Goal: Information Seeking & Learning: Learn about a topic

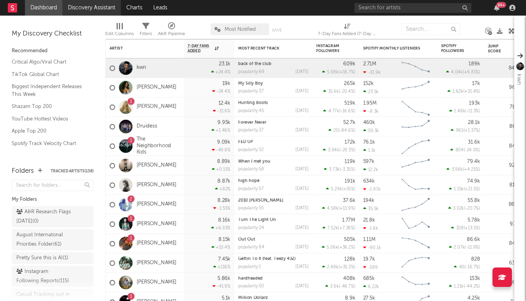
click at [94, 10] on link "Discovery Assistant" at bounding box center [91, 8] width 59 height 16
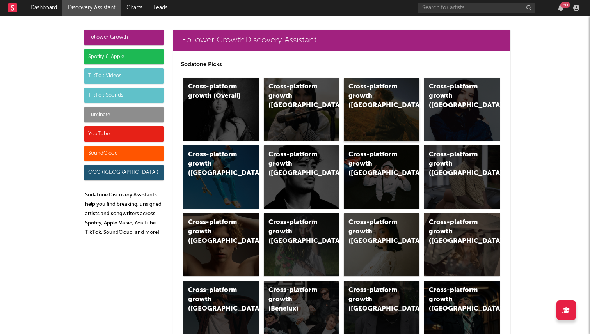
click at [364, 113] on div "Cross-platform growth (US)" at bounding box center [382, 109] width 76 height 63
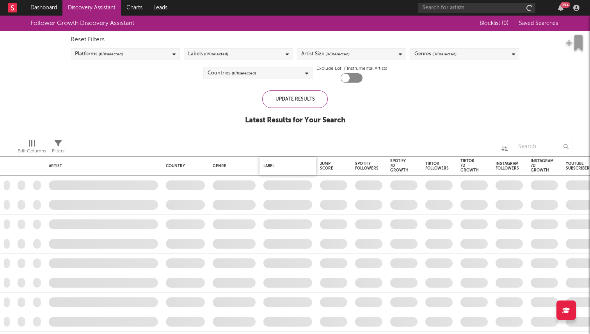
checkbox input "true"
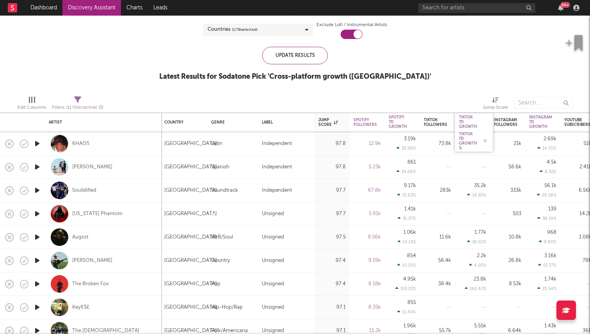
click at [467, 140] on div "Tiktok 7D Growth %" at bounding box center [468, 141] width 18 height 19
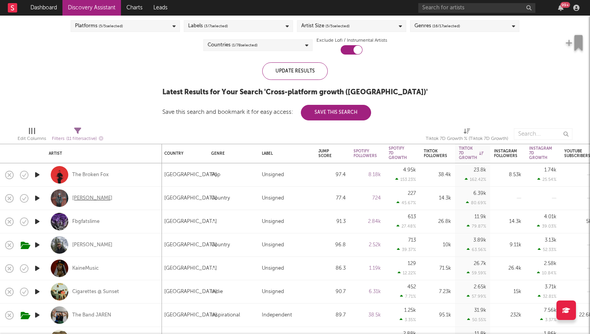
click at [102, 200] on div "Tristan Trincado" at bounding box center [92, 198] width 40 height 7
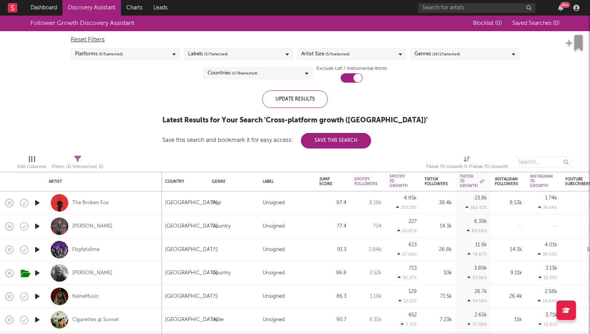
click at [92, 9] on link "Discovery Assistant" at bounding box center [91, 8] width 59 height 16
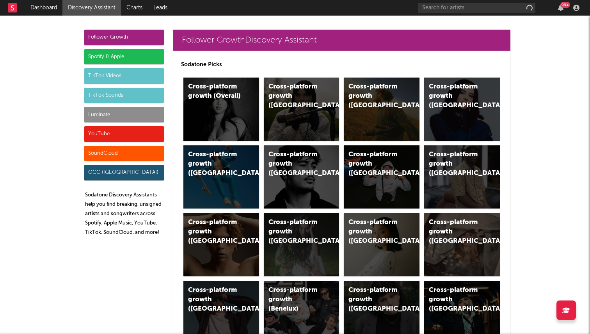
click at [131, 112] on div "Luminate" at bounding box center [124, 115] width 80 height 16
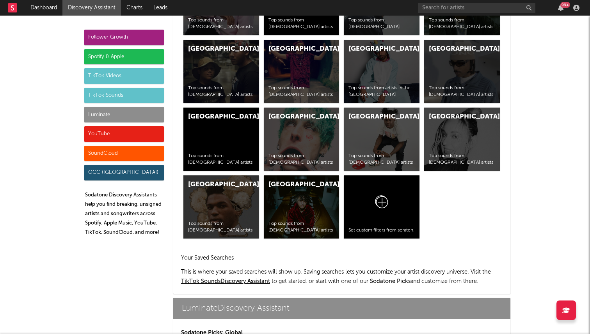
scroll to position [3398, 0]
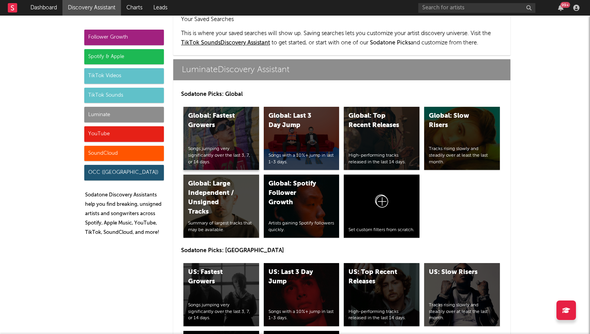
click at [241, 108] on div "Global: Fastest Growers Songs jumping very significantly over the last 3, 7, or…" at bounding box center [221, 138] width 76 height 63
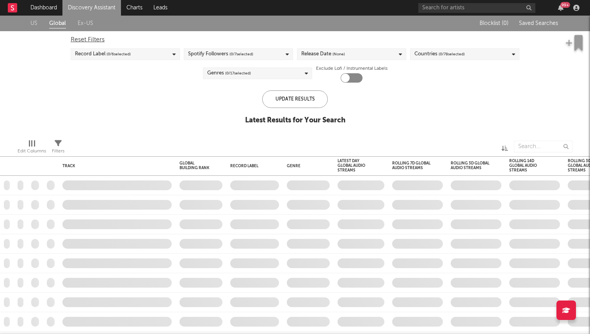
checkbox input "true"
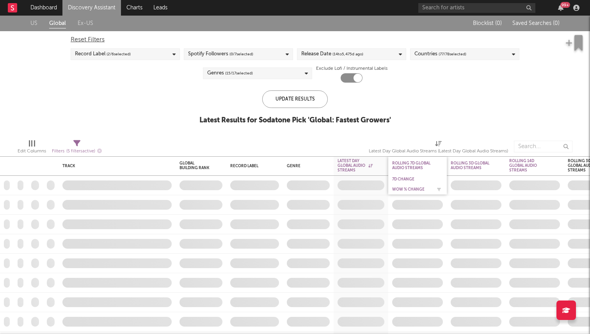
click at [404, 188] on div "WoW % Change" at bounding box center [411, 189] width 39 height 5
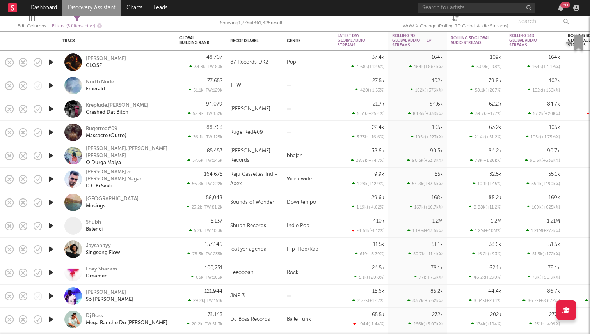
click at [50, 248] on icon "button" at bounding box center [51, 250] width 8 height 10
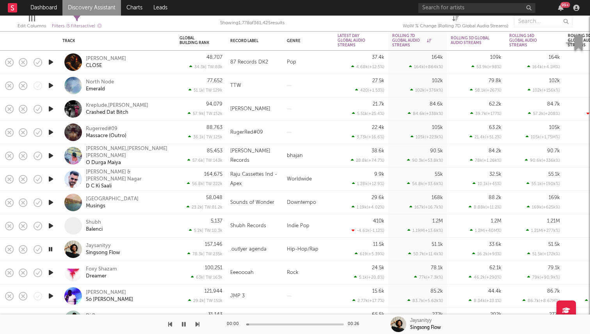
click at [50, 248] on icon "button" at bounding box center [50, 250] width 7 height 10
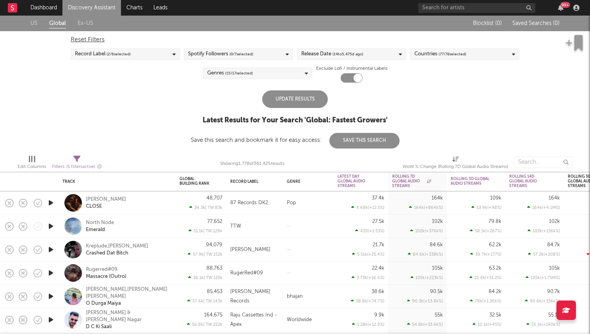
click at [289, 99] on div "Update Results" at bounding box center [295, 100] width 66 height 18
click at [70, 157] on span "Filters ( 5 filters active)" at bounding box center [77, 164] width 50 height 16
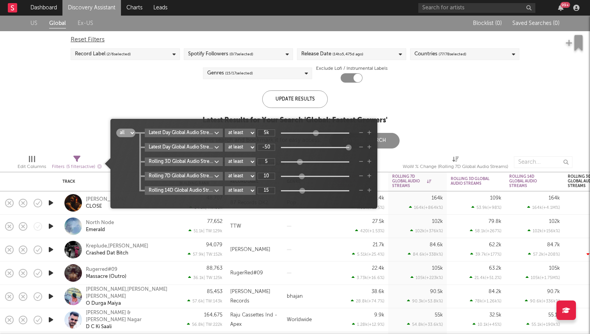
click at [129, 131] on select "all any" at bounding box center [125, 133] width 19 height 9
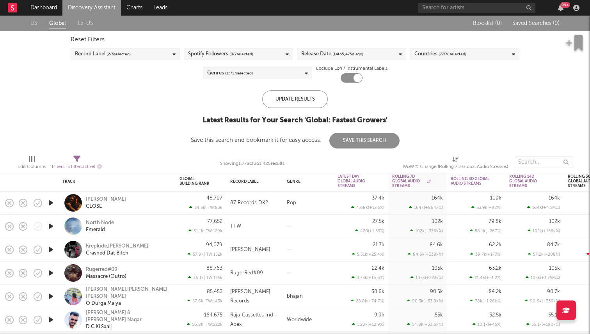
click at [148, 94] on div "US Global Ex-US Blocklist ( 0 ) Saved Searches ( 0 ) Reset Filters Record Label…" at bounding box center [295, 82] width 590 height 133
click at [34, 164] on div "Edit Columns" at bounding box center [32, 166] width 28 height 9
click at [74, 122] on div "US Global Ex-US Blocklist ( 0 ) Saved Searches ( 0 ) Reset Filters Record Label…" at bounding box center [295, 82] width 590 height 133
click at [91, 8] on link "Discovery Assistant" at bounding box center [91, 8] width 59 height 16
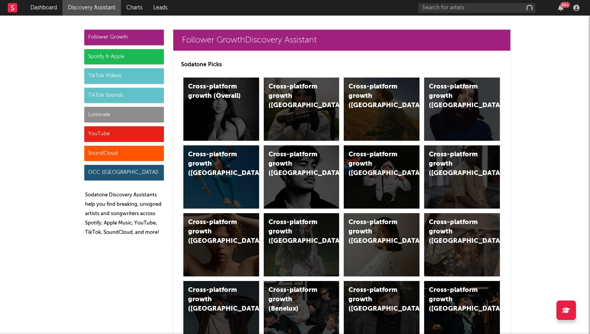
click at [145, 114] on div "Luminate" at bounding box center [124, 115] width 80 height 16
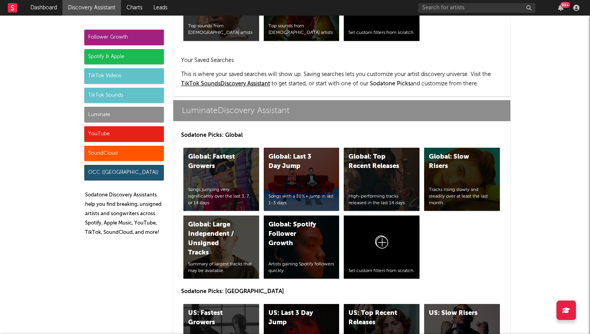
scroll to position [3358, 0]
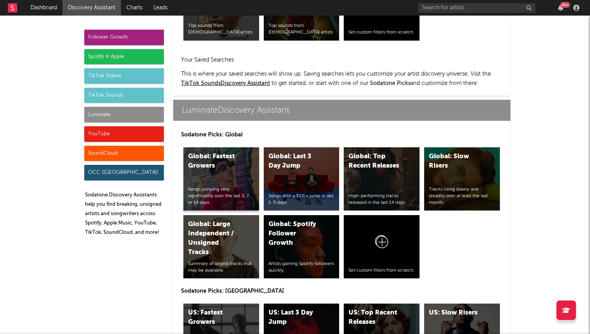
click at [222, 148] on div "Global: Fastest Growers Songs jumping very significantly over the last 3, 7, or…" at bounding box center [221, 178] width 76 height 63
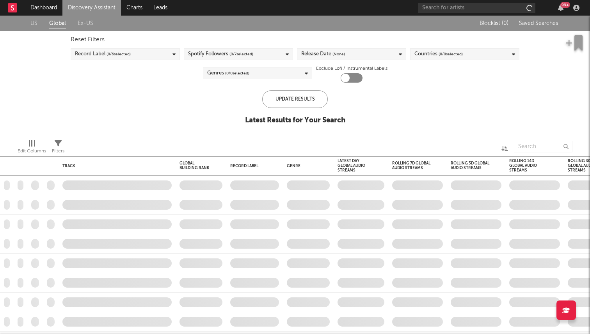
checkbox input "true"
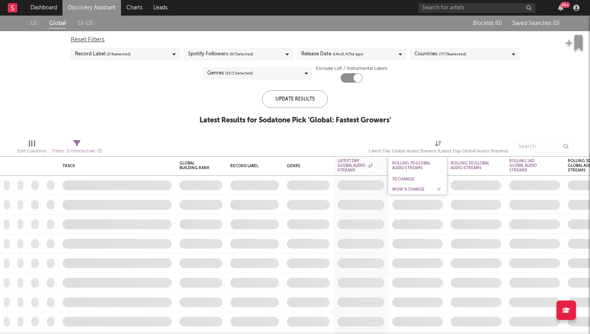
click at [404, 188] on div "WoW % Change" at bounding box center [411, 189] width 39 height 5
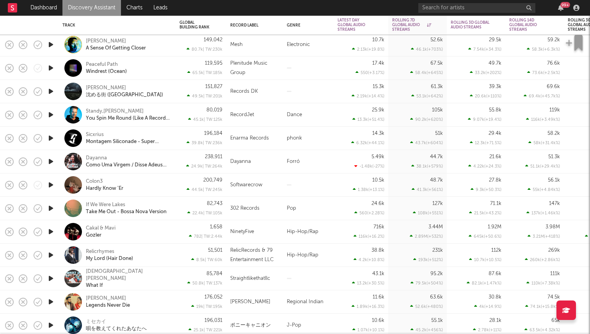
click at [55, 183] on icon "button" at bounding box center [51, 185] width 8 height 10
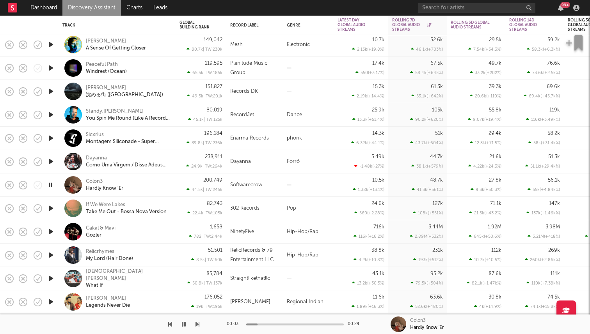
click at [55, 183] on div at bounding box center [51, 185] width 16 height 23
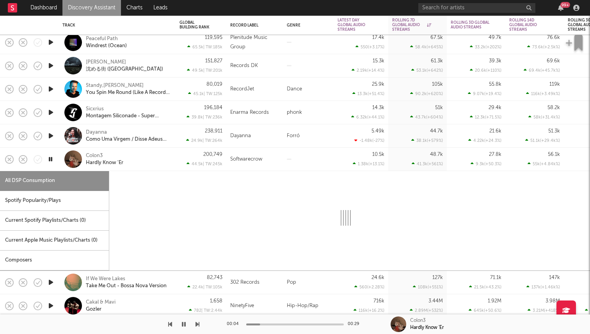
select select "1w"
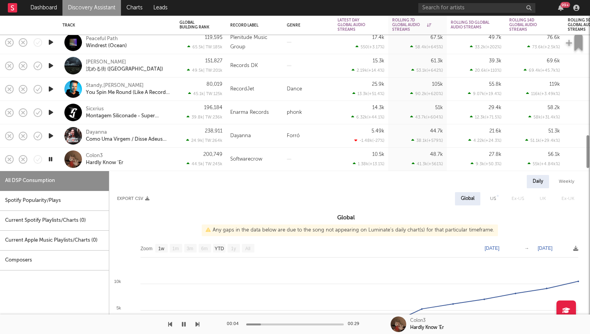
click at [61, 161] on div "Colon3 Hardly Know 'Er" at bounding box center [117, 159] width 117 height 23
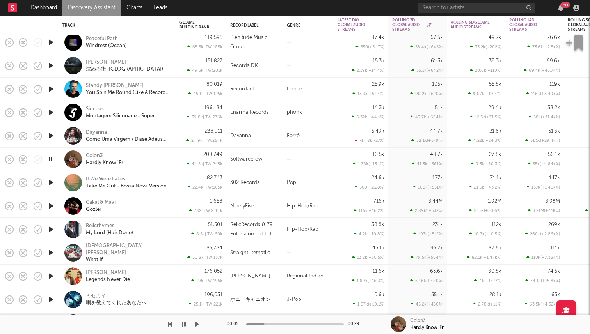
click at [54, 160] on icon "button" at bounding box center [50, 159] width 7 height 10
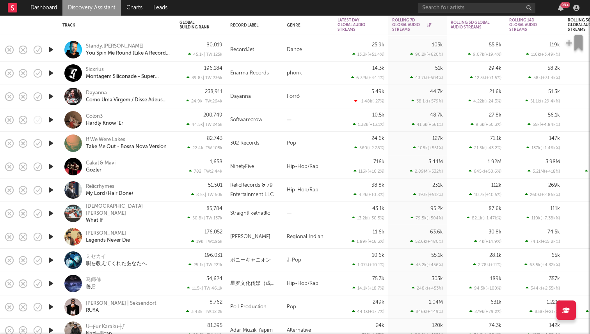
click at [51, 184] on div at bounding box center [51, 190] width 16 height 23
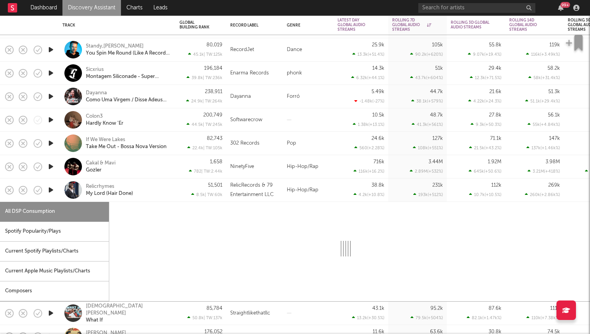
click at [51, 189] on icon "button" at bounding box center [51, 190] width 8 height 10
select select "1w"
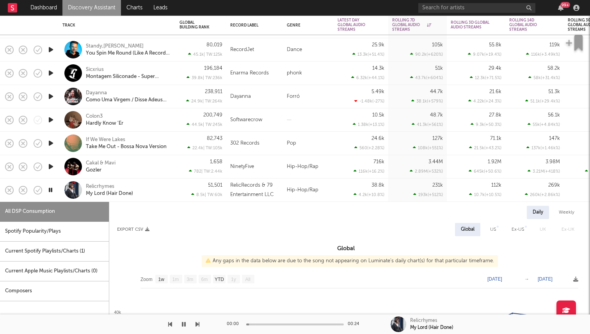
click at [60, 197] on div "Relicrhymes My Lord (Hair Done)" at bounding box center [117, 190] width 117 height 23
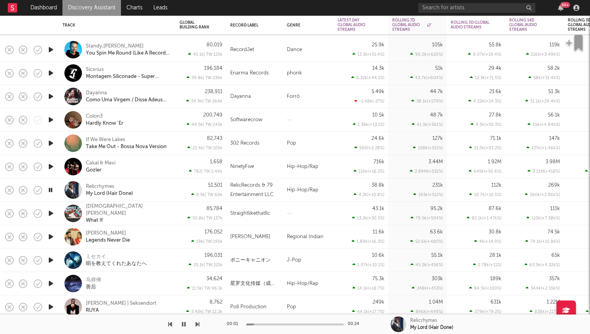
click at [50, 190] on icon "button" at bounding box center [50, 190] width 7 height 10
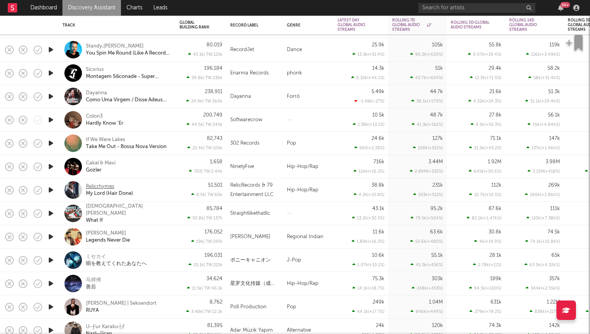
click at [106, 186] on div "Relicrhymes" at bounding box center [100, 186] width 28 height 7
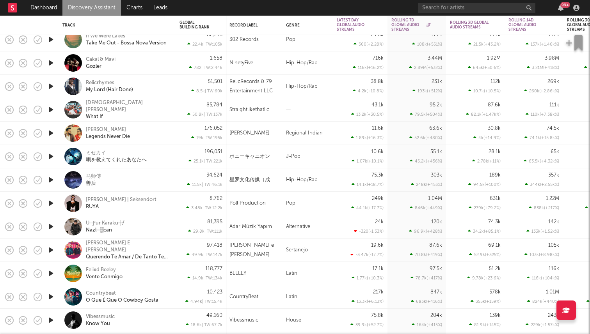
click at [51, 110] on icon "button" at bounding box center [51, 110] width 8 height 10
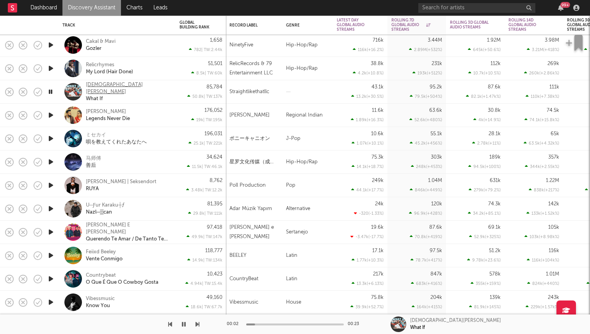
click at [94, 88] on div "[DEMOGRAPHIC_DATA][PERSON_NAME]" at bounding box center [128, 89] width 84 height 14
click at [185, 301] on icon "button" at bounding box center [184, 324] width 4 height 6
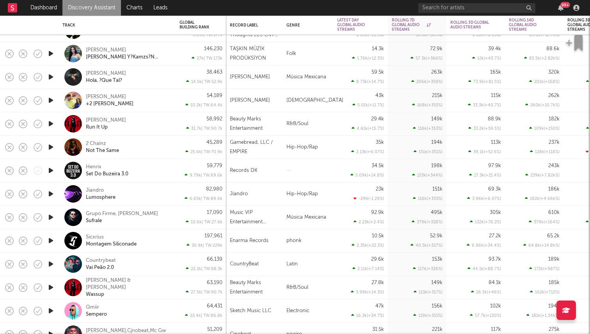
click at [52, 217] on icon "button" at bounding box center [51, 218] width 8 height 10
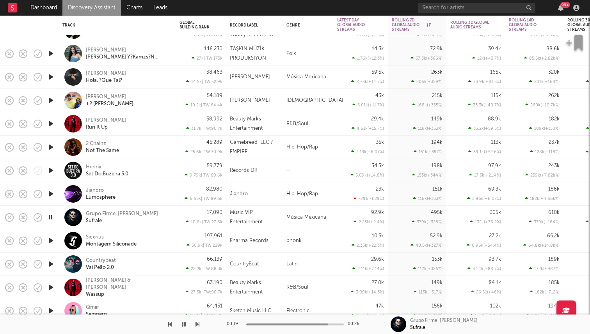
click at [52, 217] on icon "button" at bounding box center [50, 218] width 7 height 10
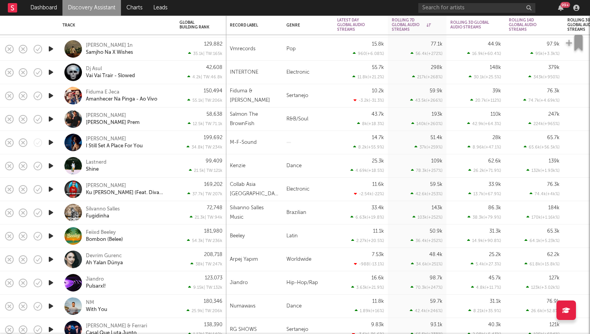
click at [51, 166] on icon "button" at bounding box center [51, 166] width 8 height 10
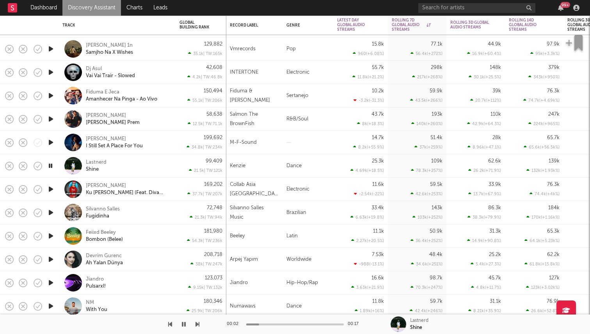
click at [51, 166] on icon "button" at bounding box center [50, 166] width 7 height 10
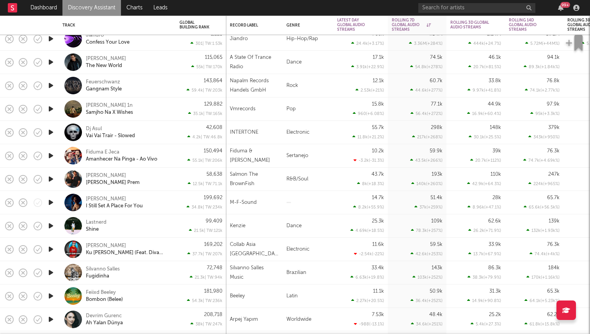
click at [52, 202] on icon "button" at bounding box center [51, 203] width 8 height 10
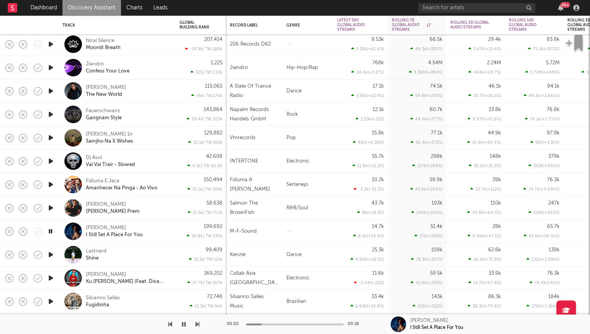
click at [51, 228] on icon "button" at bounding box center [50, 232] width 7 height 10
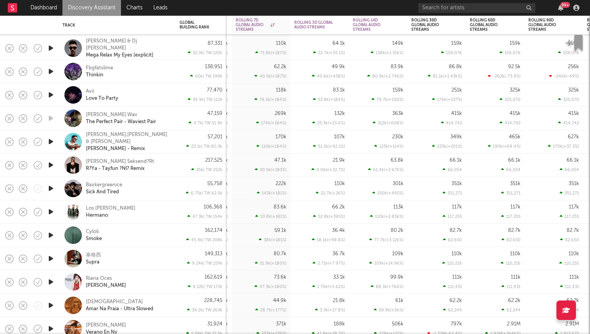
click at [52, 186] on icon "button" at bounding box center [51, 189] width 8 height 10
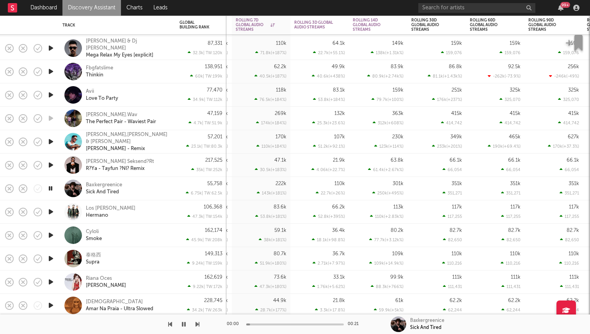
click at [52, 186] on icon "button" at bounding box center [50, 189] width 7 height 10
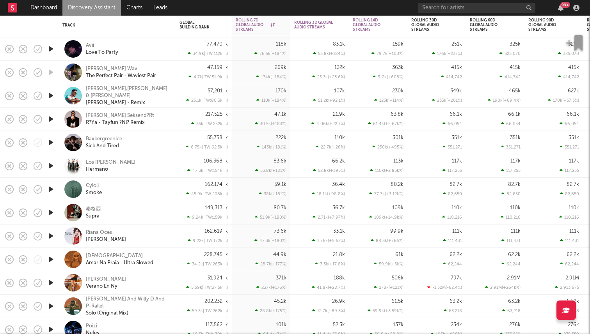
click at [51, 191] on icon "button" at bounding box center [51, 190] width 8 height 10
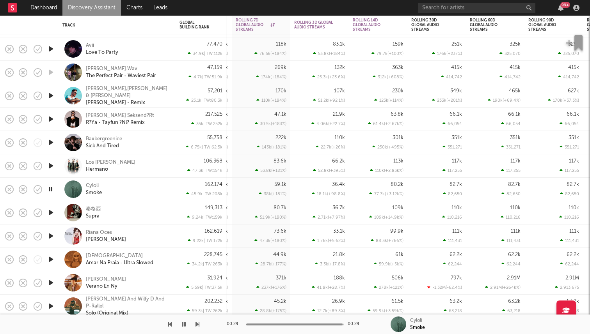
click at [187, 301] on button "button" at bounding box center [184, 325] width 8 height 20
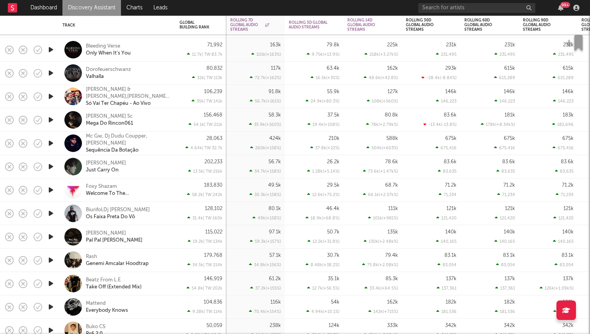
click at [52, 212] on icon "button" at bounding box center [51, 214] width 8 height 10
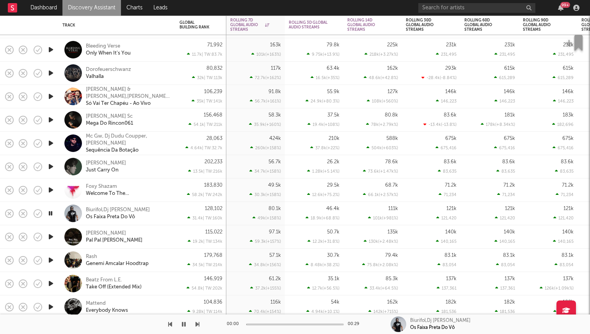
click at [52, 212] on icon "button" at bounding box center [50, 214] width 7 height 10
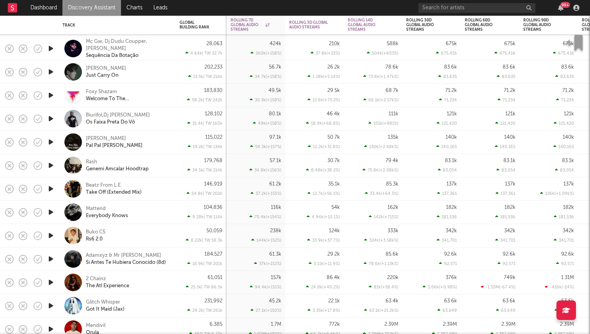
click at [53, 215] on icon "button" at bounding box center [51, 213] width 8 height 10
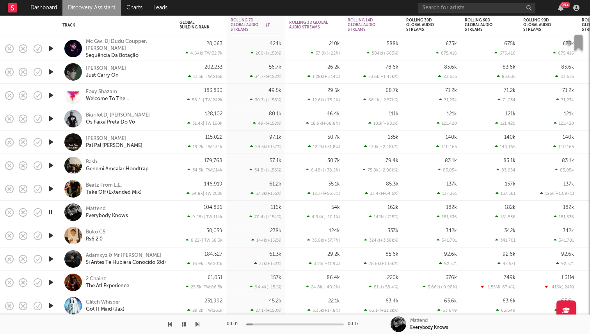
click at [51, 213] on icon "button" at bounding box center [50, 213] width 7 height 10
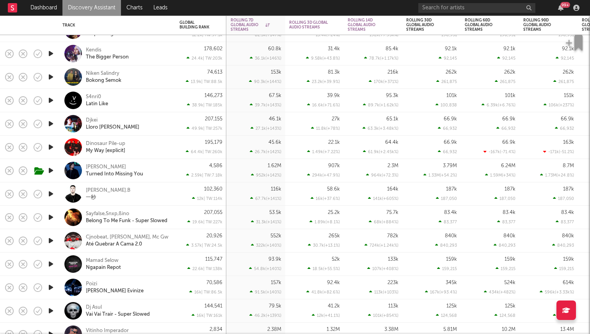
click at [52, 172] on icon "button" at bounding box center [51, 171] width 8 height 10
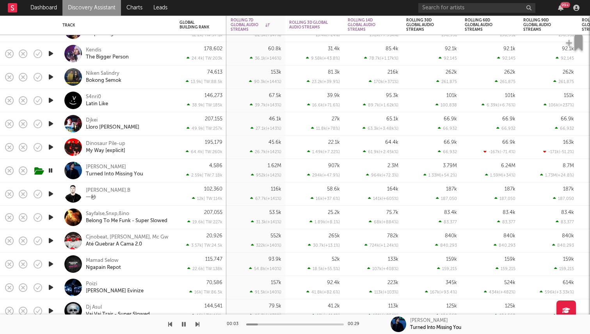
click at [52, 172] on icon "button" at bounding box center [50, 171] width 7 height 10
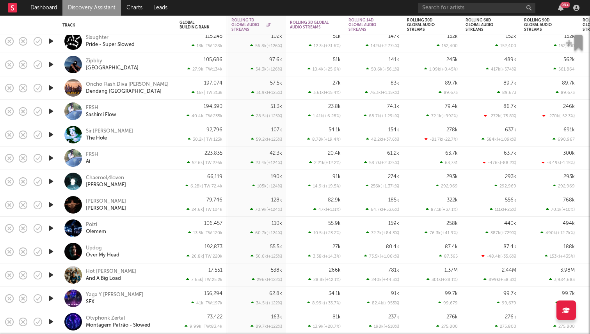
click at [51, 131] on icon "button" at bounding box center [51, 135] width 8 height 10
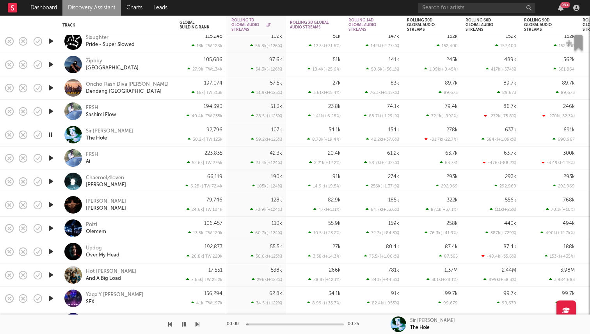
click at [92, 132] on div "Sir Chloe" at bounding box center [109, 131] width 47 height 7
click at [51, 137] on icon "button" at bounding box center [50, 135] width 7 height 10
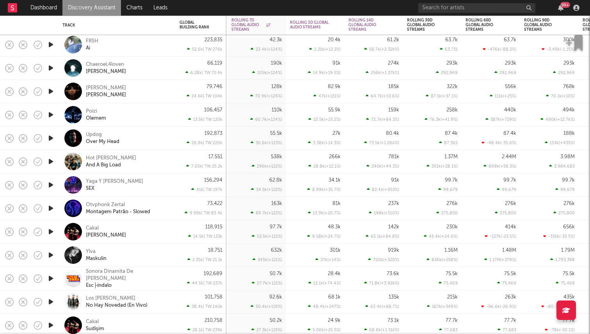
click at [52, 163] on icon "button" at bounding box center [51, 162] width 8 height 10
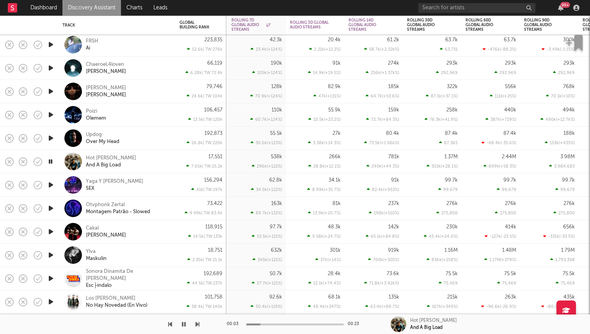
click at [52, 163] on icon "button" at bounding box center [50, 162] width 7 height 10
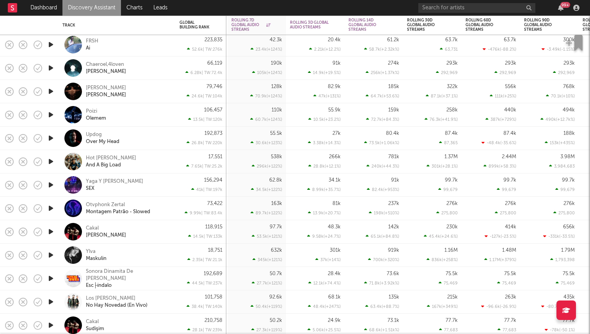
click at [52, 138] on icon "button" at bounding box center [51, 138] width 8 height 10
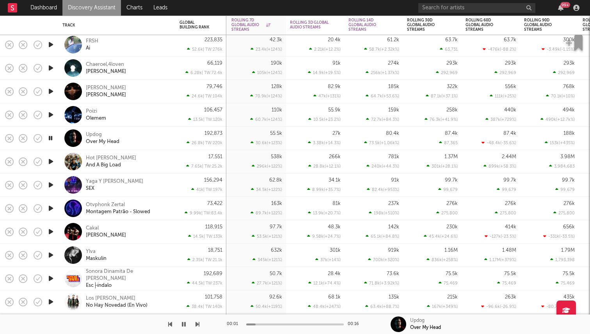
click at [52, 138] on icon "button" at bounding box center [50, 138] width 7 height 10
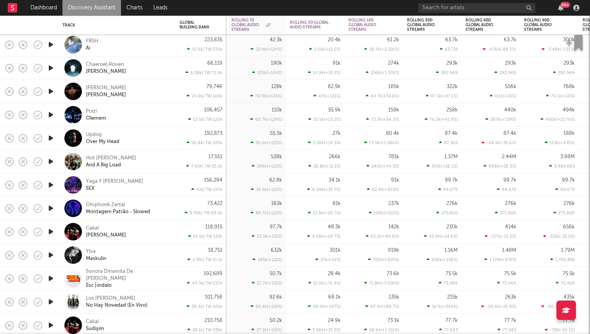
click at [53, 113] on icon "button" at bounding box center [51, 115] width 8 height 10
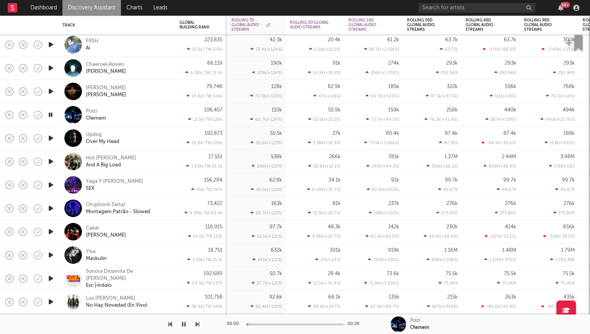
click at [53, 113] on icon "button" at bounding box center [50, 115] width 7 height 10
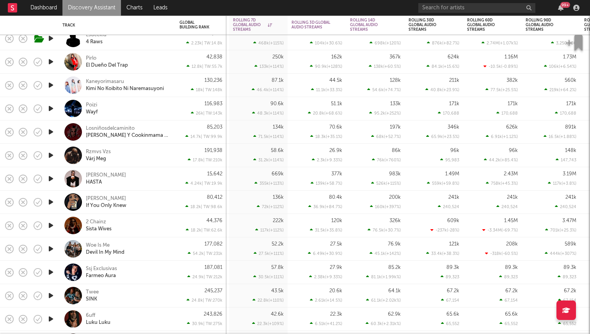
click at [52, 203] on icon "button" at bounding box center [51, 202] width 8 height 10
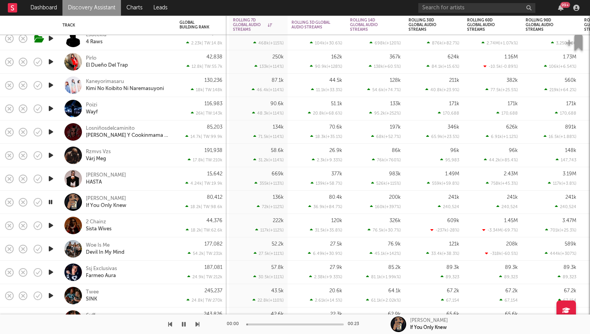
click at [50, 227] on icon "button" at bounding box center [51, 226] width 8 height 10
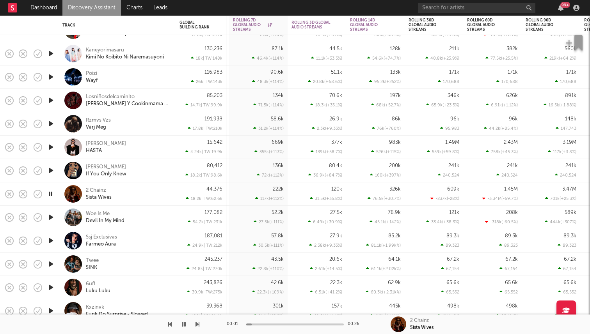
click at [51, 220] on icon "button" at bounding box center [51, 218] width 8 height 10
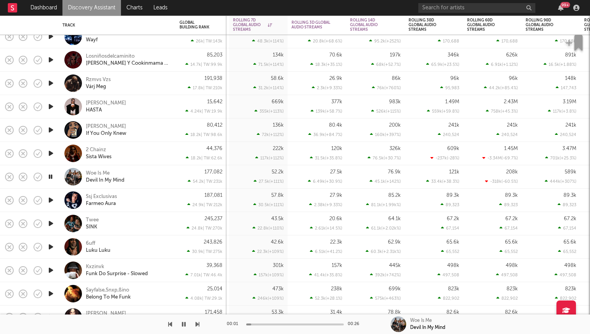
click at [52, 177] on icon "button" at bounding box center [50, 177] width 7 height 10
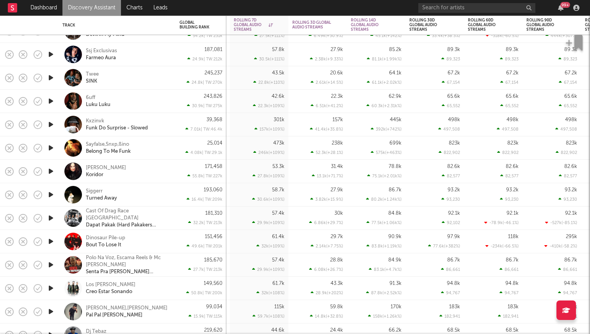
click at [53, 196] on icon "button" at bounding box center [51, 195] width 8 height 10
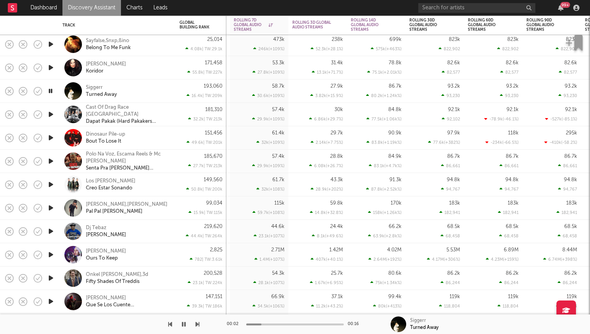
click at [51, 208] on icon "button" at bounding box center [51, 208] width 8 height 10
click at [51, 228] on icon "button" at bounding box center [51, 232] width 8 height 10
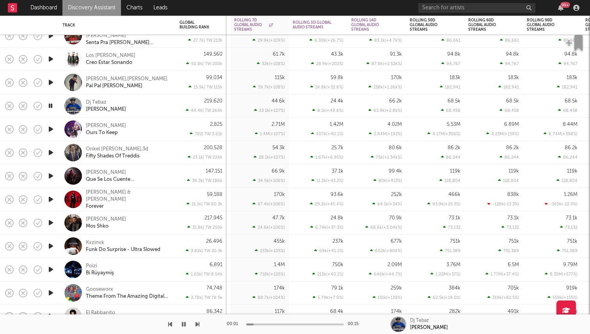
click at [51, 228] on div at bounding box center [51, 222] width 16 height 23
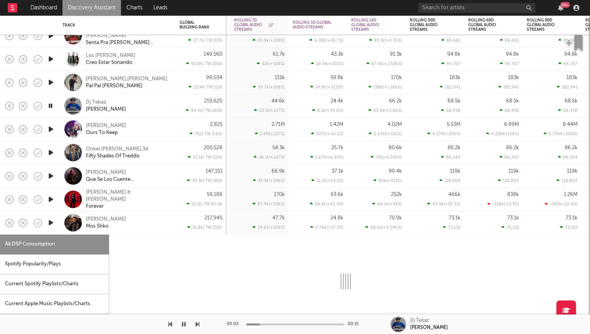
click at [59, 229] on div "Lyrical Son Mos Shko" at bounding box center [117, 222] width 117 height 23
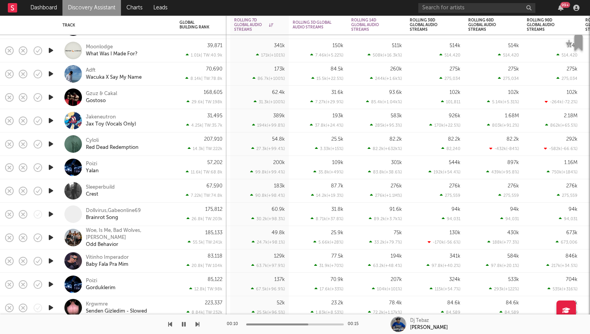
click at [51, 213] on icon "button" at bounding box center [51, 214] width 8 height 10
click at [51, 241] on icon "button" at bounding box center [51, 238] width 8 height 10
click at [50, 239] on icon "button" at bounding box center [50, 238] width 7 height 10
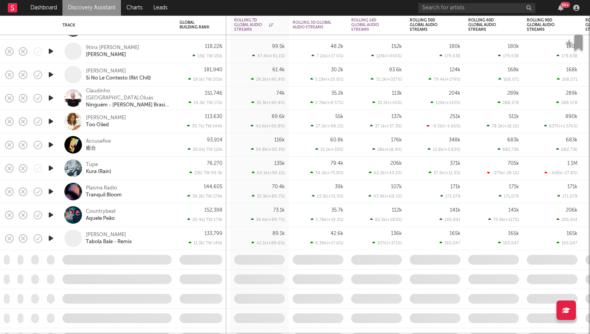
click at [52, 121] on icon "button" at bounding box center [51, 122] width 8 height 10
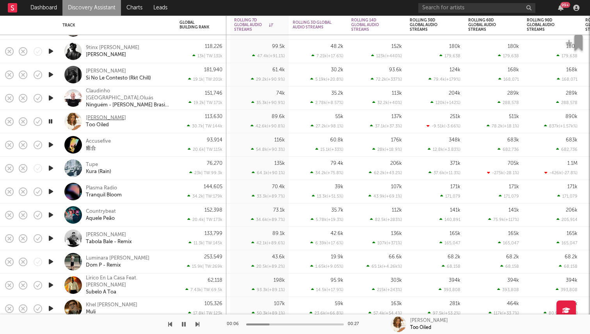
click at [91, 121] on div "Victoria Orenze" at bounding box center [106, 118] width 40 height 7
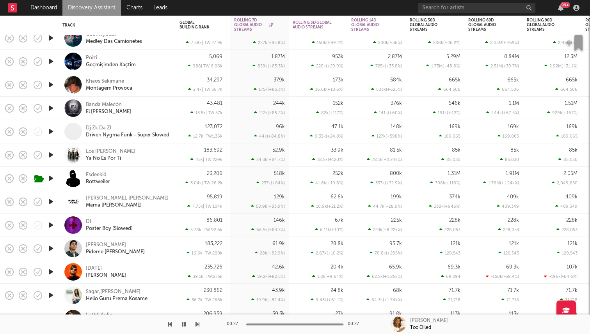
click at [52, 221] on icon "button" at bounding box center [51, 225] width 8 height 10
click at [51, 242] on div at bounding box center [51, 248] width 16 height 23
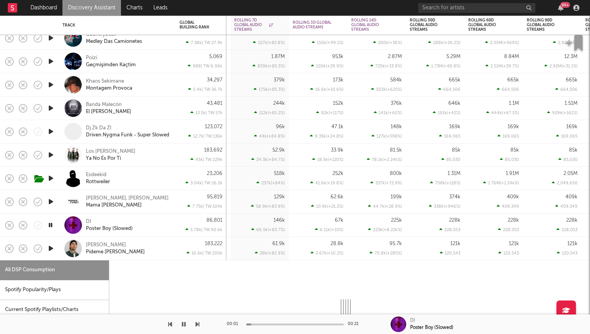
click at [51, 249] on icon "button" at bounding box center [51, 249] width 8 height 10
select select "1w"
click at [59, 250] on div "Tony García Pídeme La Luna" at bounding box center [117, 248] width 117 height 23
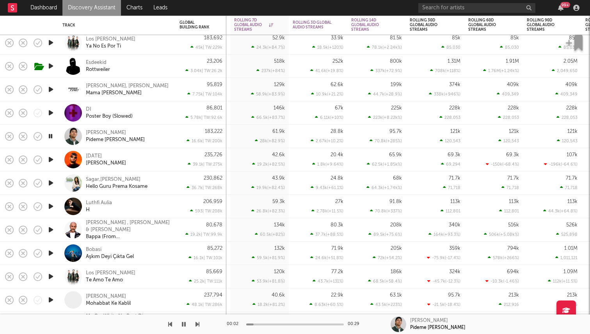
click at [51, 132] on icon "button" at bounding box center [50, 136] width 7 height 10
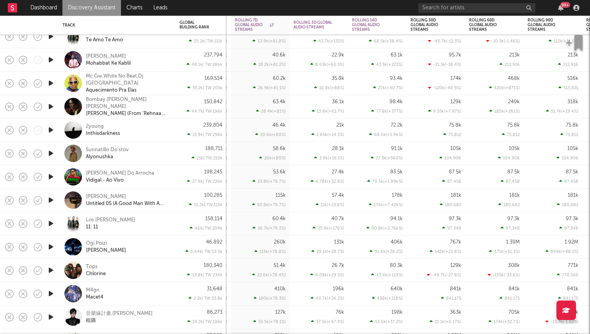
click at [52, 126] on icon "button" at bounding box center [51, 130] width 8 height 10
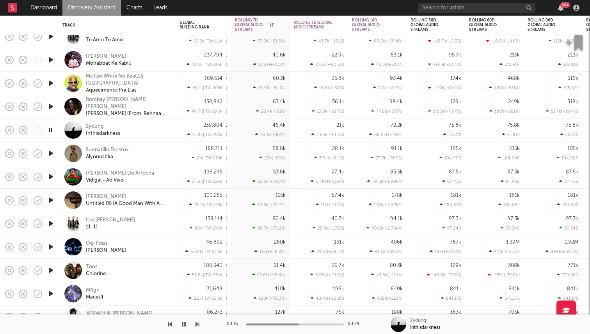
click at [52, 126] on icon "button" at bounding box center [50, 130] width 7 height 10
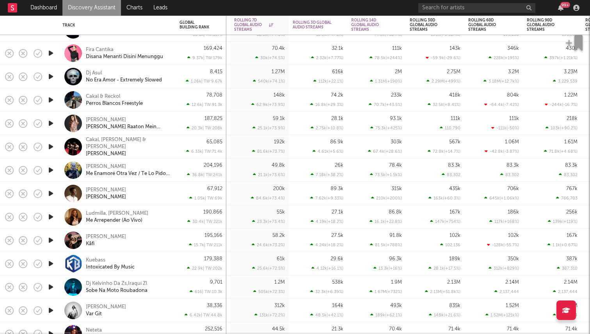
click at [52, 192] on icon "button" at bounding box center [51, 194] width 8 height 10
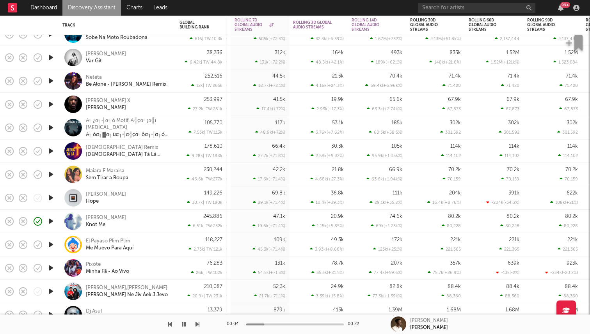
click at [52, 222] on icon "button" at bounding box center [51, 222] width 8 height 10
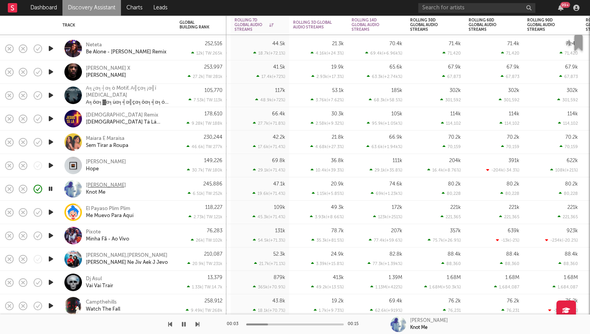
click at [105, 183] on div "[PERSON_NAME]" at bounding box center [106, 185] width 40 height 7
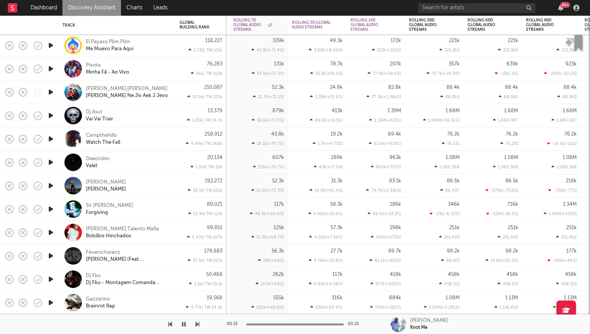
click at [52, 139] on icon "button" at bounding box center [51, 139] width 8 height 10
click at [95, 134] on div "Campthehills" at bounding box center [101, 135] width 31 height 7
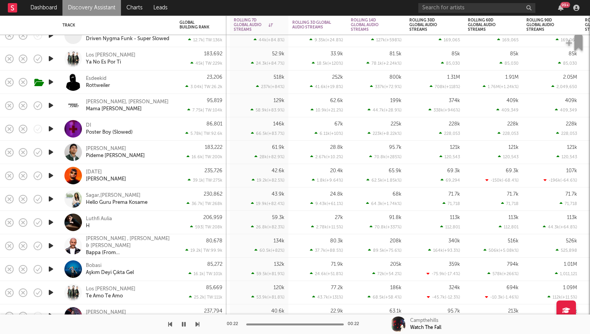
click at [87, 11] on link "Discovery Assistant" at bounding box center [91, 8] width 59 height 16
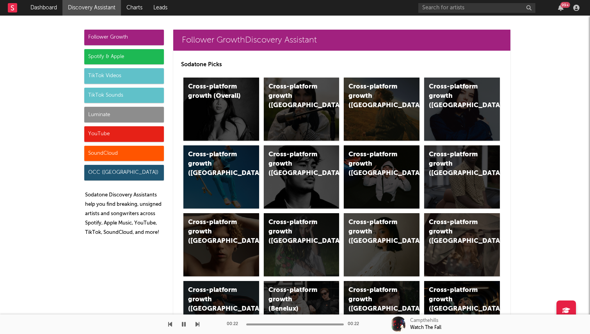
click at [135, 37] on div "Follower Growth" at bounding box center [124, 38] width 80 height 16
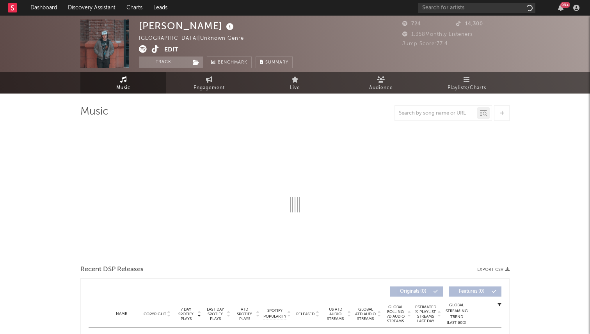
select select "1w"
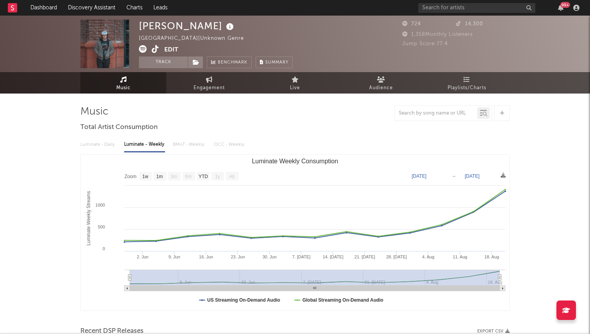
click at [156, 51] on icon at bounding box center [155, 49] width 7 height 8
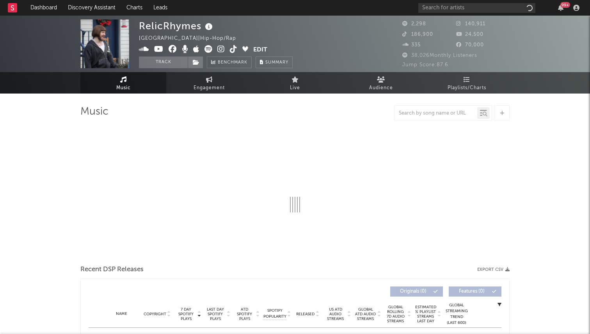
select select "6m"
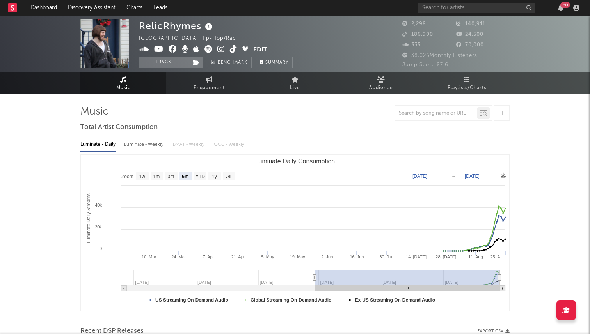
click at [232, 47] on icon at bounding box center [233, 49] width 7 height 8
click at [204, 88] on span "Engagement" at bounding box center [208, 87] width 31 height 9
select select "1w"
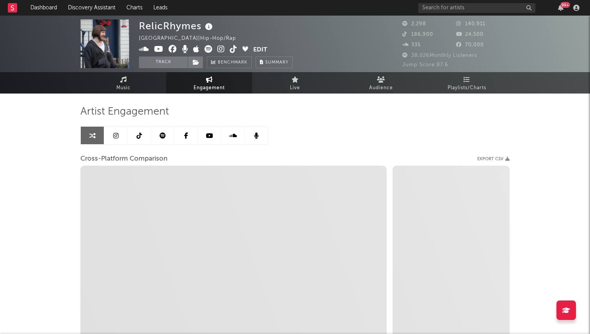
click at [142, 136] on link at bounding box center [139, 136] width 23 height 18
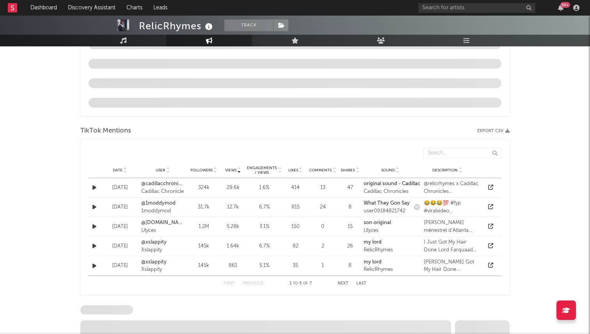
select select "6m"
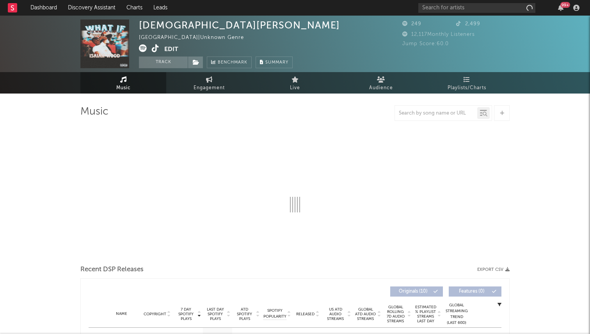
select select "1w"
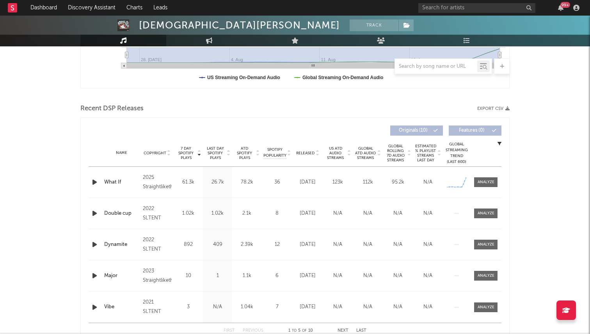
scroll to position [229, 0]
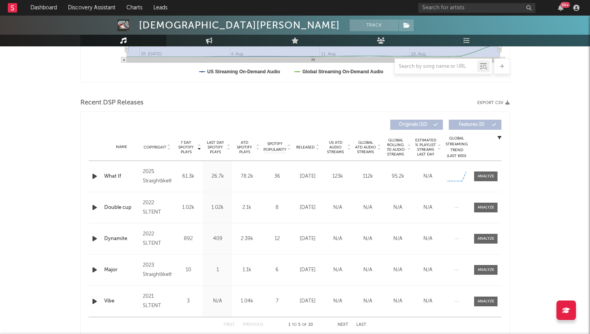
click at [97, 177] on icon "button" at bounding box center [95, 177] width 8 height 10
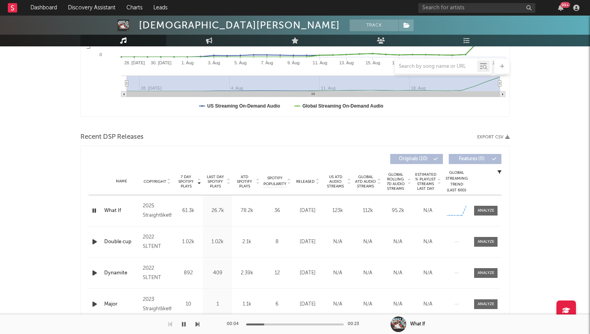
scroll to position [0, 0]
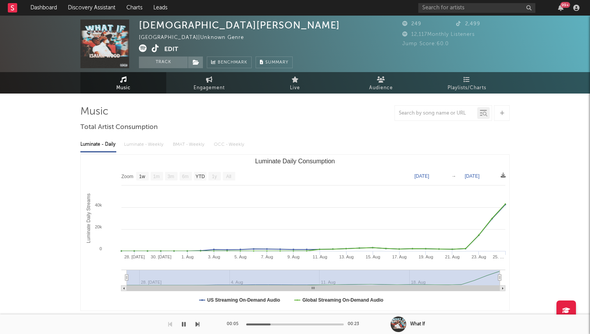
click at [154, 48] on icon at bounding box center [155, 48] width 7 height 8
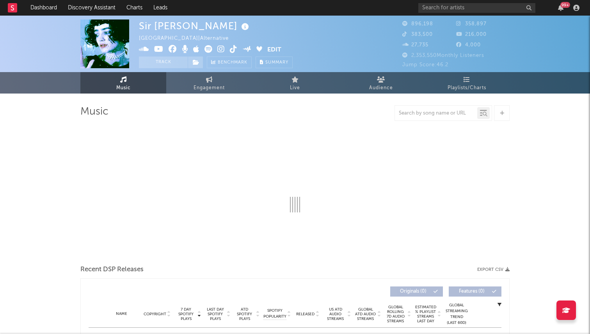
select select "6m"
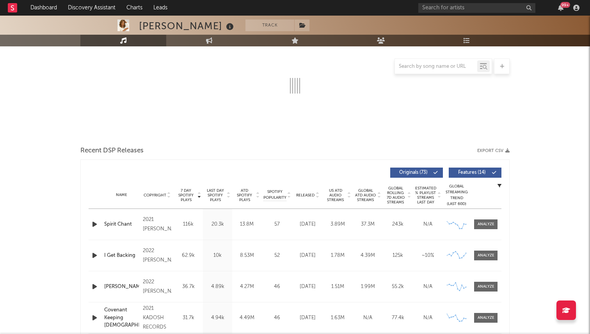
select select "6m"
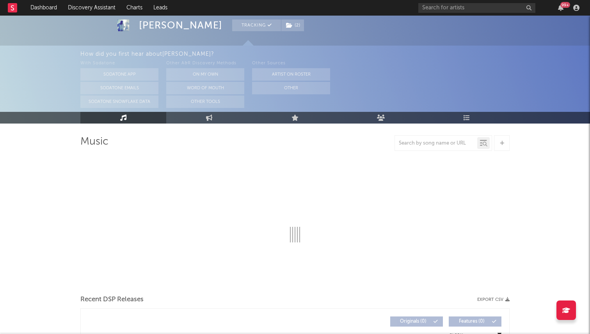
select select "6m"
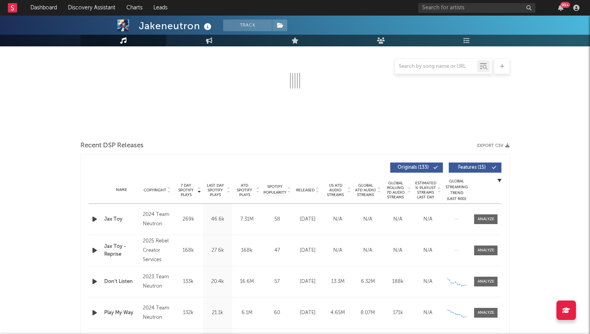
scroll to position [186, 0]
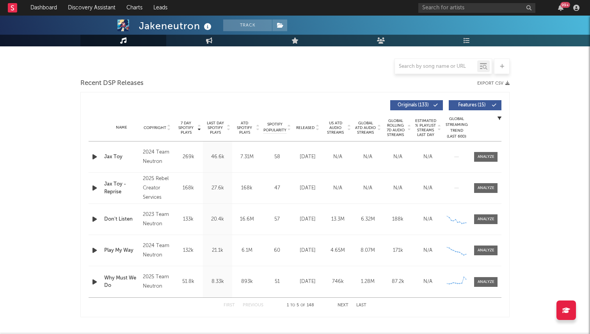
click at [95, 156] on icon "button" at bounding box center [95, 157] width 8 height 10
click at [94, 280] on icon "button" at bounding box center [95, 282] width 8 height 10
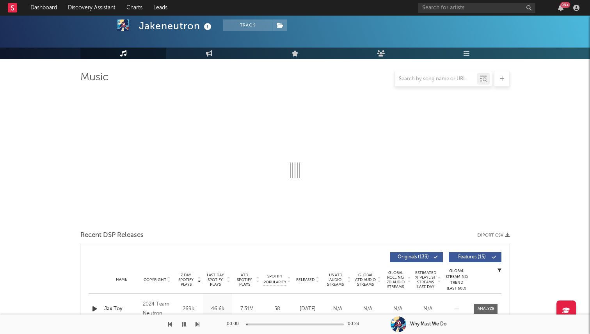
scroll to position [0, 0]
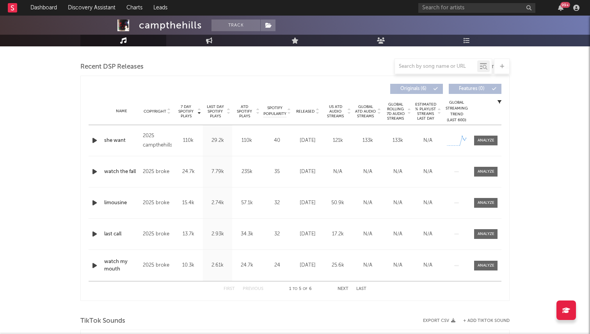
select select "1w"
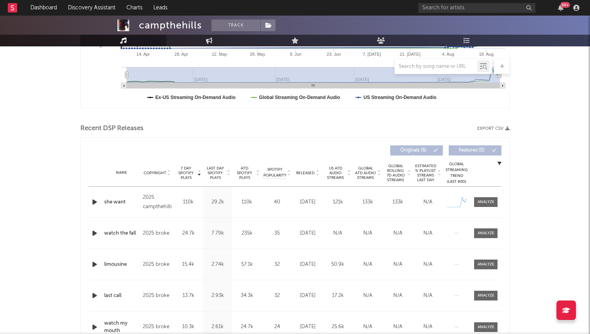
scroll to position [264, 0]
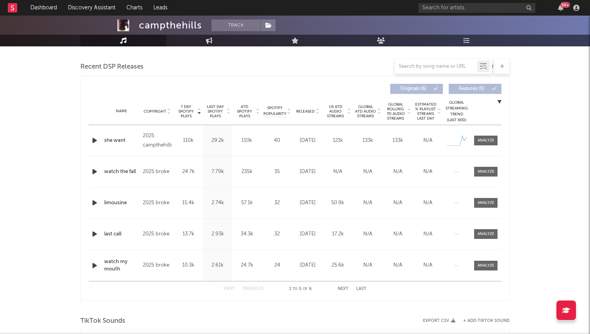
click at [304, 108] on div "Released" at bounding box center [308, 111] width 26 height 6
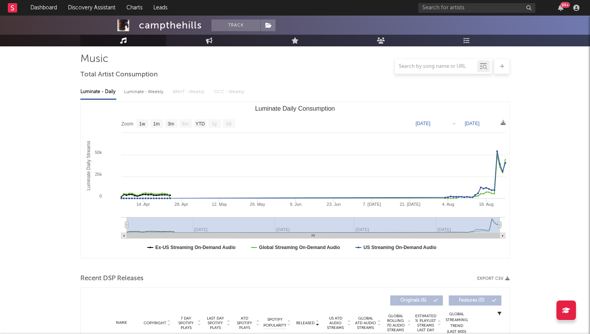
scroll to position [0, 0]
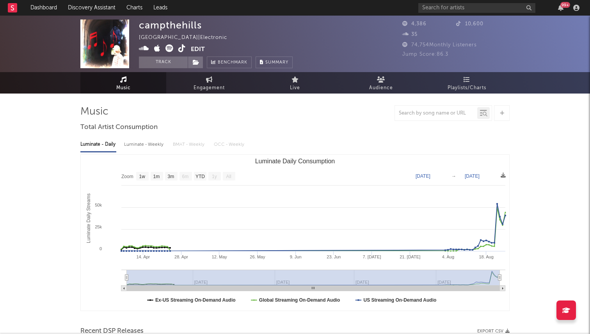
click at [169, 49] on icon at bounding box center [169, 48] width 8 height 8
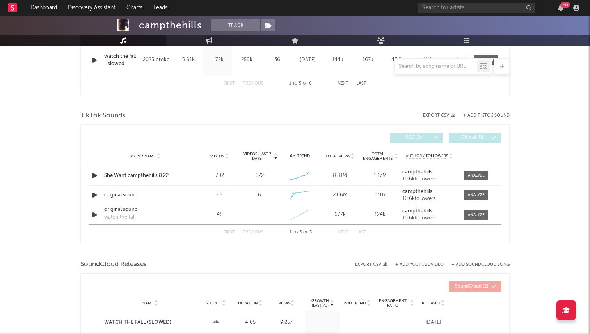
scroll to position [506, 0]
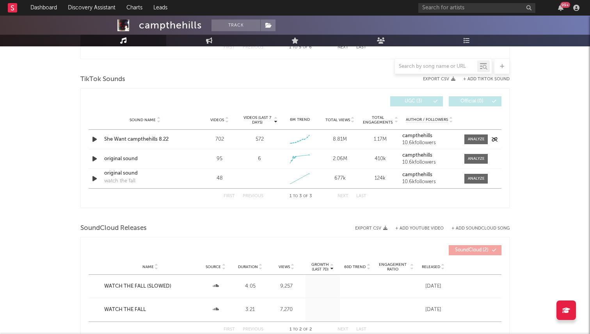
click at [95, 140] on icon "button" at bounding box center [95, 140] width 8 height 10
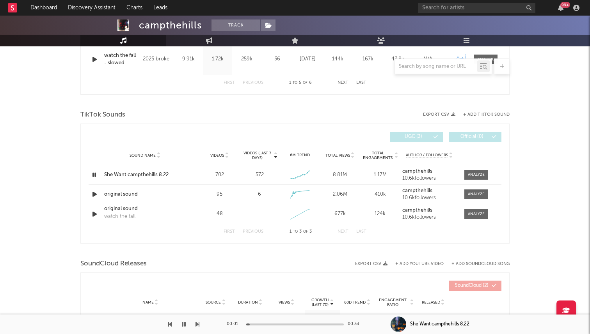
scroll to position [456, 0]
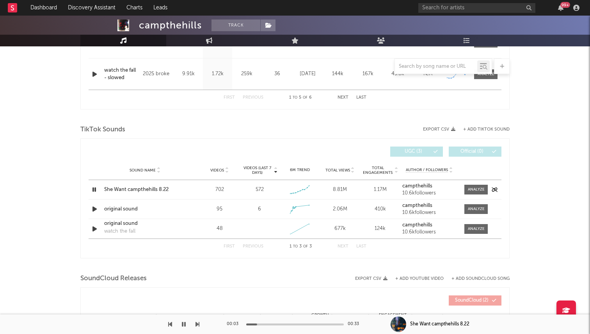
click at [92, 189] on icon "button" at bounding box center [94, 190] width 7 height 10
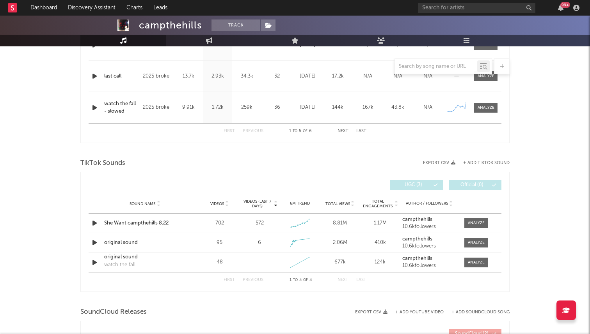
scroll to position [414, 0]
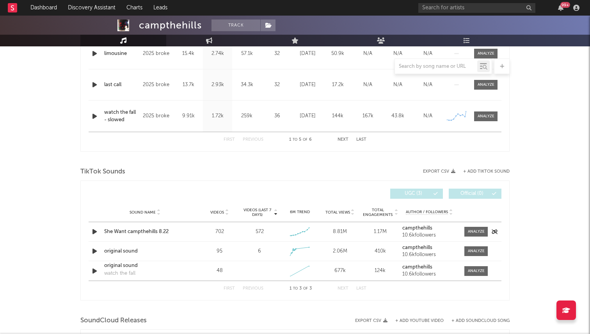
click at [128, 229] on div "She Want campthehills 8.22" at bounding box center [145, 232] width 82 height 8
click at [466, 231] on span at bounding box center [475, 232] width 23 height 10
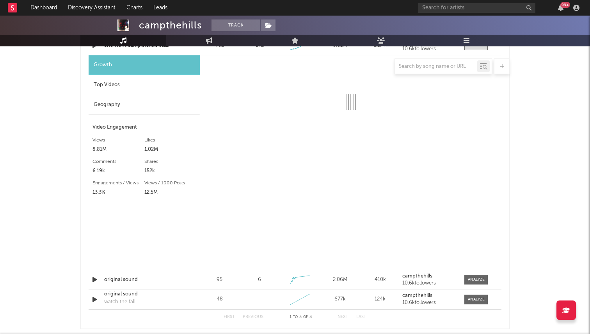
select select "1w"
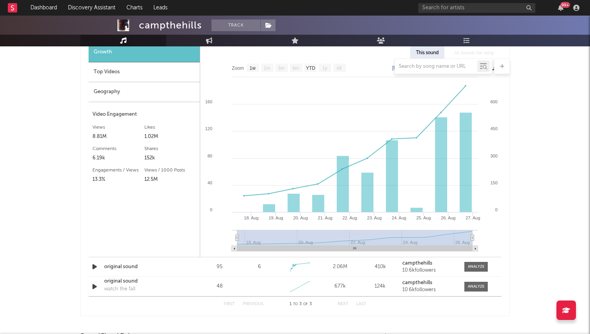
scroll to position [494, 0]
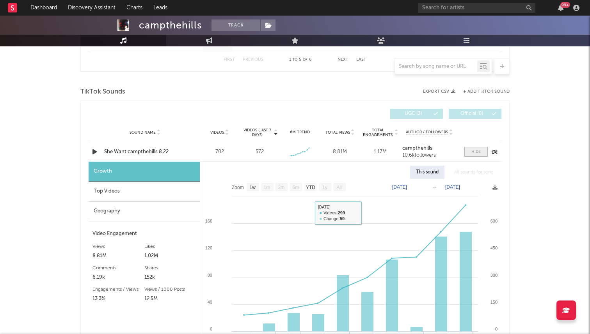
click at [476, 153] on div at bounding box center [475, 152] width 9 height 6
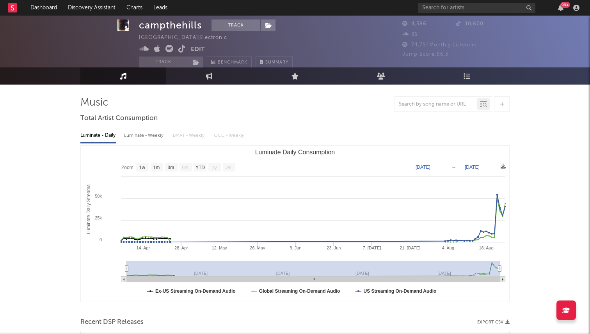
scroll to position [0, 0]
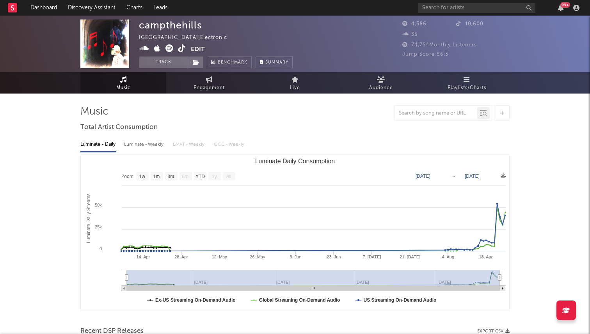
click at [181, 48] on icon at bounding box center [181, 48] width 7 height 8
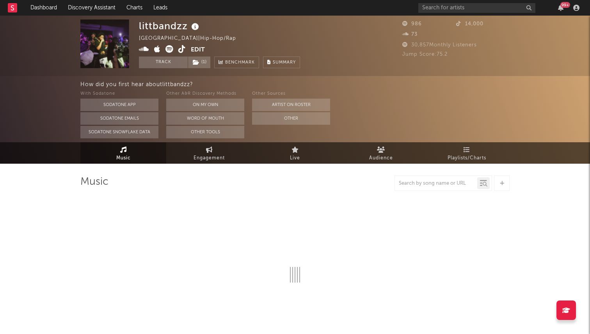
select select "1w"
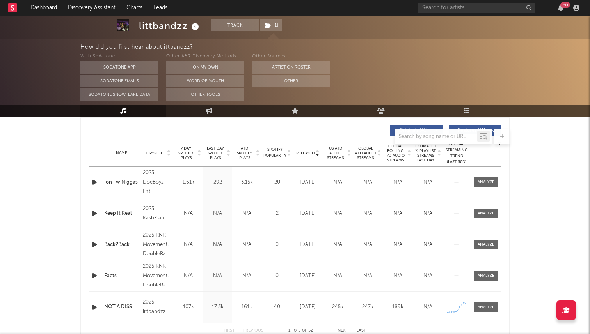
scroll to position [296, 0]
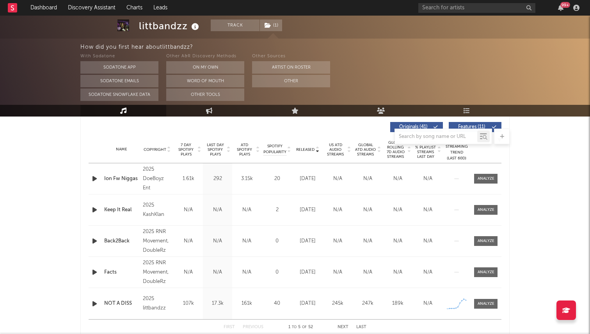
click at [181, 150] on span "7 Day Spotify Plays" at bounding box center [186, 150] width 21 height 14
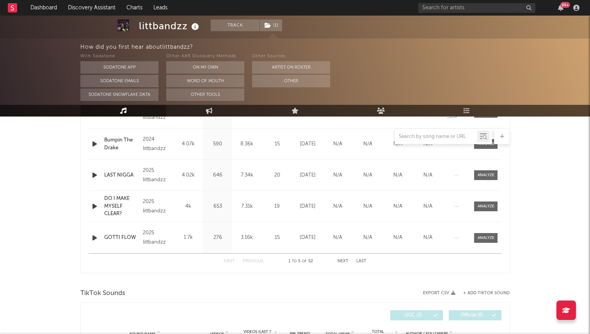
scroll to position [520, 0]
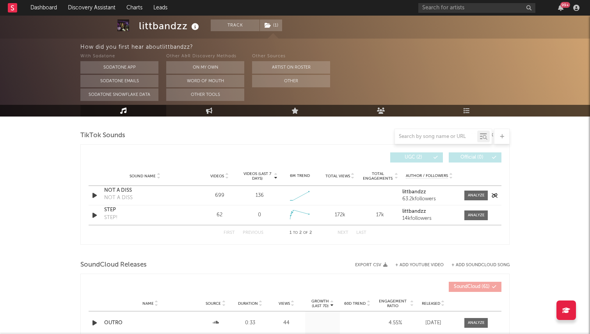
click at [124, 195] on div "NOT A DISS" at bounding box center [118, 198] width 28 height 8
click at [123, 191] on div "NOT A DISS" at bounding box center [145, 191] width 82 height 8
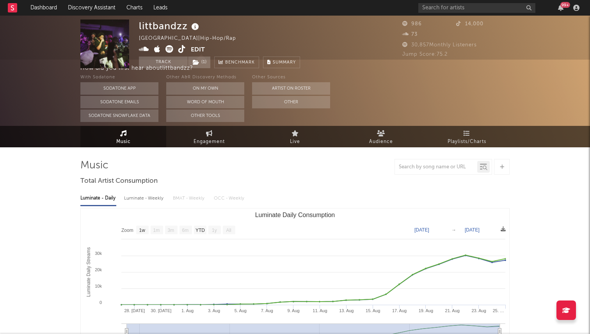
scroll to position [0, 0]
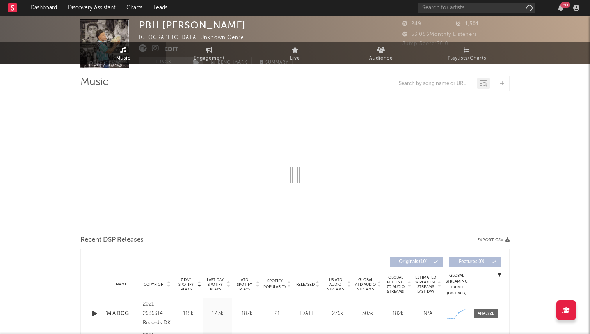
select select "1w"
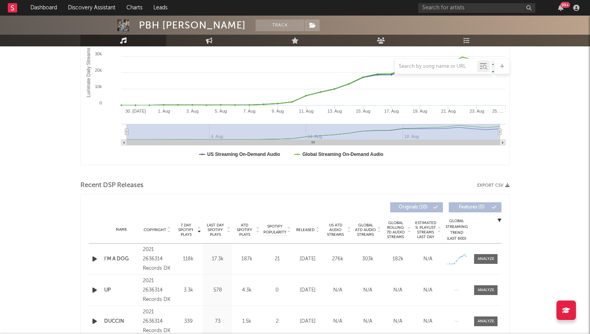
scroll to position [117, 0]
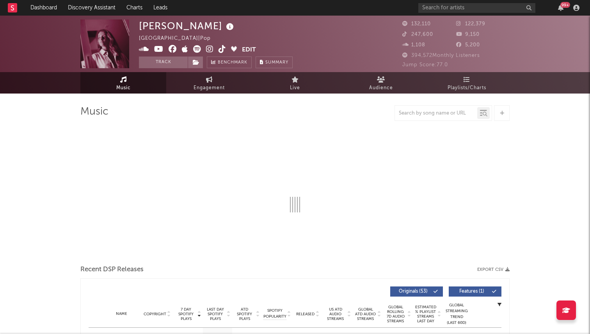
select select "6m"
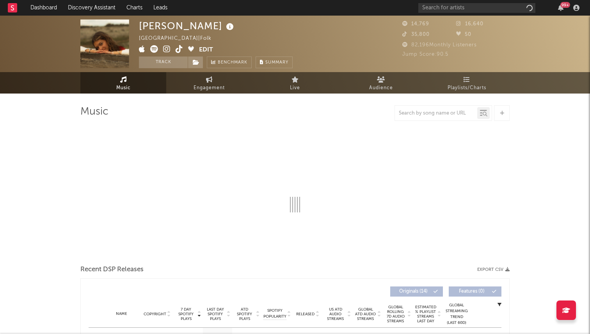
select select "6m"
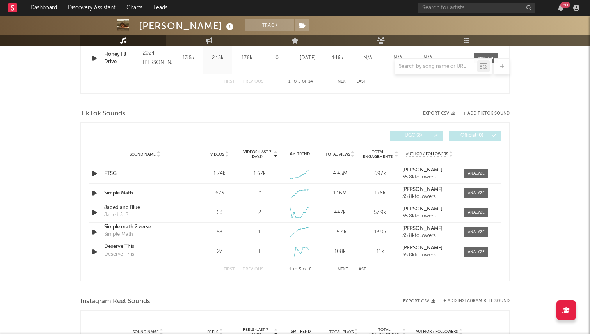
scroll to position [496, 0]
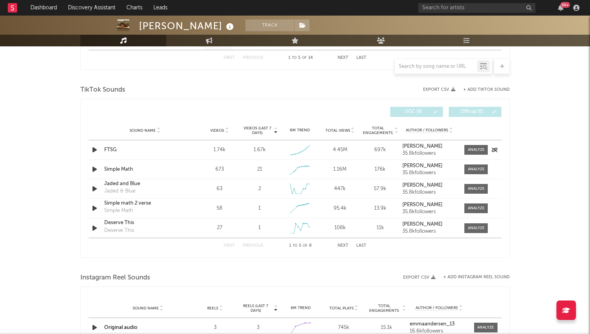
click at [107, 150] on div "FTSG" at bounding box center [145, 150] width 82 height 8
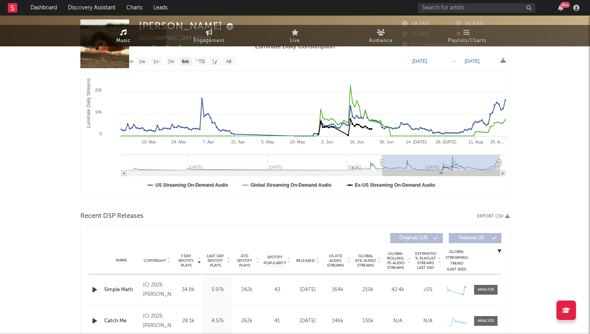
scroll to position [0, 0]
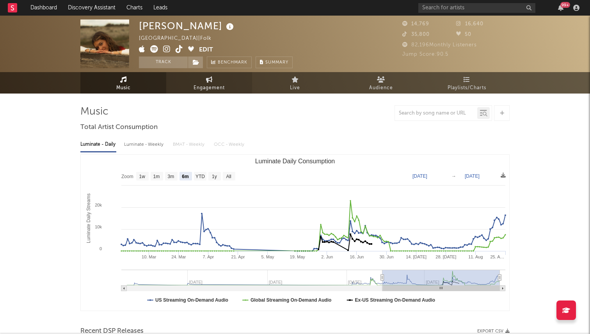
click at [205, 80] on link "Engagement" at bounding box center [209, 82] width 86 height 21
select select "1w"
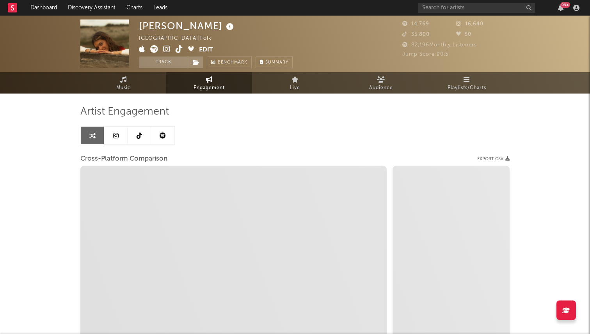
click at [139, 140] on link at bounding box center [139, 136] width 23 height 18
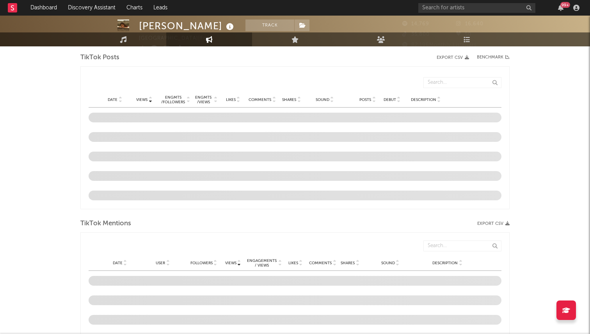
select select "6m"
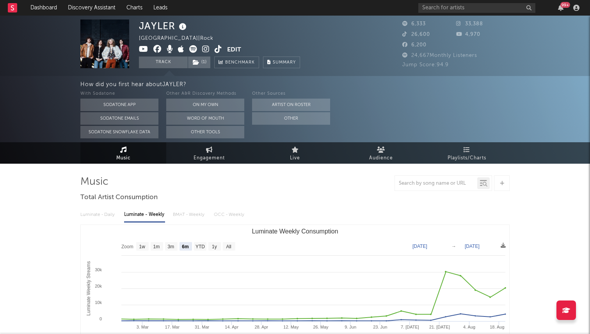
select select "6m"
click at [109, 4] on link "Discovery Assistant" at bounding box center [91, 8] width 59 height 16
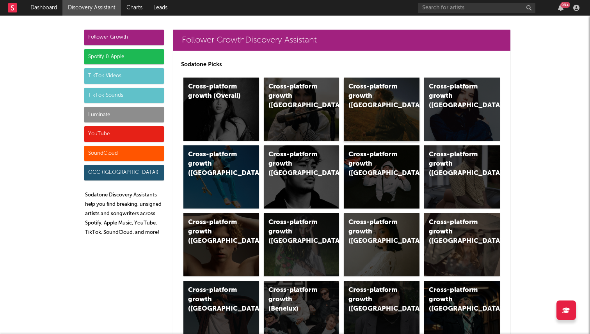
click at [354, 122] on div "Cross-platform growth ([GEOGRAPHIC_DATA])" at bounding box center [382, 109] width 76 height 63
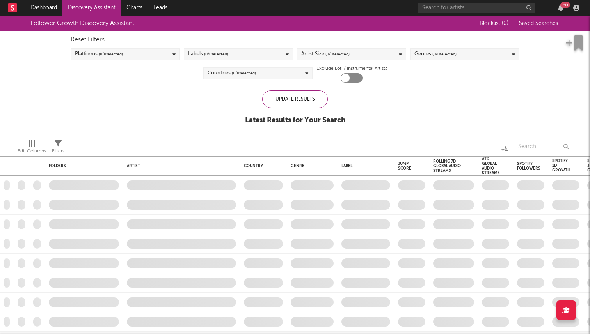
checkbox input "true"
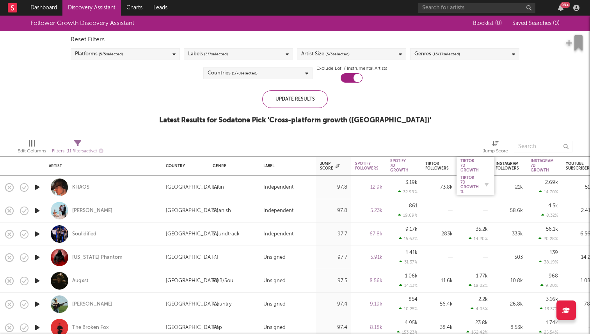
click at [468, 180] on div "Tiktok 7D Growth %" at bounding box center [469, 185] width 18 height 19
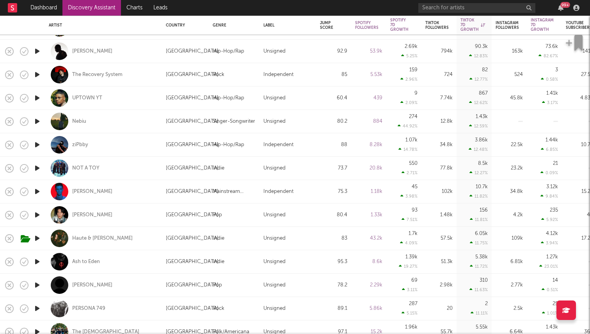
click at [40, 119] on icon "button" at bounding box center [37, 122] width 8 height 10
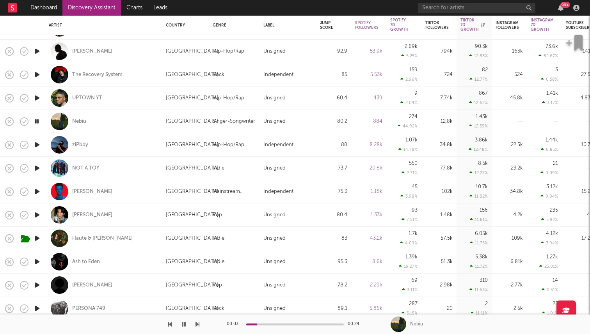
click at [37, 120] on icon "button" at bounding box center [36, 122] width 7 height 10
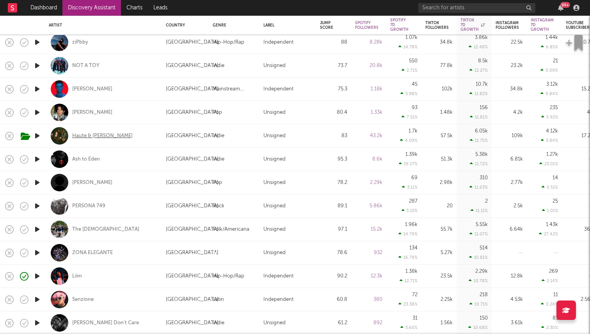
click at [85, 137] on div "Haute & Freddy" at bounding box center [102, 136] width 60 height 7
click at [77, 181] on div "Chase Djuan" at bounding box center [92, 182] width 40 height 7
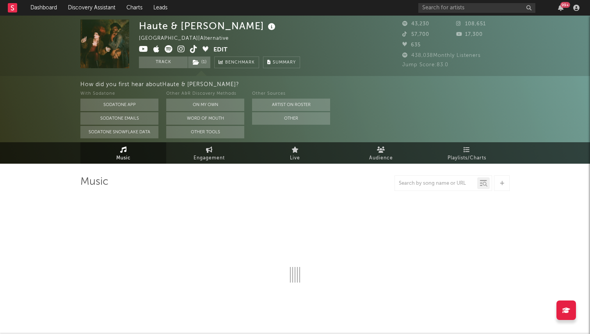
select select "6m"
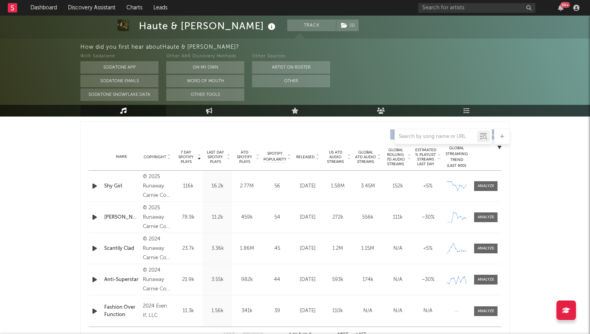
scroll to position [298, 0]
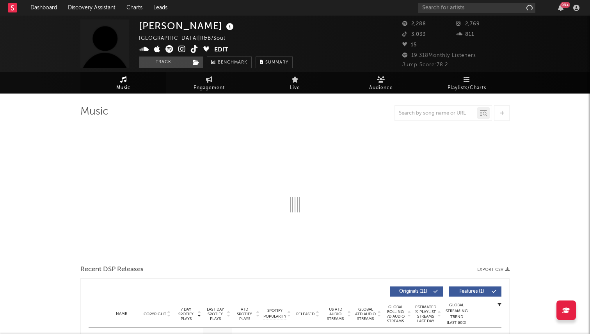
select select "1w"
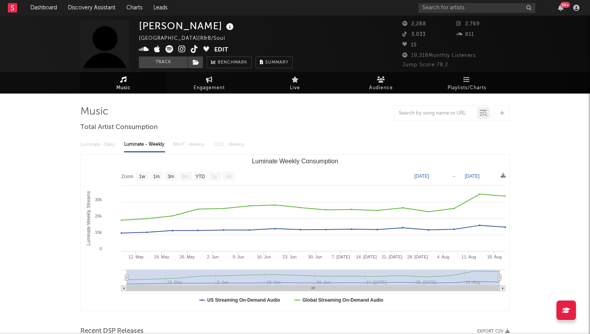
click at [193, 50] on icon at bounding box center [194, 49] width 7 height 8
click at [195, 51] on icon at bounding box center [194, 49] width 7 height 8
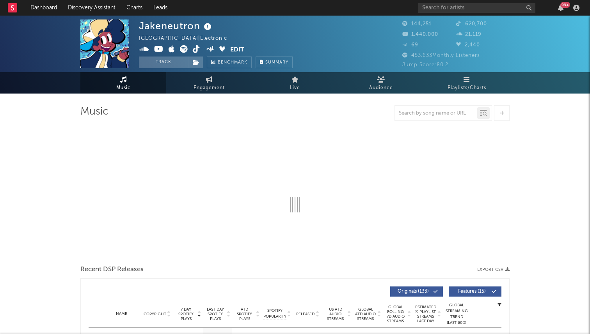
select select "6m"
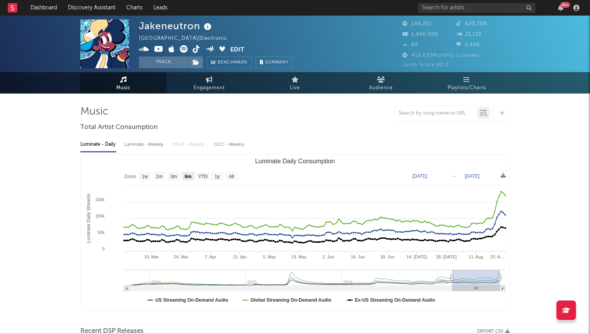
click at [197, 50] on icon at bounding box center [196, 49] width 7 height 8
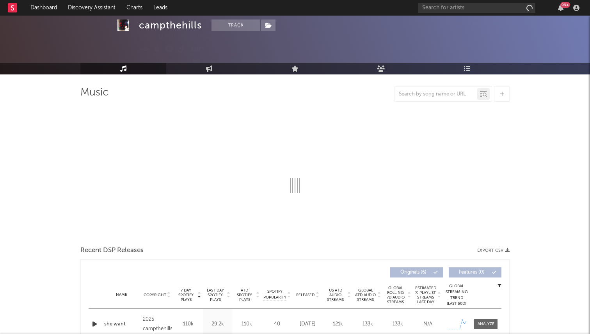
scroll to position [27, 0]
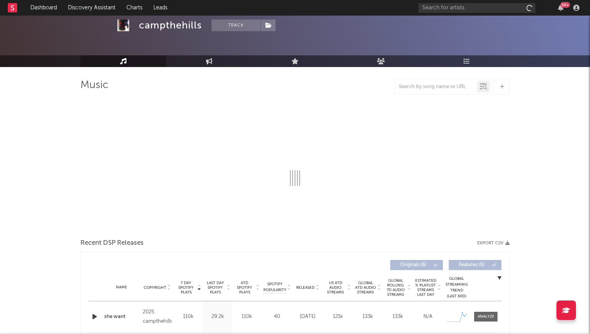
select select "1w"
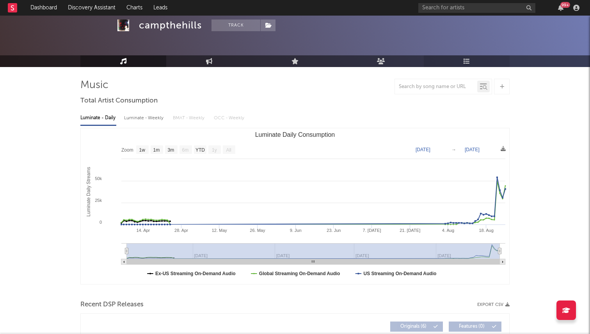
scroll to position [0, 0]
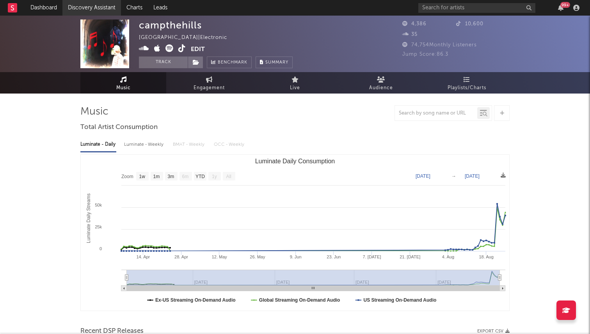
click at [86, 13] on link "Discovery Assistant" at bounding box center [91, 8] width 59 height 16
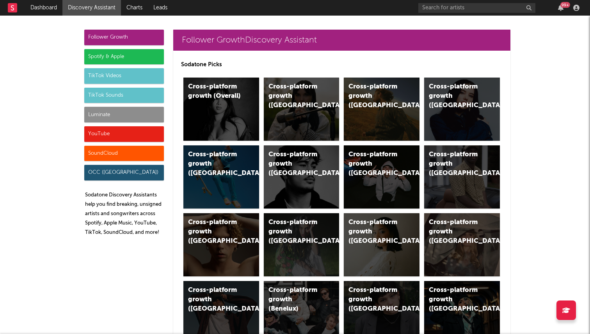
click at [138, 120] on div "Luminate" at bounding box center [124, 115] width 80 height 16
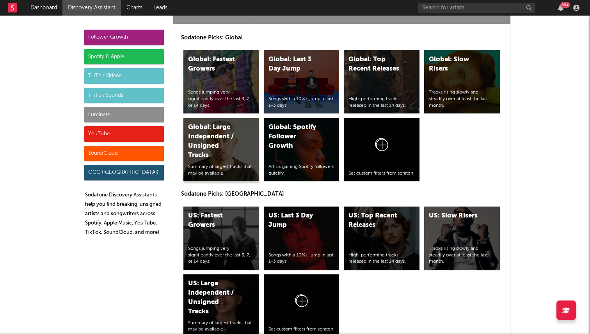
scroll to position [3461, 0]
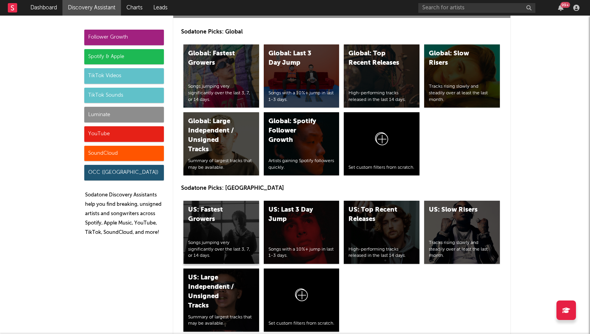
click at [234, 205] on div "US: Fastest Growers Songs jumping very significantly over the last 3, 7, or 14 …" at bounding box center [221, 232] width 76 height 63
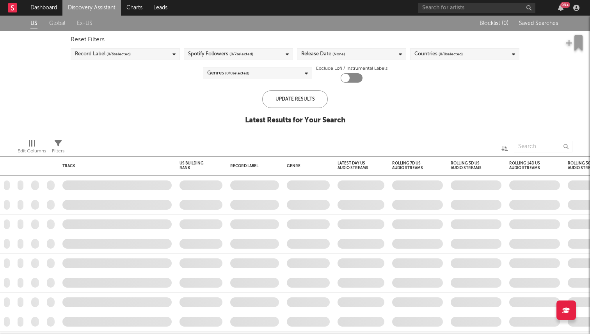
checkbox input "true"
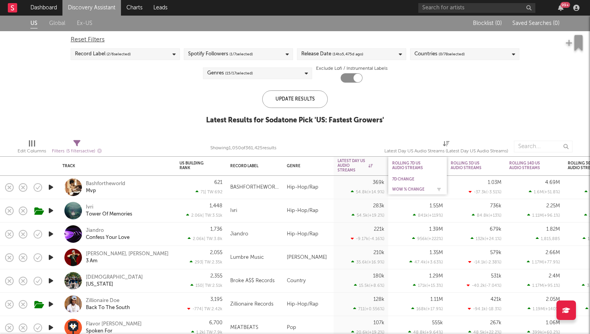
click at [419, 188] on div "WoW % Change" at bounding box center [411, 189] width 39 height 5
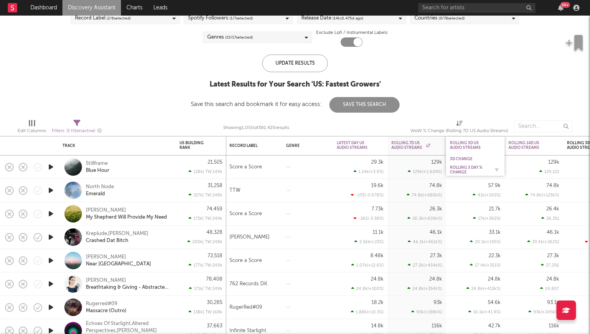
click at [465, 152] on div "Rolling 3D US Audio Streams" at bounding box center [475, 145] width 51 height 15
click at [463, 165] on div "Rolling 3 Day % Change" at bounding box center [469, 169] width 39 height 9
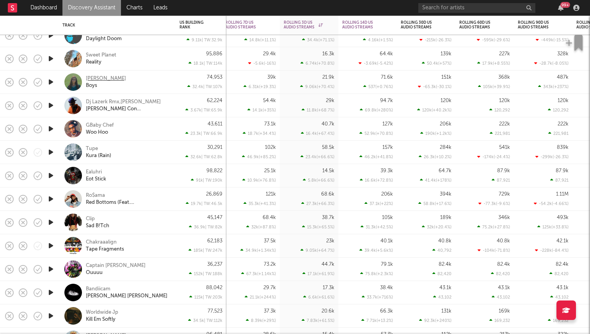
click at [103, 81] on div "Emilee Moore" at bounding box center [106, 78] width 40 height 7
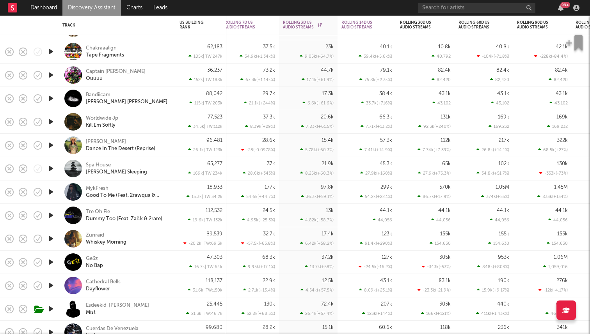
click at [53, 75] on icon "button" at bounding box center [51, 75] width 8 height 10
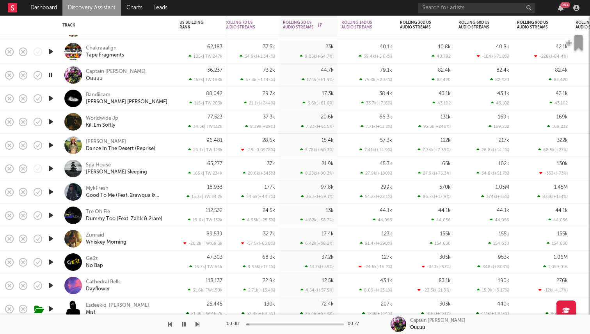
click at [50, 74] on icon "button" at bounding box center [50, 75] width 7 height 10
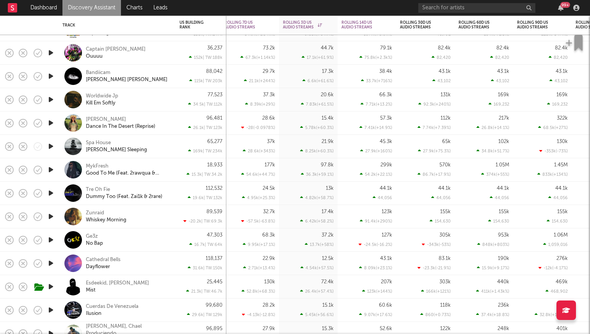
click at [52, 122] on icon "button" at bounding box center [51, 123] width 8 height 10
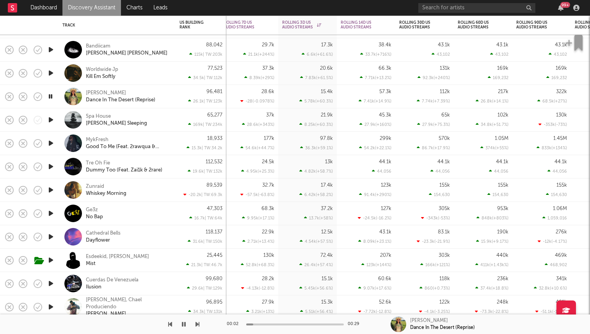
click at [49, 94] on icon "button" at bounding box center [50, 97] width 7 height 10
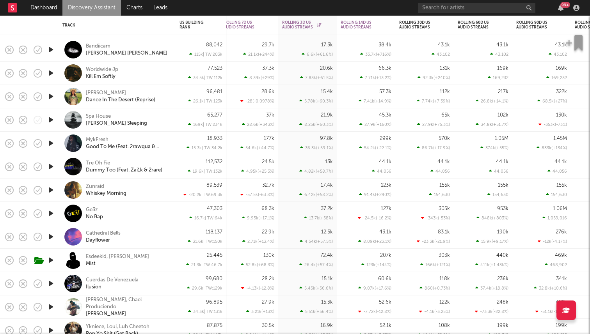
click at [50, 66] on div at bounding box center [51, 73] width 16 height 23
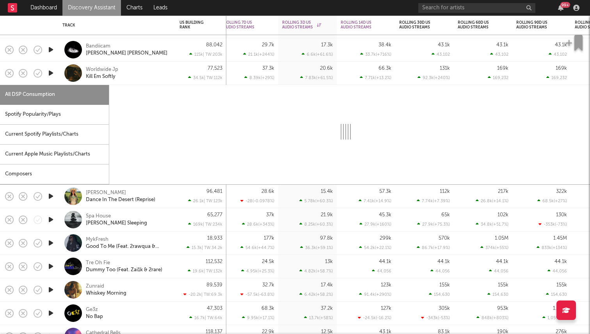
click at [50, 70] on icon "button" at bounding box center [51, 73] width 8 height 10
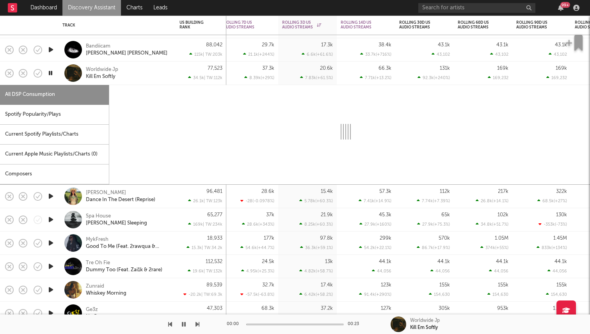
click at [56, 77] on div at bounding box center [51, 73] width 16 height 23
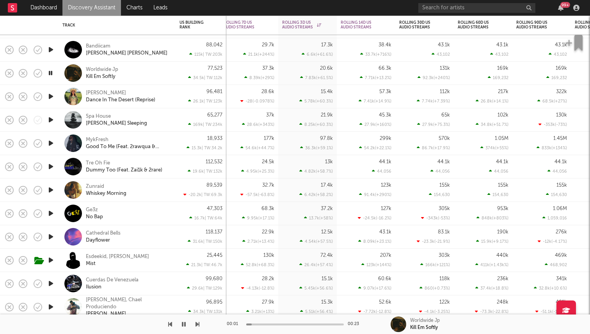
click at [51, 73] on icon "button" at bounding box center [50, 73] width 7 height 10
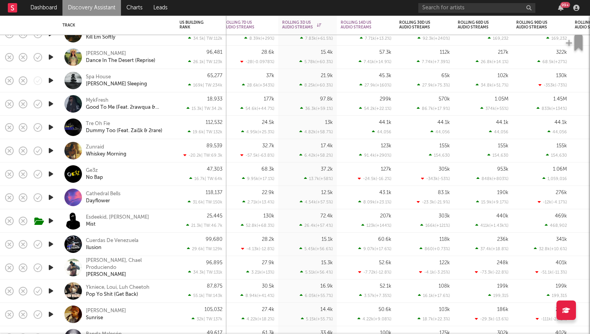
click at [49, 104] on icon "button" at bounding box center [51, 104] width 8 height 10
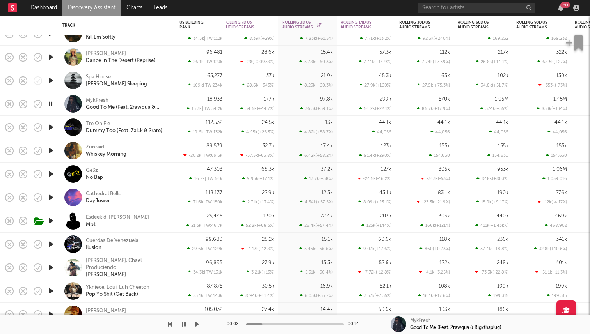
click at [49, 104] on icon "button" at bounding box center [50, 104] width 7 height 10
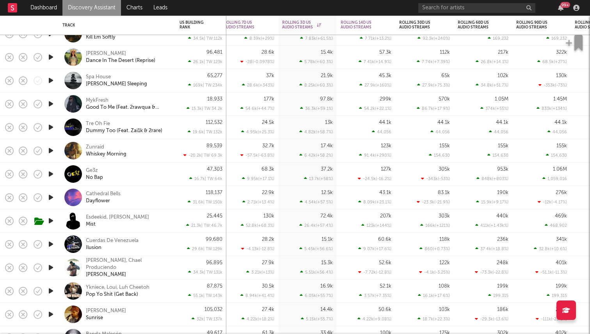
click at [51, 153] on icon "button" at bounding box center [51, 151] width 8 height 10
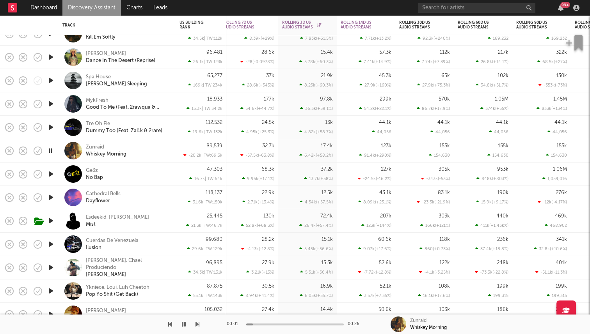
click at [51, 153] on icon "button" at bounding box center [50, 151] width 7 height 10
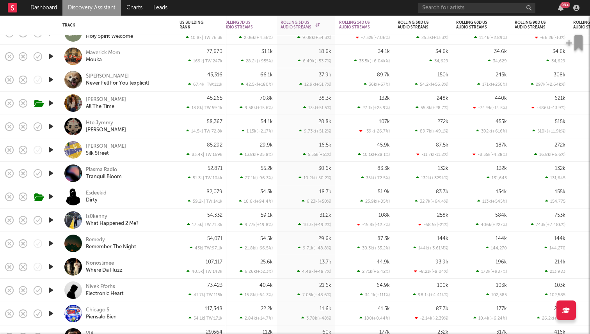
click at [52, 105] on icon "button" at bounding box center [51, 103] width 8 height 10
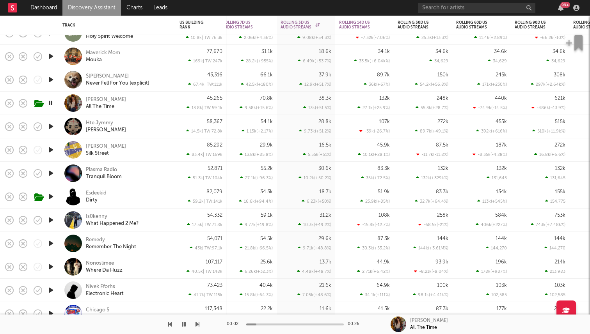
click at [52, 105] on icon "button" at bounding box center [50, 103] width 7 height 10
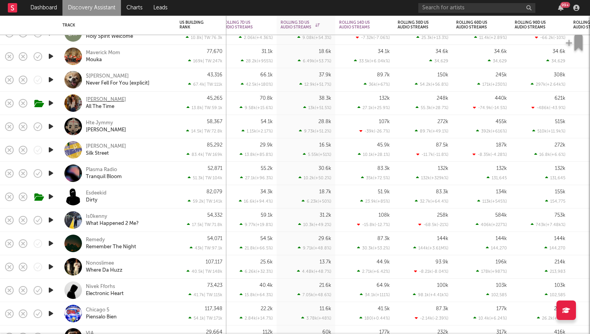
click at [91, 100] on div "Natalie Jinju" at bounding box center [106, 99] width 40 height 7
click at [54, 151] on icon "button" at bounding box center [51, 150] width 8 height 10
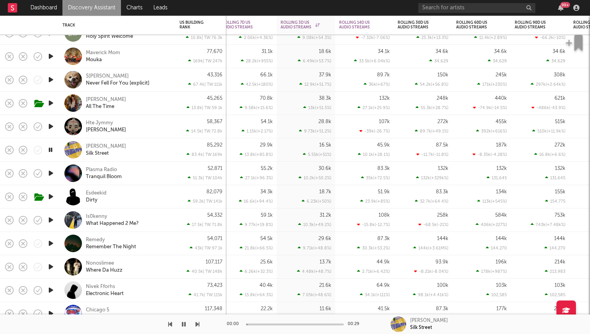
click at [52, 149] on icon "button" at bounding box center [50, 150] width 7 height 10
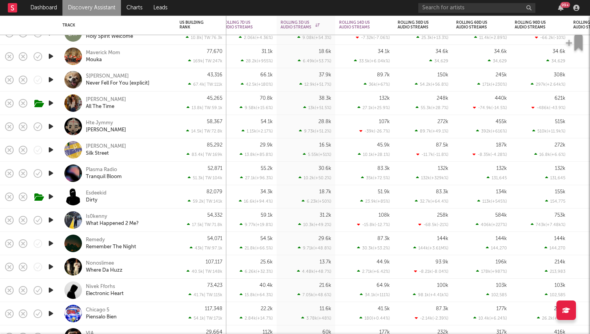
click at [50, 172] on icon "button" at bounding box center [51, 174] width 8 height 10
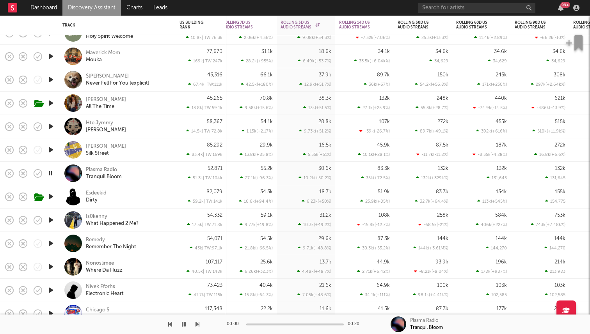
click at [50, 172] on icon "button" at bounding box center [50, 174] width 7 height 10
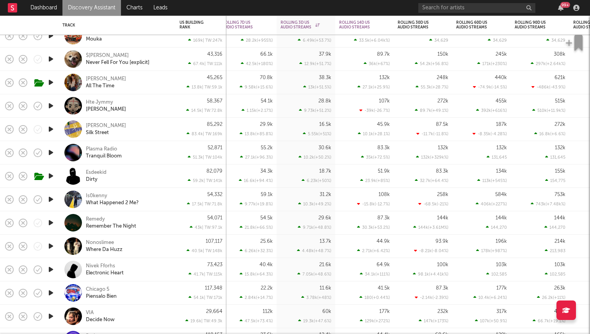
click at [52, 196] on icon "button" at bounding box center [51, 200] width 8 height 10
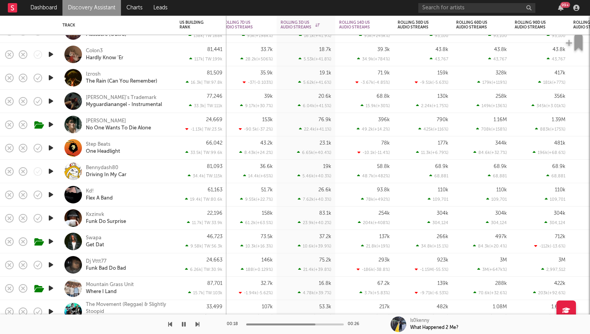
click at [51, 124] on icon "button" at bounding box center [51, 125] width 8 height 10
click at [87, 122] on div "Benjamin Steer" at bounding box center [106, 121] width 40 height 7
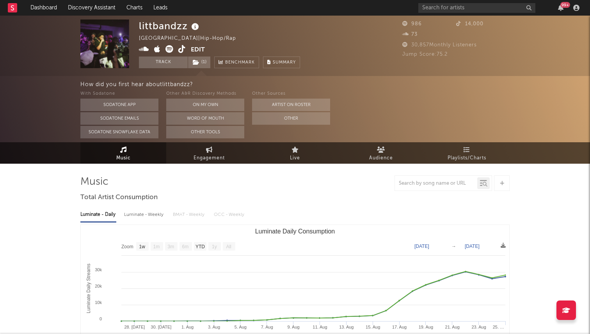
select select "1w"
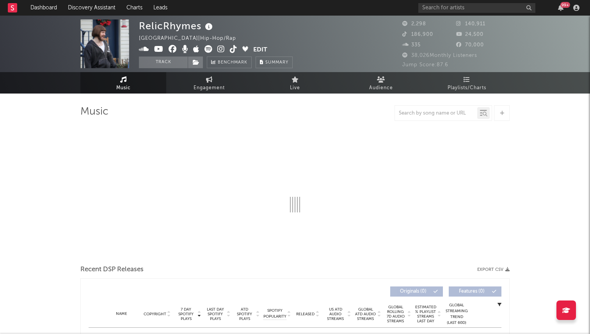
select select "6m"
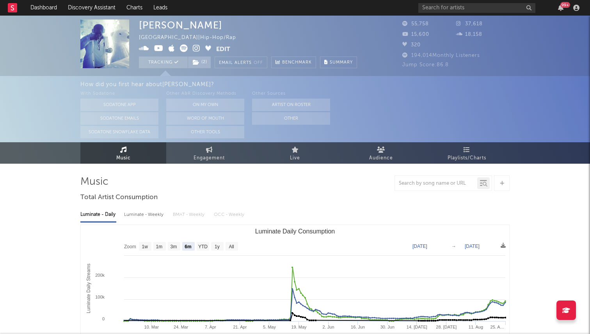
select select "6m"
click at [202, 65] on span "( 2 )" at bounding box center [199, 63] width 23 height 12
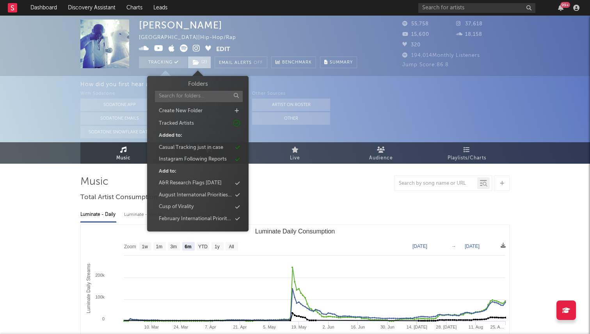
click at [201, 65] on span "( 2 )" at bounding box center [199, 63] width 23 height 12
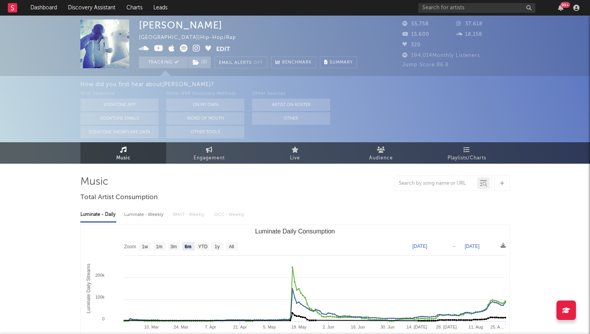
click at [194, 48] on icon at bounding box center [196, 48] width 7 height 8
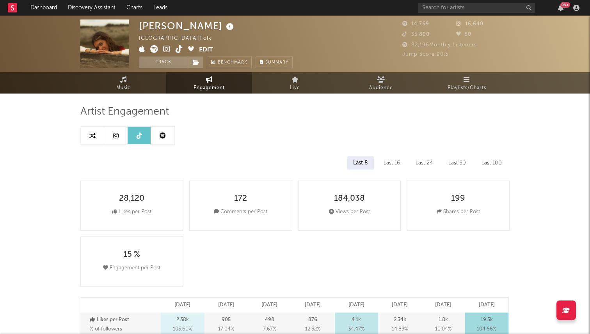
select select "6m"
click at [147, 88] on link "Music" at bounding box center [123, 82] width 86 height 21
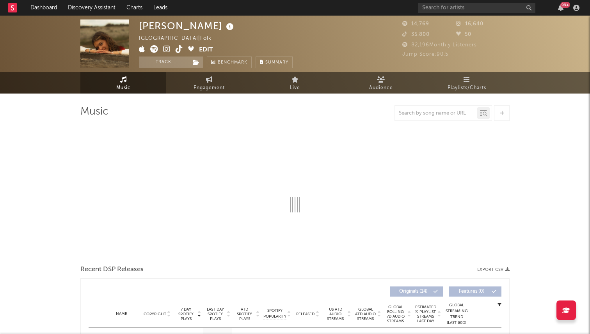
select select "6m"
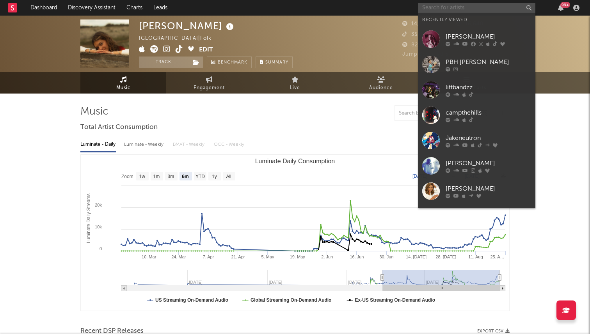
click at [447, 8] on input "text" at bounding box center [476, 8] width 117 height 10
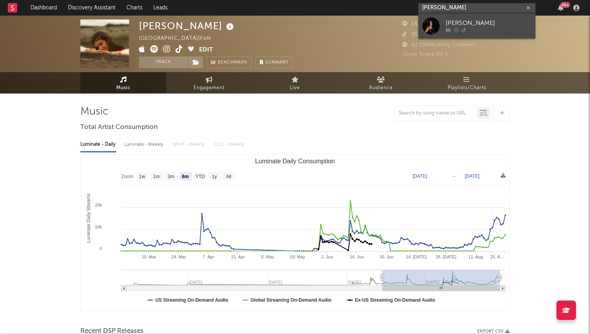
type input "[PERSON_NAME]"
click at [444, 23] on link "[PERSON_NAME]" at bounding box center [476, 25] width 117 height 25
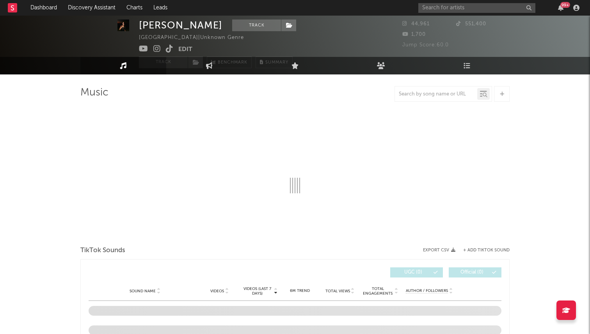
select select "1w"
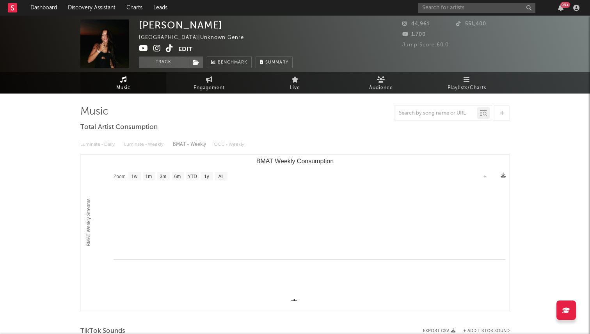
click at [167, 49] on icon at bounding box center [169, 48] width 7 height 8
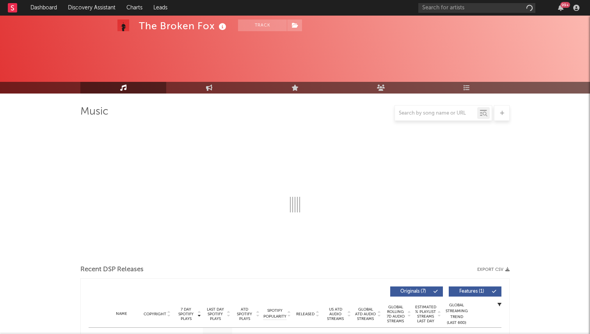
scroll to position [80, 0]
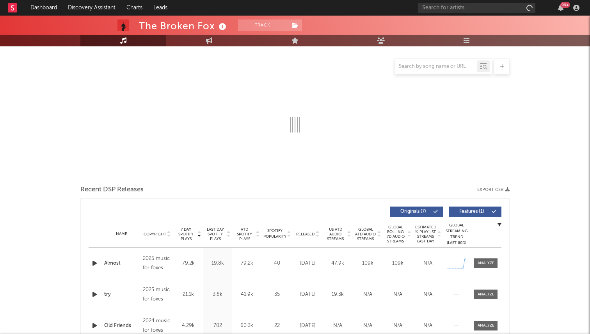
select select "1w"
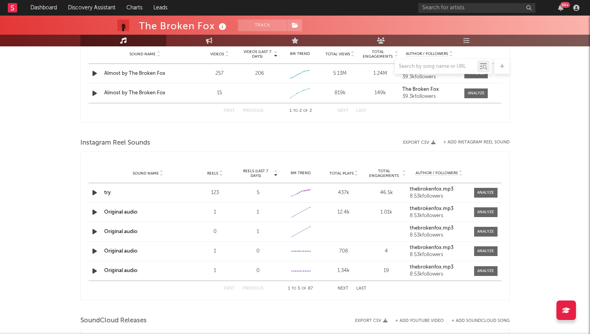
scroll to position [525, 0]
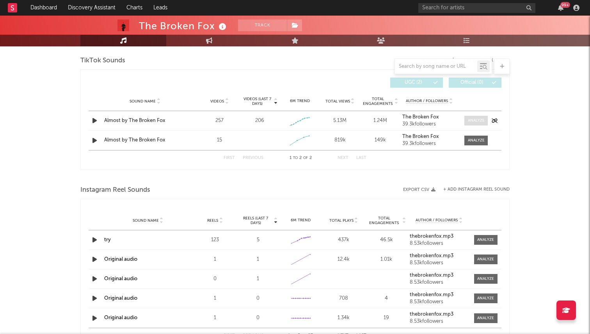
click at [465, 122] on span at bounding box center [475, 121] width 23 height 10
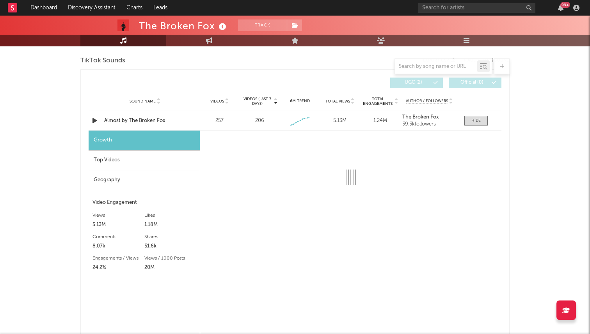
select select "1w"
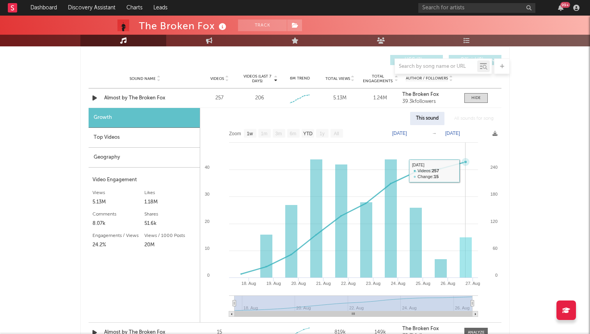
scroll to position [485, 0]
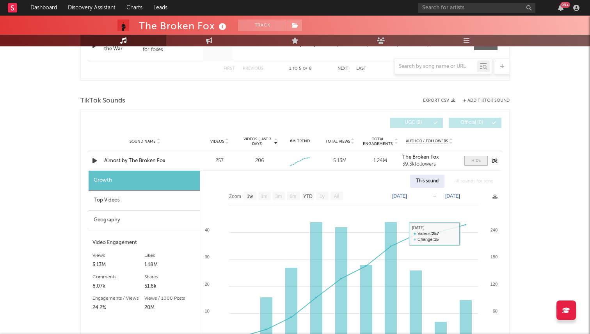
click at [480, 159] on div at bounding box center [475, 161] width 9 height 6
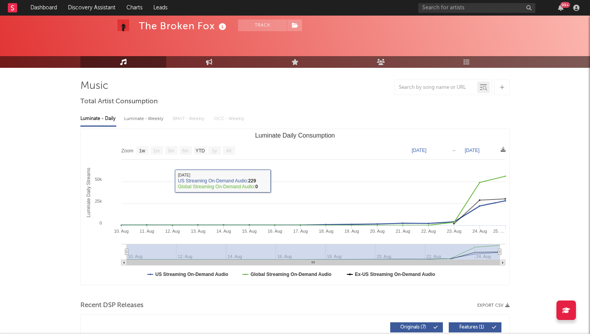
scroll to position [0, 0]
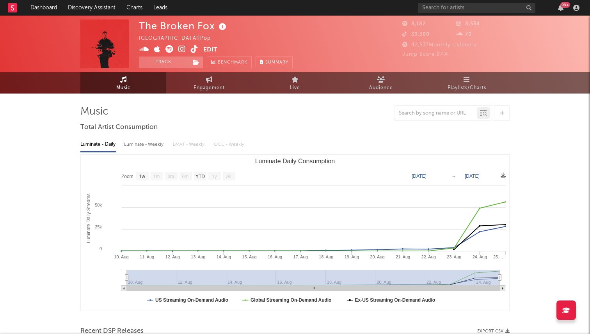
click at [196, 52] on icon at bounding box center [194, 49] width 7 height 8
click at [201, 85] on span "Engagement" at bounding box center [208, 87] width 31 height 9
select select "1w"
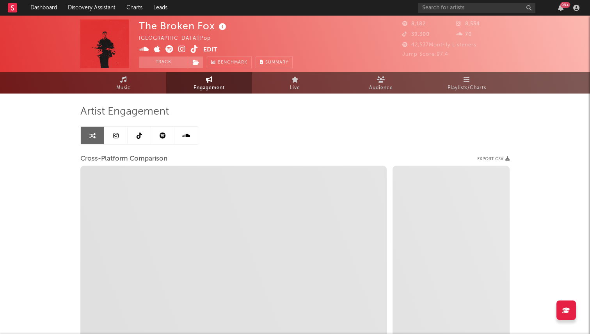
click at [142, 134] on link at bounding box center [139, 136] width 23 height 18
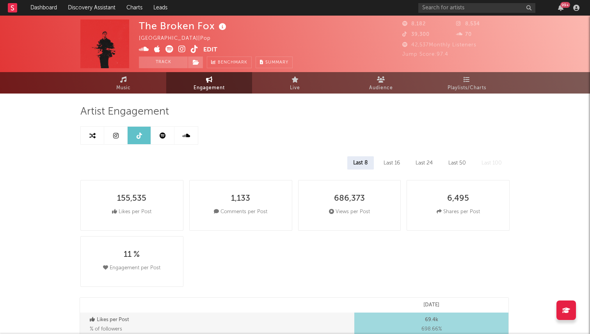
select select "1w"
click at [138, 76] on link "Music" at bounding box center [123, 82] width 86 height 21
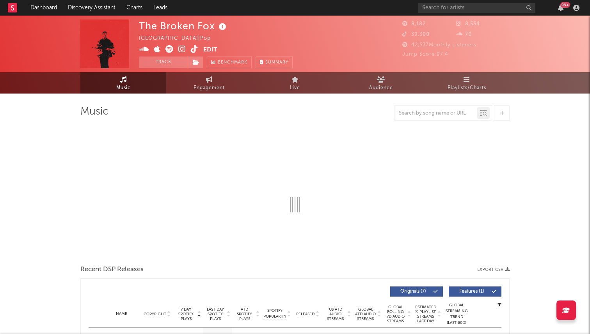
select select "1w"
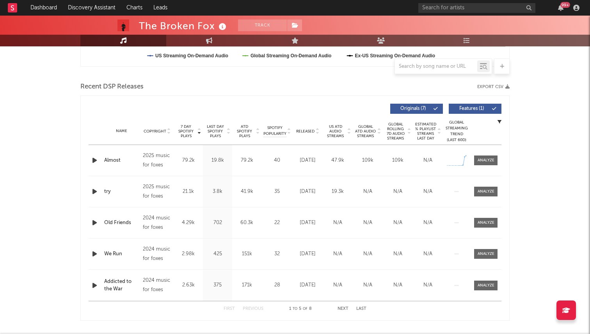
scroll to position [251, 0]
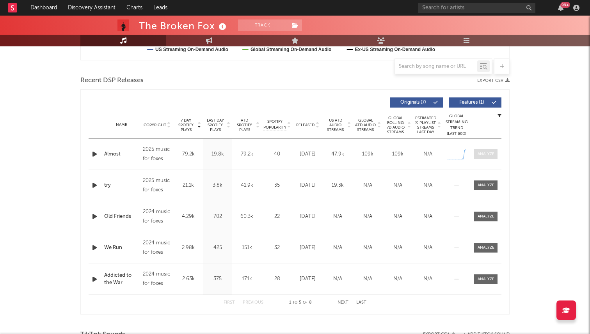
click at [486, 158] on span at bounding box center [485, 154] width 23 height 10
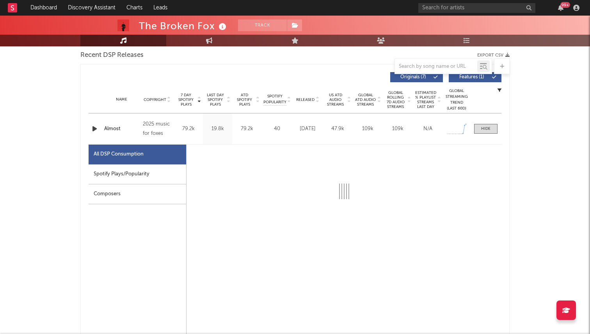
select select "1w"
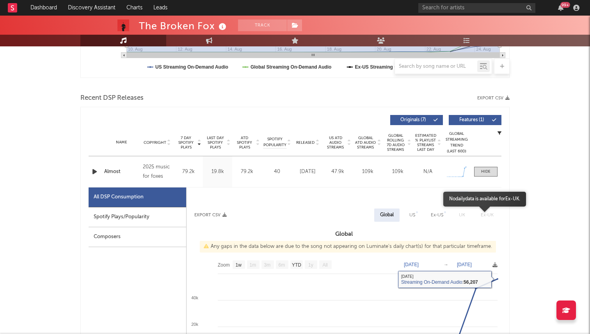
scroll to position [227, 0]
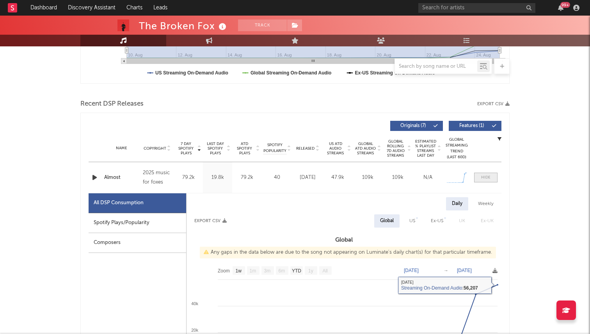
click at [489, 176] on div at bounding box center [485, 178] width 9 height 6
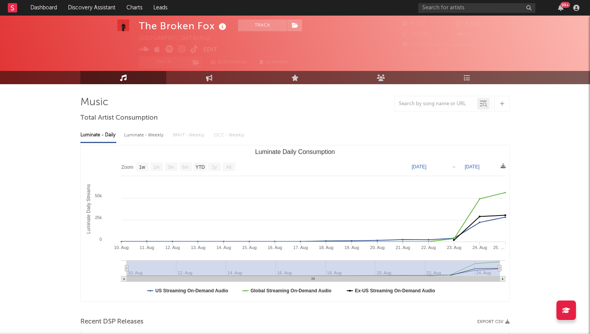
scroll to position [0, 0]
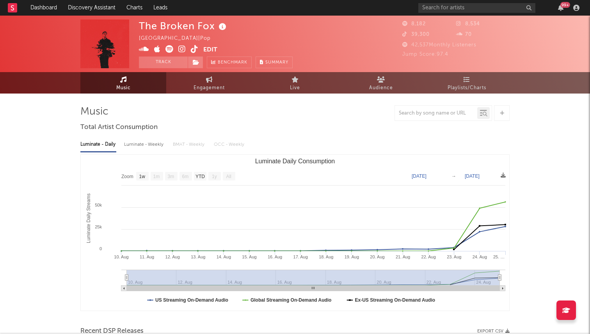
click at [195, 49] on icon at bounding box center [194, 49] width 7 height 8
click at [200, 87] on span "Engagement" at bounding box center [208, 87] width 31 height 9
select select "1w"
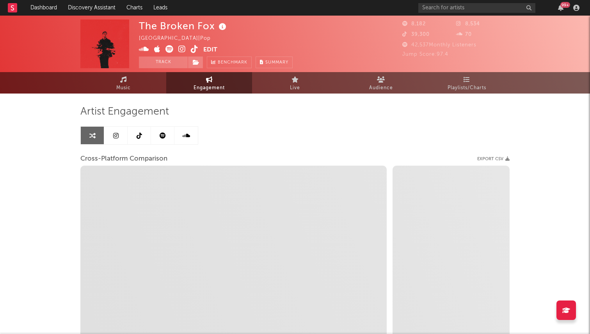
click at [137, 137] on icon at bounding box center [139, 136] width 5 height 6
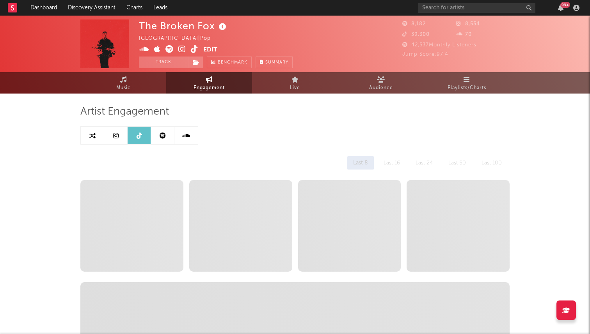
select select "1w"
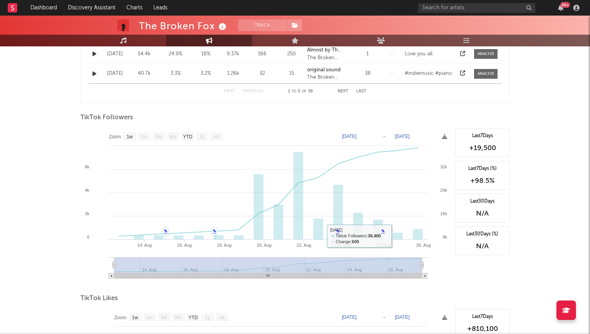
scroll to position [505, 0]
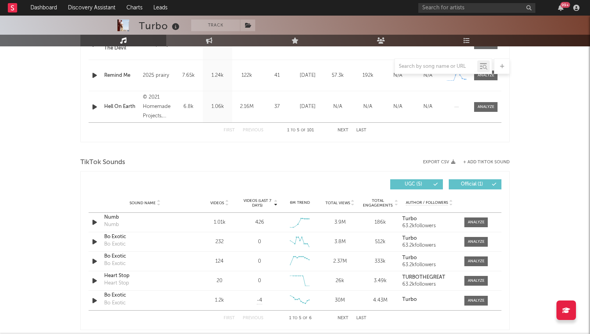
scroll to position [343, 0]
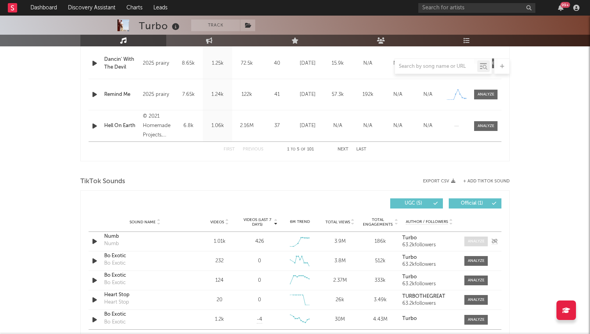
click at [474, 243] on div at bounding box center [476, 242] width 17 height 6
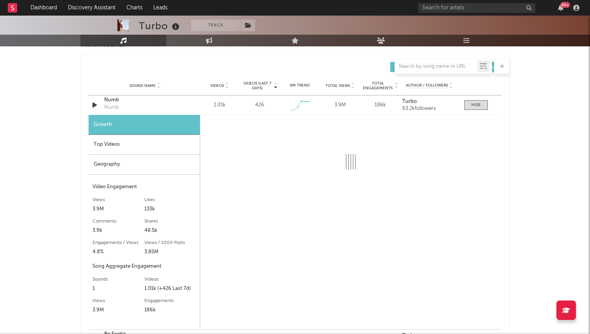
select select "1w"
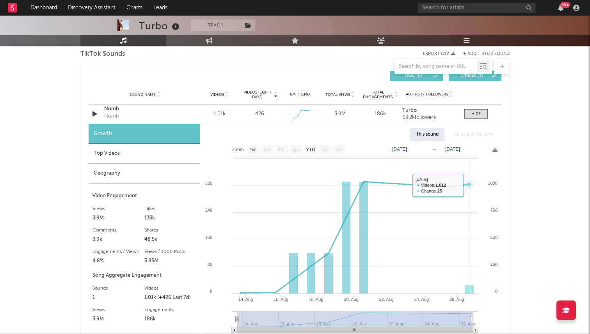
scroll to position [428, 0]
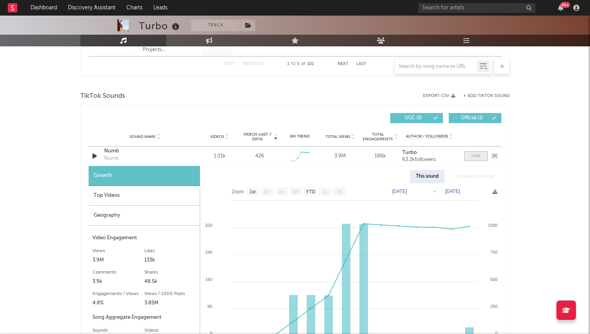
click at [475, 160] on span at bounding box center [475, 156] width 23 height 10
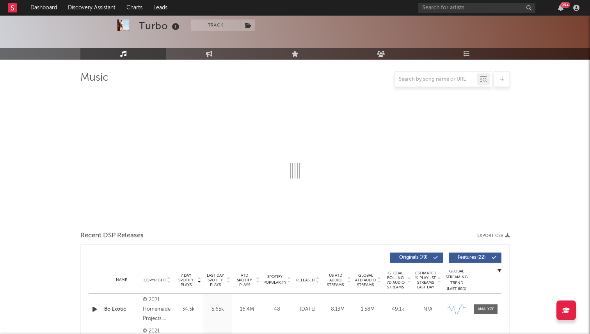
scroll to position [0, 0]
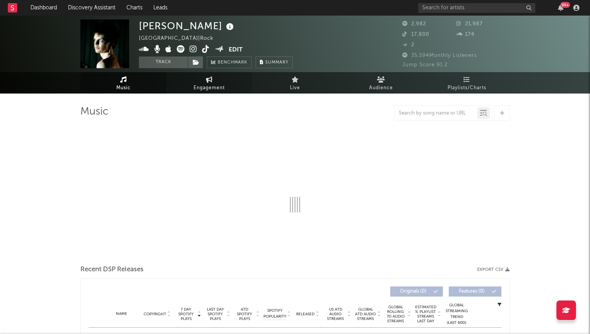
select select "1w"
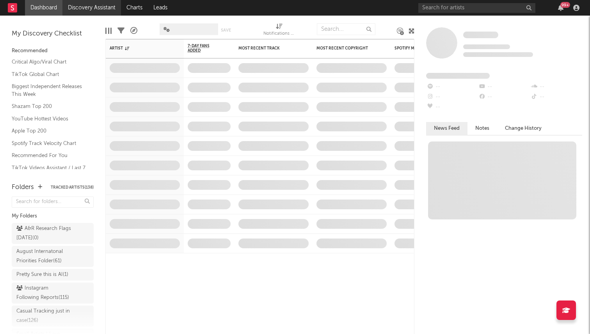
click at [86, 7] on link "Discovery Assistant" at bounding box center [91, 8] width 59 height 16
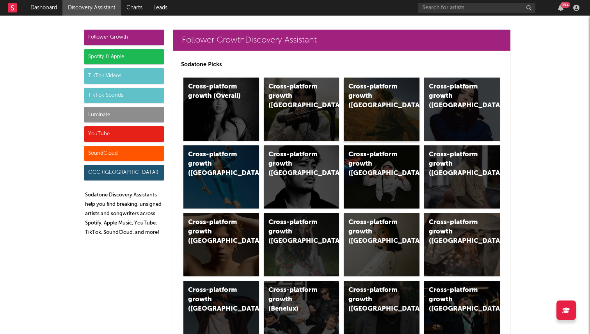
click at [364, 98] on div "Cross-platform growth ([GEOGRAPHIC_DATA])" at bounding box center [374, 96] width 53 height 28
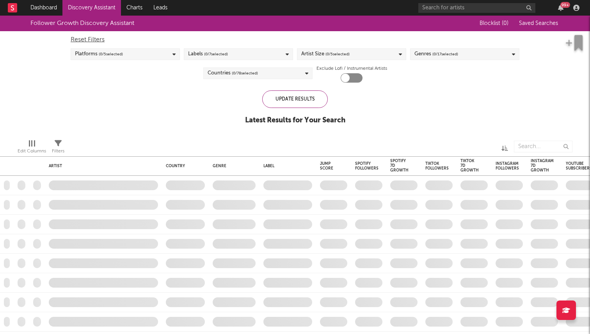
checkbox input "true"
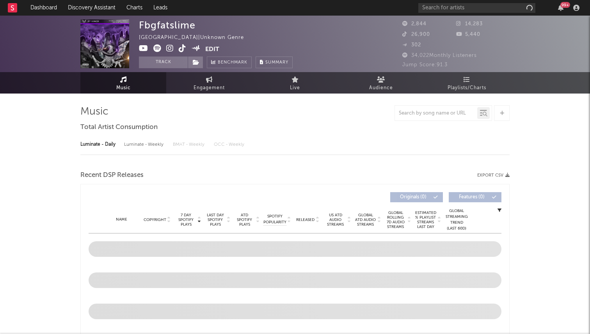
select select "6m"
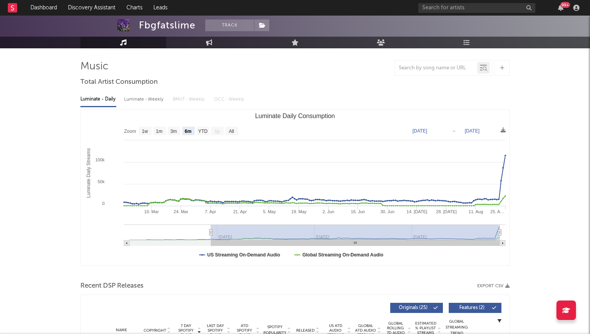
scroll to position [32, 0]
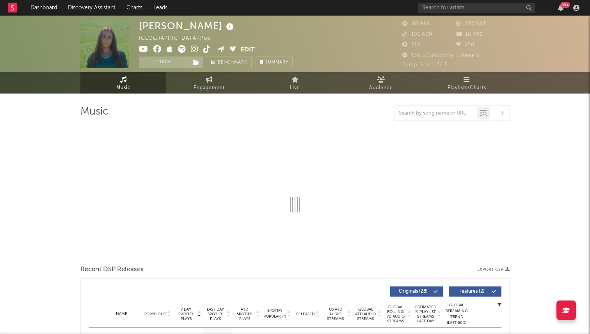
select select "6m"
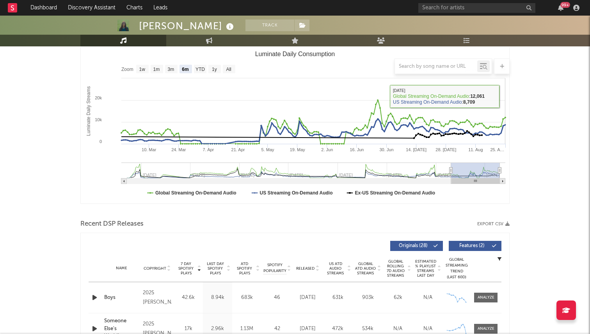
scroll to position [108, 0]
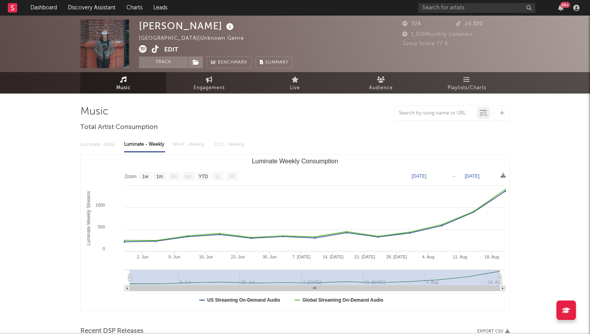
select select "1w"
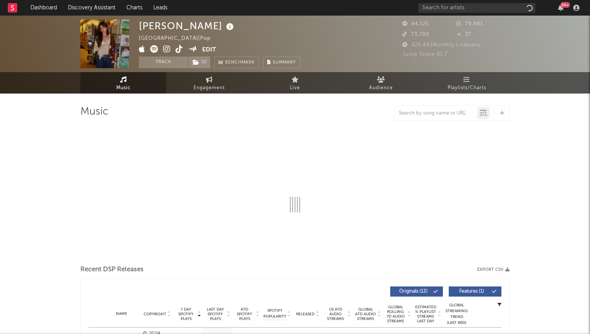
select select "6m"
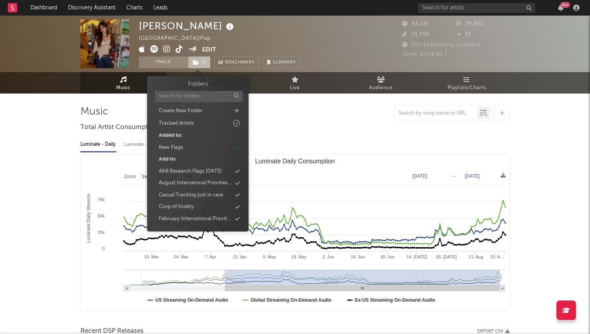
click at [201, 62] on span "( 1 )" at bounding box center [199, 63] width 23 height 12
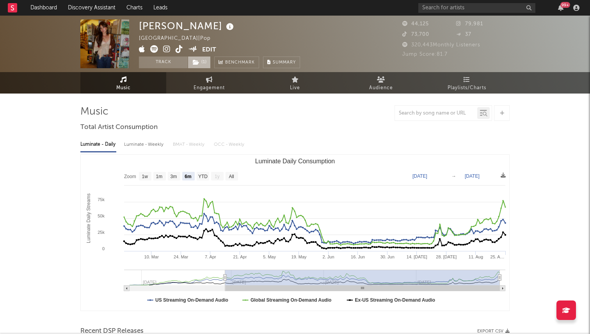
click at [201, 62] on span "( 1 )" at bounding box center [199, 63] width 23 height 12
click at [182, 50] on icon at bounding box center [179, 49] width 7 height 8
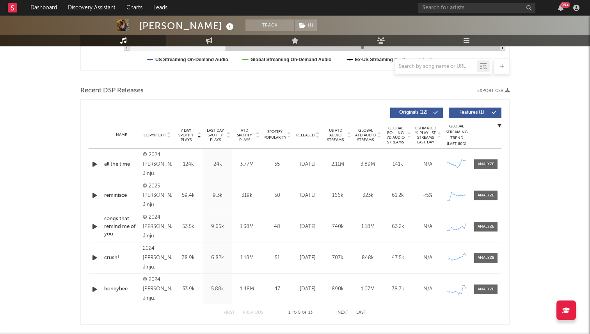
scroll to position [242, 0]
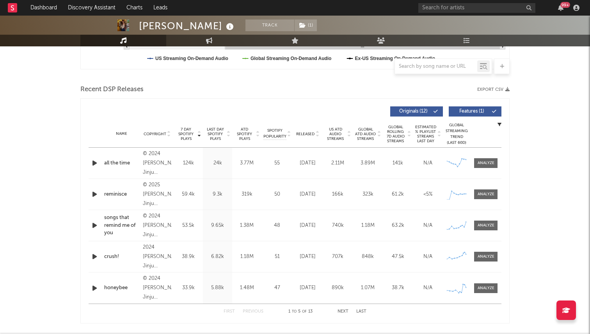
click at [305, 135] on span "Released" at bounding box center [305, 134] width 18 height 5
click at [113, 165] on div "Diamond" at bounding box center [121, 164] width 35 height 8
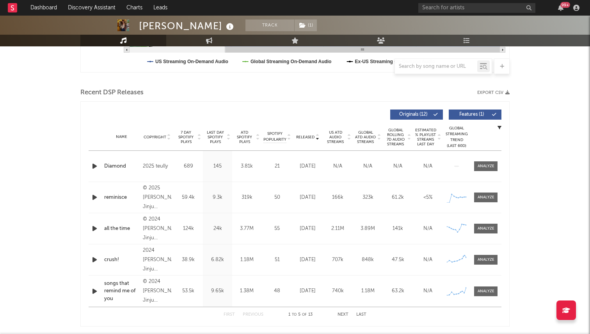
scroll to position [243, 0]
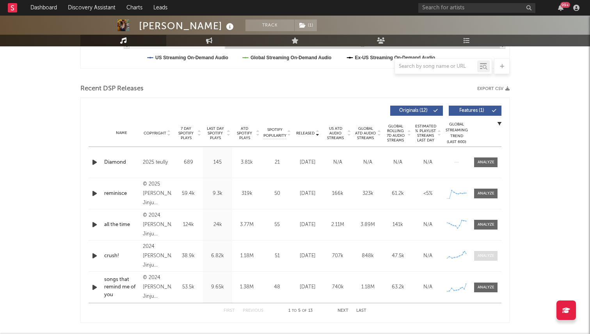
click at [487, 255] on div at bounding box center [485, 256] width 17 height 6
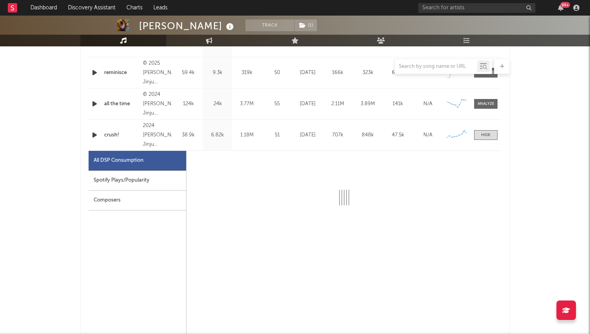
scroll to position [398, 0]
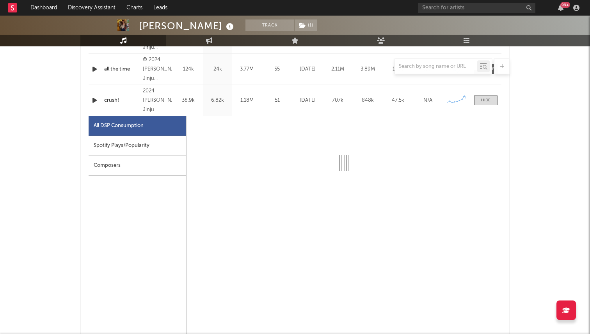
select select "6m"
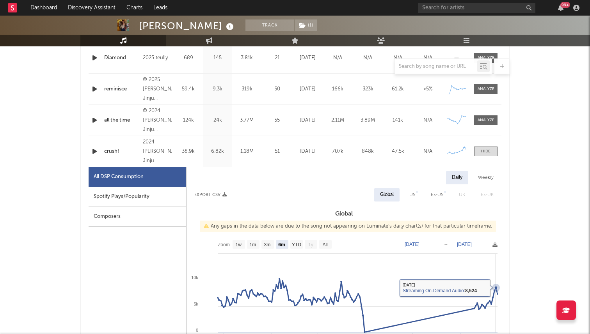
scroll to position [304, 0]
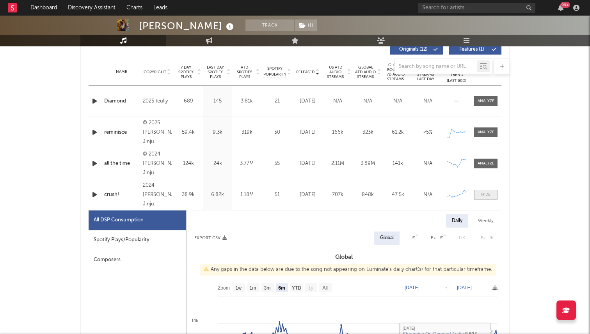
click at [486, 190] on span at bounding box center [485, 195] width 23 height 10
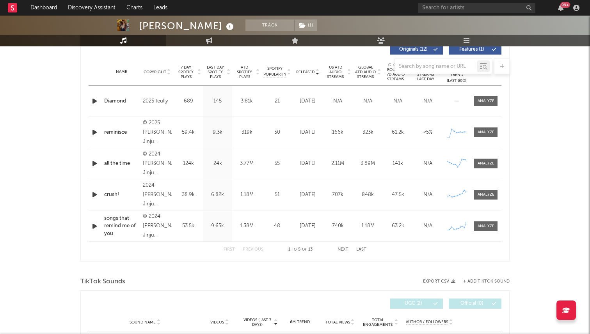
click at [189, 74] on div at bounding box center [294, 67] width 429 height 16
click at [189, 69] on div at bounding box center [294, 67] width 429 height 16
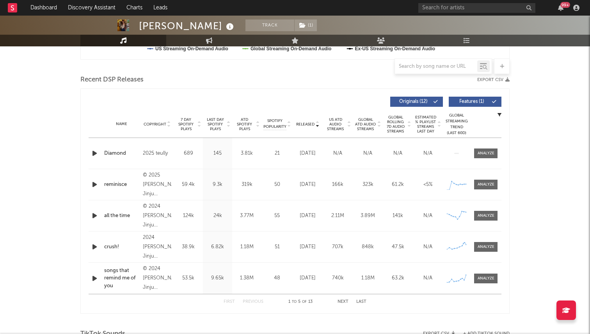
scroll to position [233, 0]
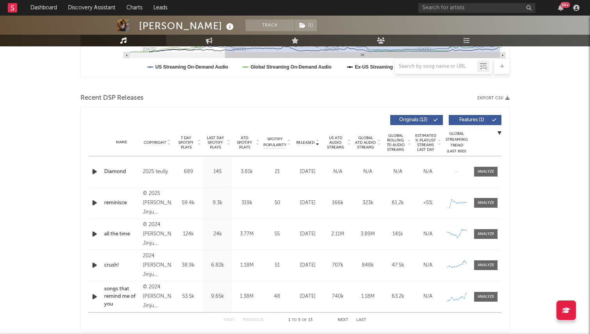
click at [188, 140] on span "7 Day Spotify Plays" at bounding box center [186, 143] width 21 height 14
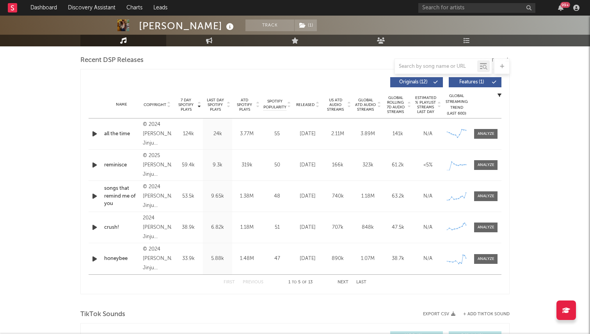
scroll to position [275, 0]
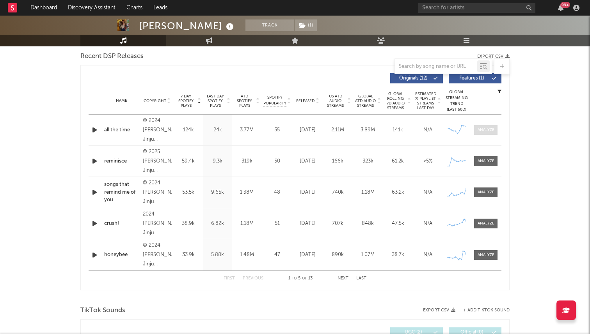
click at [476, 132] on span at bounding box center [485, 130] width 23 height 10
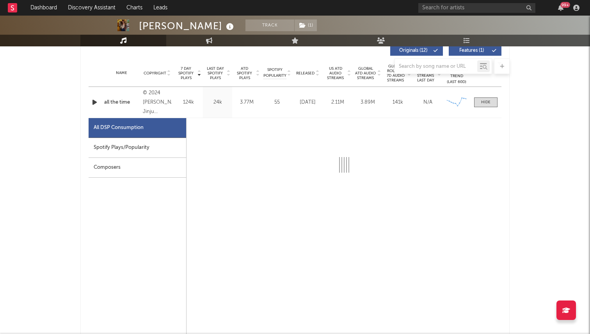
scroll to position [315, 0]
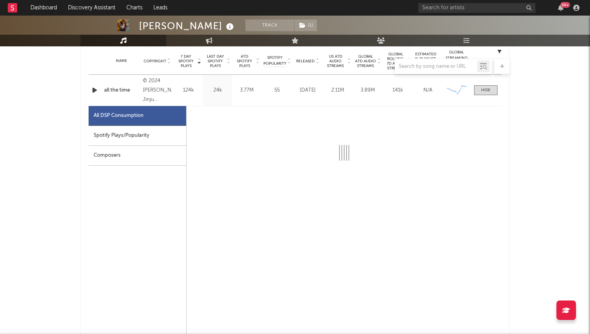
select select "6m"
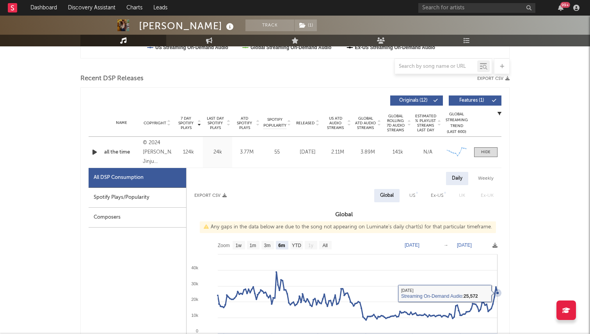
scroll to position [218, 0]
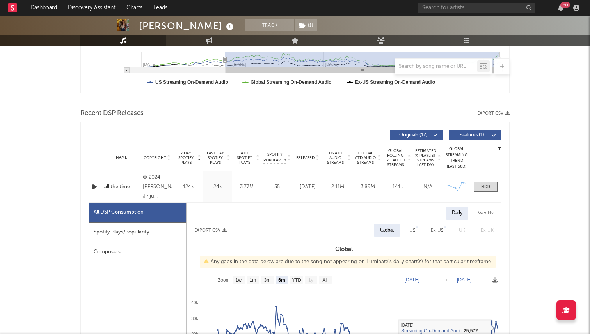
click at [489, 195] on div "Name all the time Copyright © 2024 Natalie Jinju Jones Label Liberty Album Name…" at bounding box center [295, 187] width 413 height 31
click at [488, 187] on div at bounding box center [485, 187] width 9 height 6
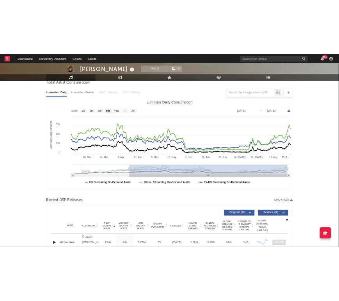
scroll to position [0, 0]
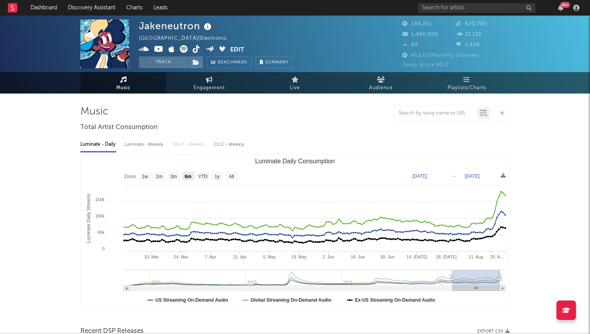
select select "6m"
click at [197, 51] on icon at bounding box center [196, 49] width 7 height 8
click at [185, 89] on link "Engagement" at bounding box center [209, 82] width 86 height 21
select select "1w"
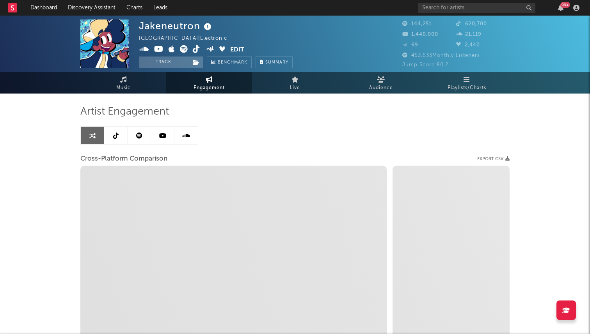
click at [117, 140] on link at bounding box center [115, 136] width 23 height 18
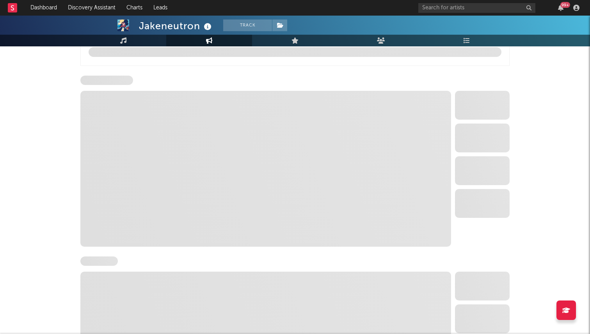
select select "6m"
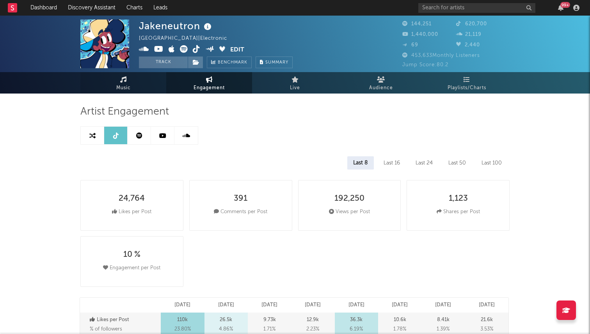
click at [108, 80] on link "Music" at bounding box center [123, 82] width 86 height 21
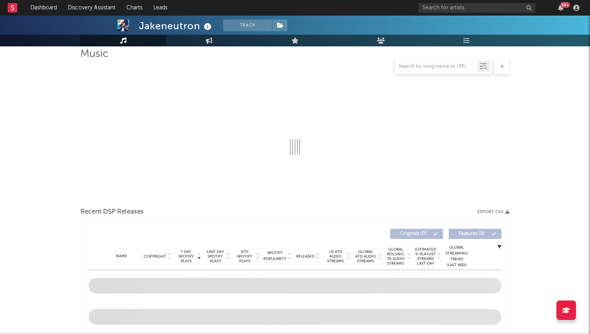
select select "6m"
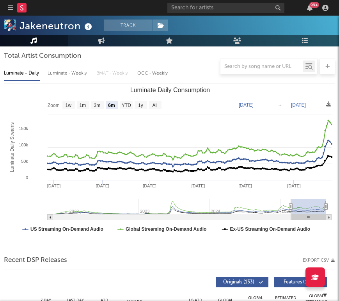
scroll to position [119, 0]
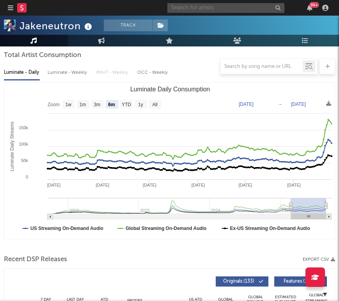
click at [202, 5] on input "text" at bounding box center [225, 8] width 117 height 10
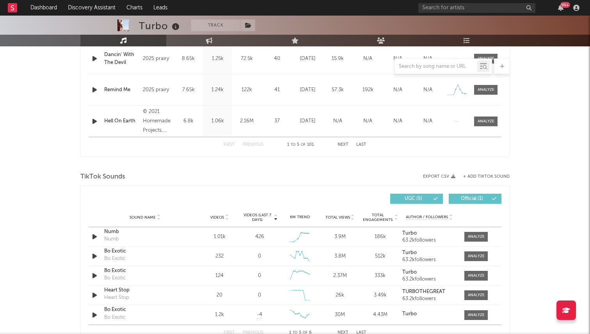
scroll to position [363, 0]
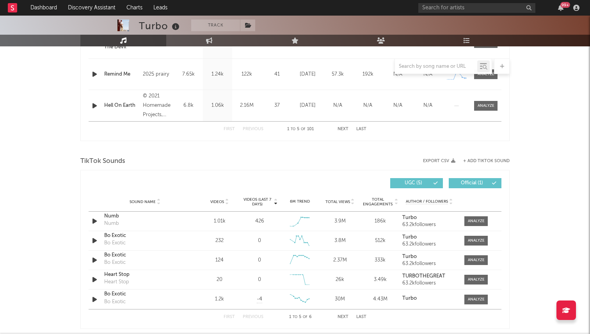
select select "6m"
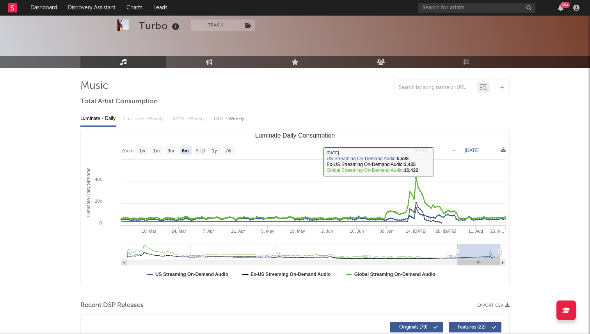
scroll to position [0, 0]
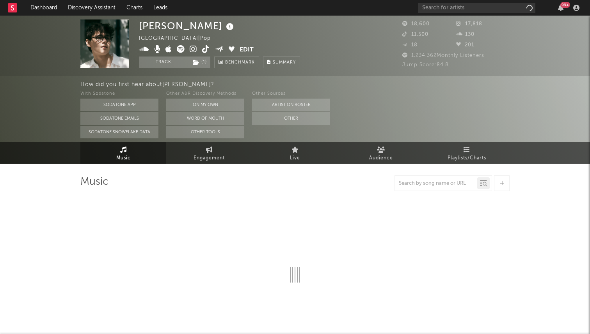
select select "6m"
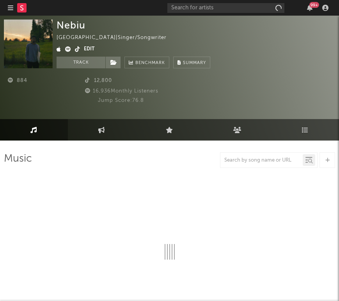
select select "1w"
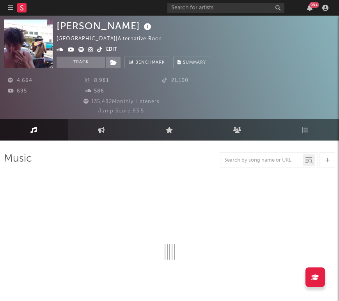
select select "6m"
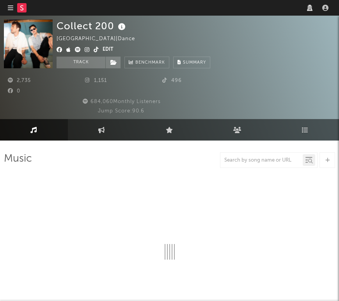
select select "1w"
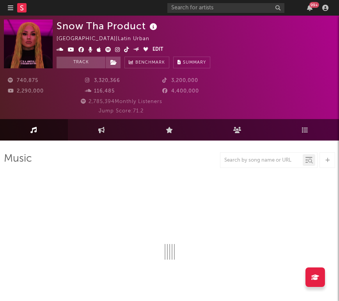
select select "6m"
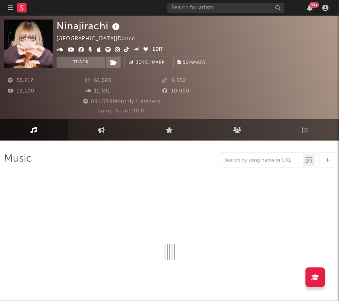
select select "6m"
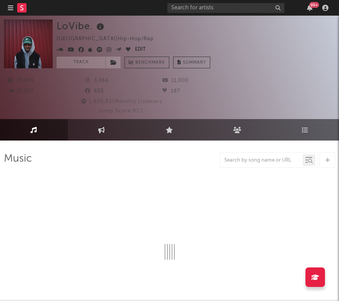
click at [333, 30] on div "LoVibe. [GEOGRAPHIC_DATA] | Hip-Hop/Rap Edit Track Benchmark Summary" at bounding box center [196, 44] width 279 height 49
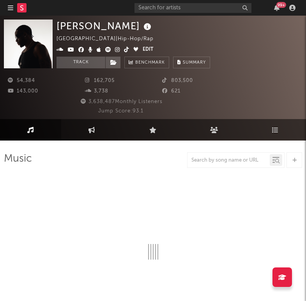
select select "6m"
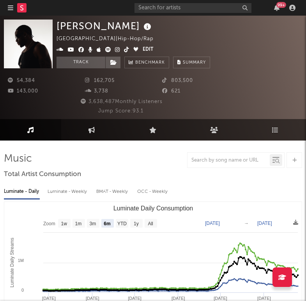
click at [301, 48] on div "Melly Mike United States | Hip-Hop/Rap Edit Track Benchmark Summary" at bounding box center [180, 44] width 246 height 49
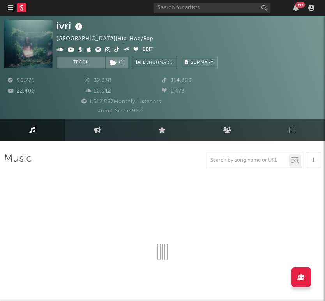
select select "6m"
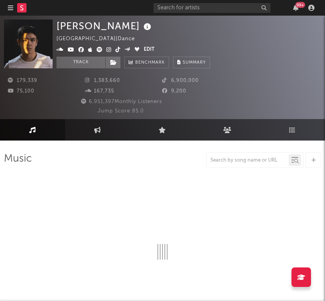
select select "6m"
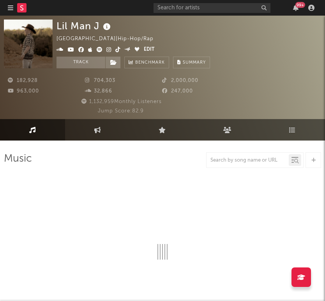
select select "6m"
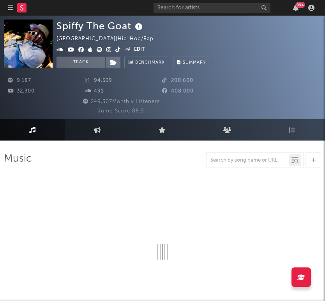
select select "6m"
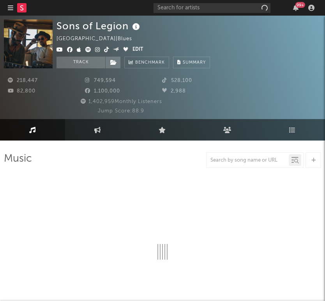
select select "6m"
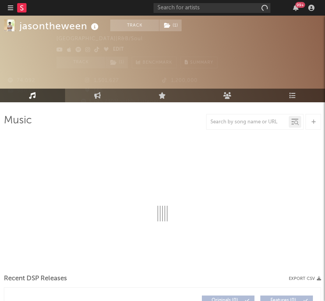
select select "6m"
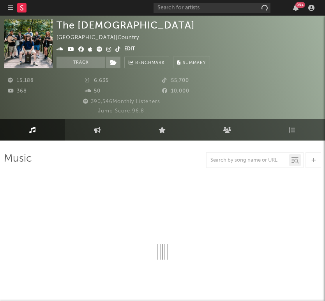
select select "6m"
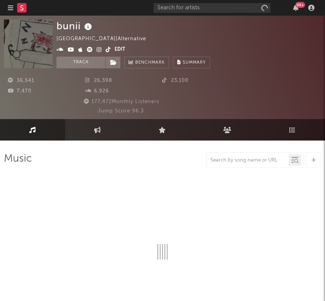
select select "6m"
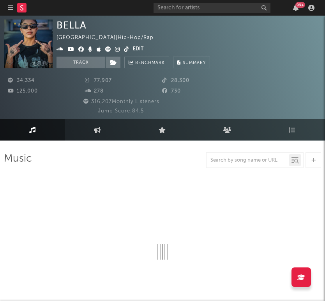
select select "6m"
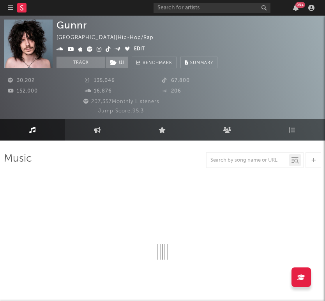
select select "6m"
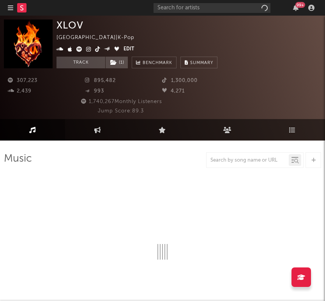
select select "6m"
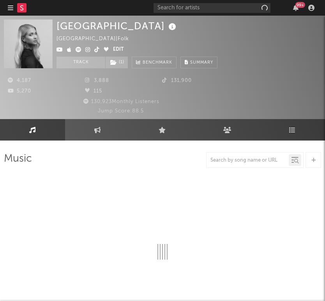
select select "1w"
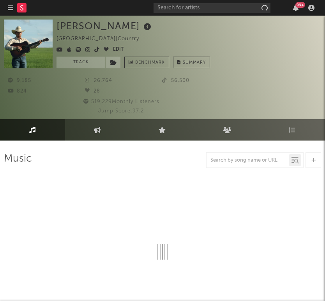
select select "1w"
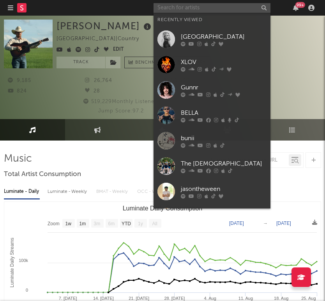
click at [222, 10] on input "text" at bounding box center [212, 8] width 117 height 10
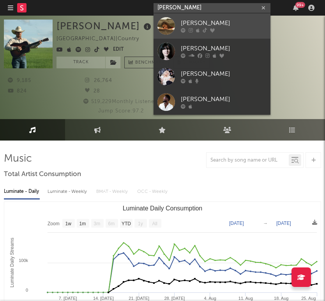
type input "emma anders"
click at [208, 21] on div "[PERSON_NAME]" at bounding box center [224, 23] width 86 height 9
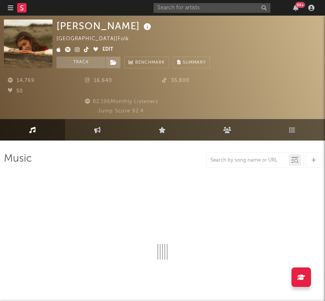
select select "6m"
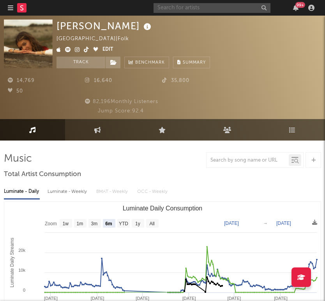
click at [213, 10] on input "text" at bounding box center [212, 8] width 117 height 10
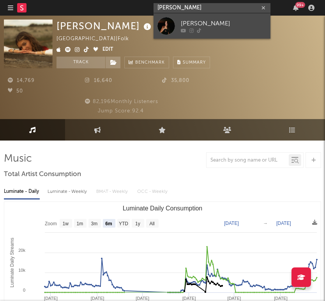
type input "[PERSON_NAME]"
click at [181, 20] on div "hailey picardi" at bounding box center [224, 23] width 86 height 9
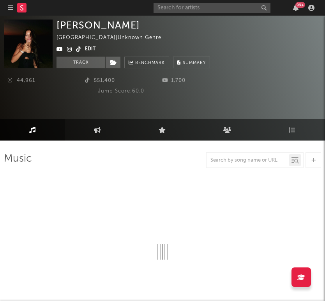
select select "1w"
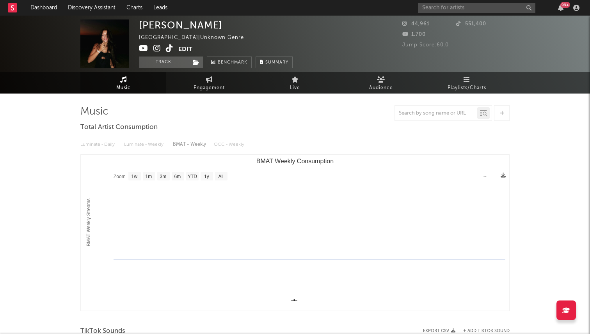
click at [325, 1] on div "99 +" at bounding box center [500, 8] width 164 height 16
click at [325, 4] on input "text" at bounding box center [476, 8] width 117 height 10
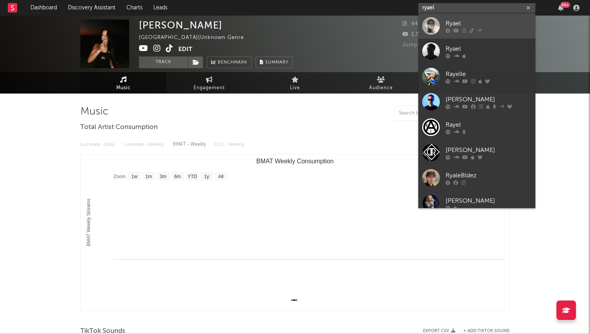
type input "ryael"
click at [325, 25] on div at bounding box center [431, 26] width 18 height 18
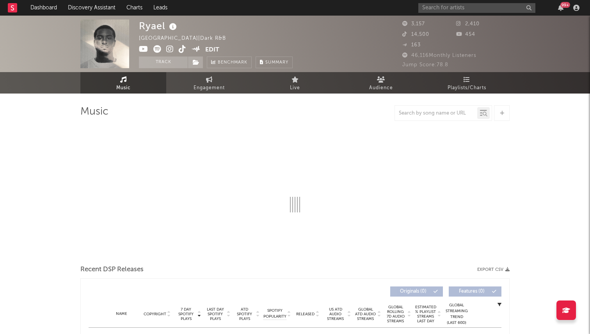
select select "1w"
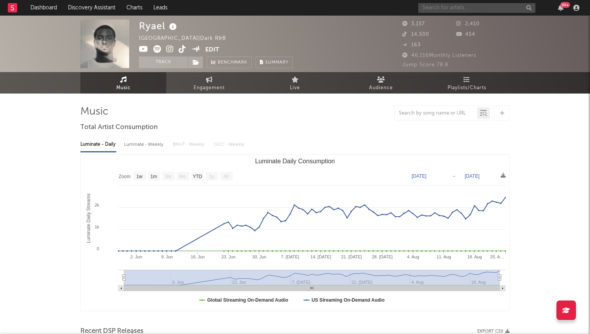
click at [325, 9] on input "text" at bounding box center [476, 8] width 117 height 10
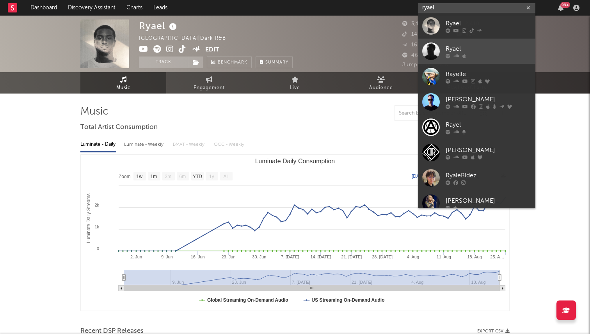
type input "ryael"
click at [325, 46] on link "Ryael" at bounding box center [476, 51] width 117 height 25
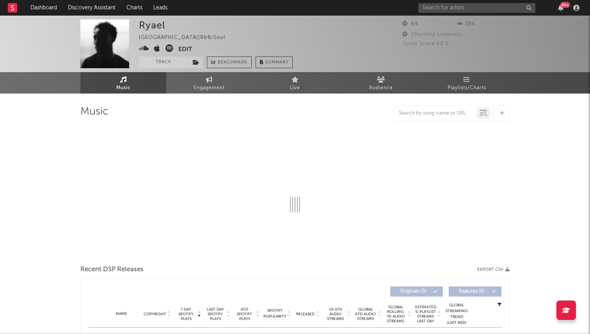
select select "1w"
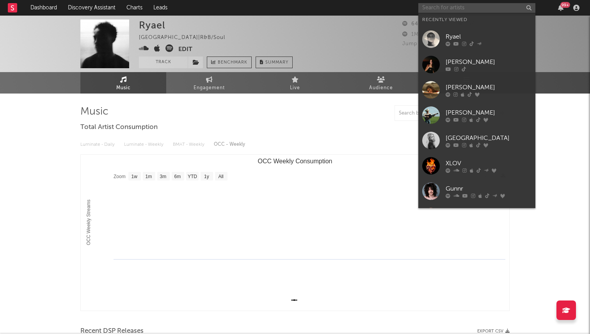
click at [325, 6] on input "text" at bounding box center [476, 8] width 117 height 10
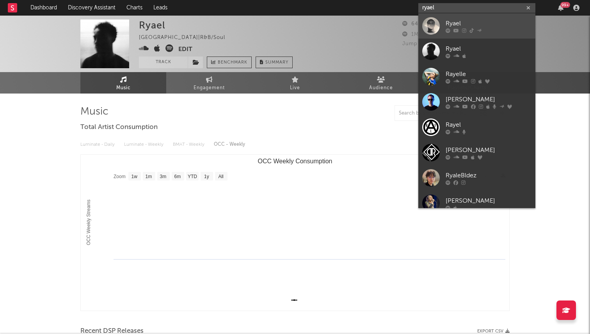
type input "ryael"
click at [325, 26] on div at bounding box center [431, 26] width 18 height 18
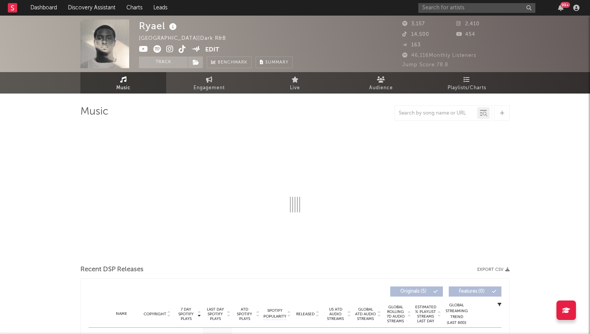
select select "1w"
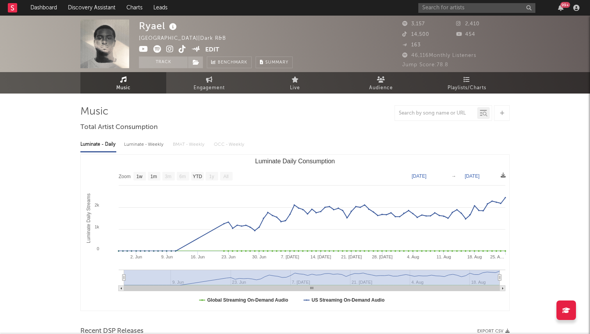
click at [181, 49] on icon at bounding box center [182, 49] width 7 height 8
click at [202, 84] on span "Engagement" at bounding box center [208, 87] width 31 height 9
select select "1w"
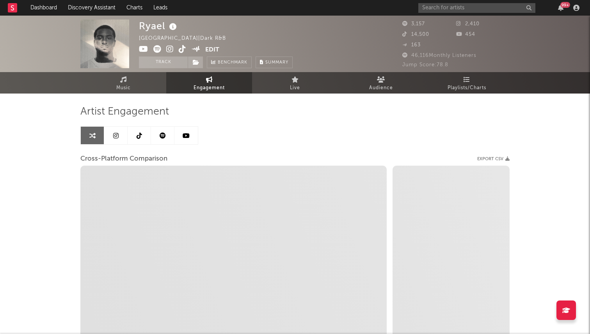
click at [139, 138] on icon at bounding box center [139, 136] width 5 height 6
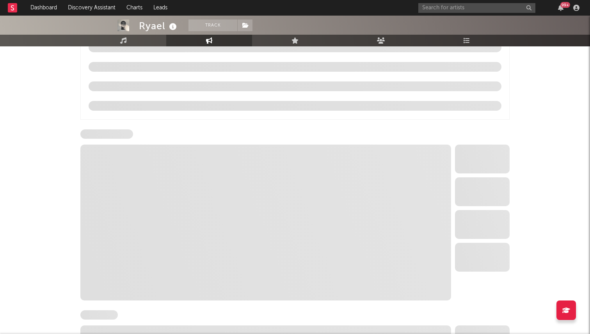
select select "6m"
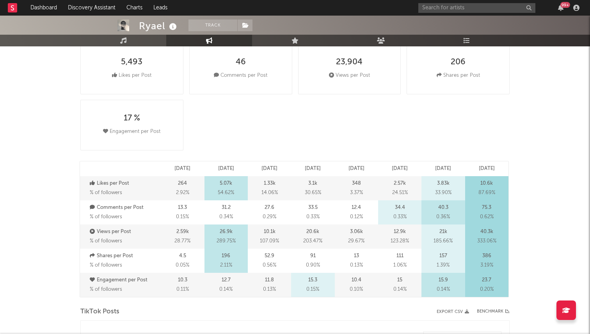
scroll to position [7, 0]
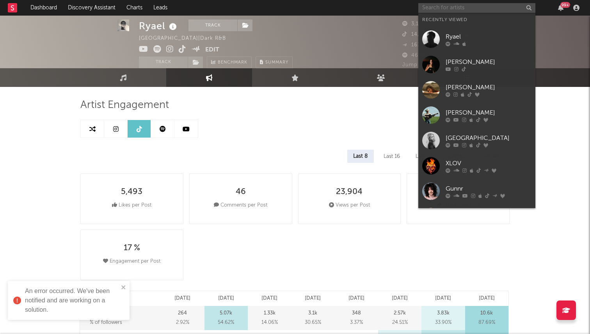
click at [325, 11] on input "text" at bounding box center [476, 8] width 117 height 10
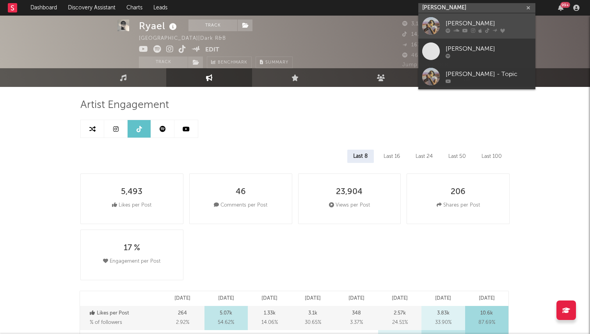
type input "chelsea jordan"
click at [325, 28] on div at bounding box center [431, 26] width 18 height 18
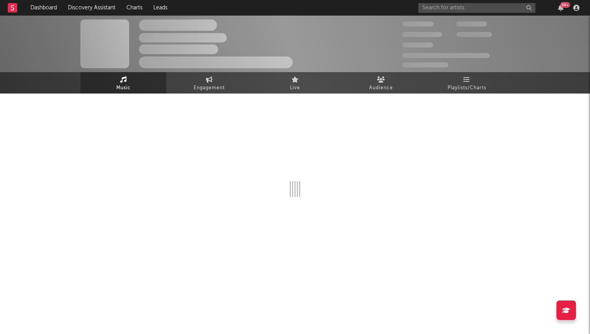
select select "6m"
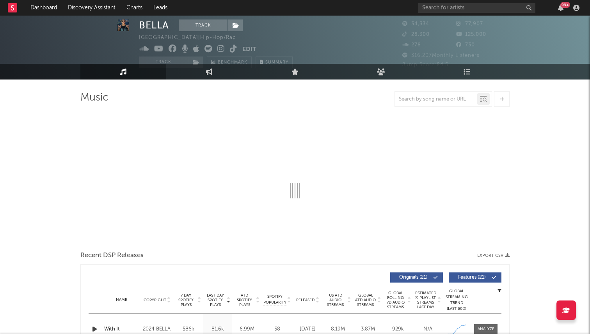
select select "6m"
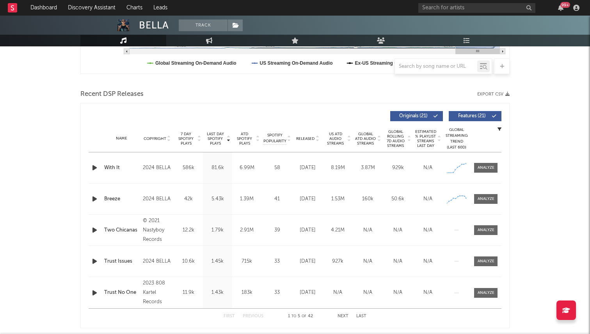
scroll to position [234, 0]
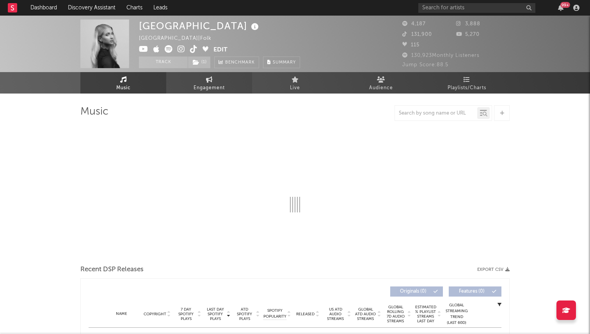
select select "1w"
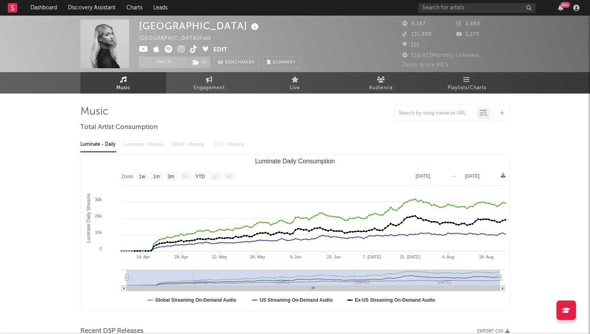
click at [193, 46] on icon at bounding box center [193, 49] width 7 height 8
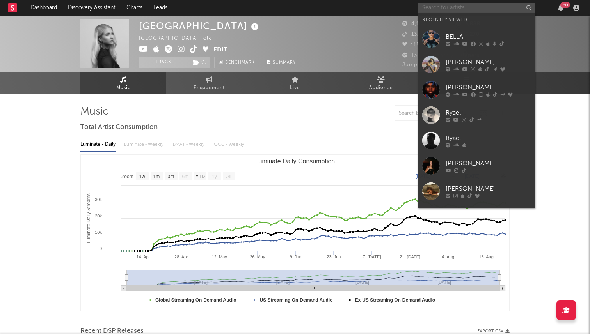
click at [434, 3] on input "text" at bounding box center [476, 8] width 117 height 10
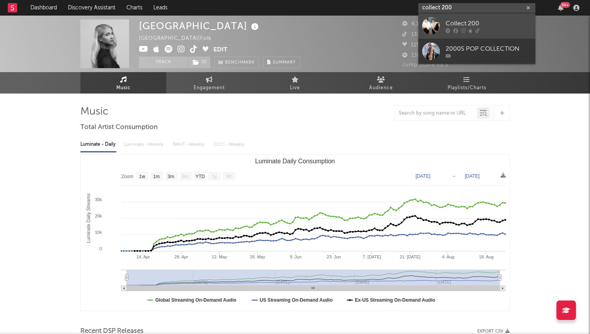
type input "collect 200"
click at [437, 29] on div at bounding box center [431, 26] width 18 height 18
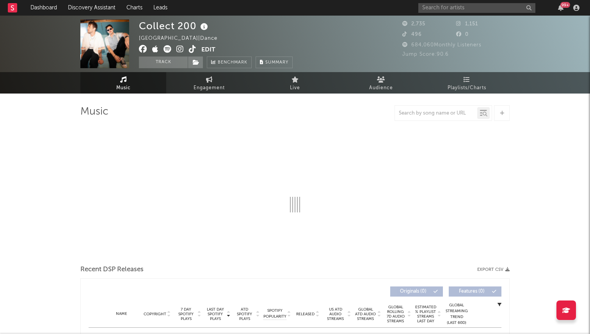
select select "1w"
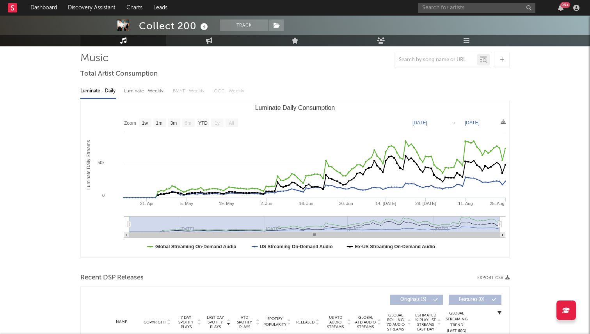
scroll to position [14, 0]
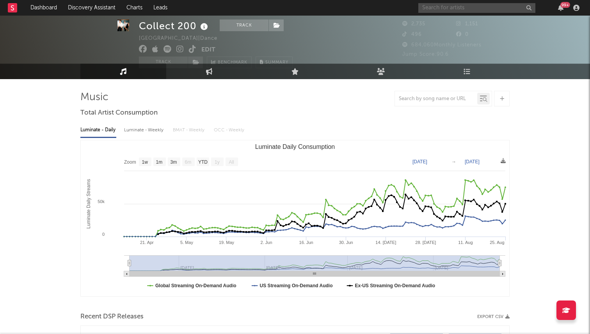
click at [438, 9] on input "text" at bounding box center [476, 8] width 117 height 10
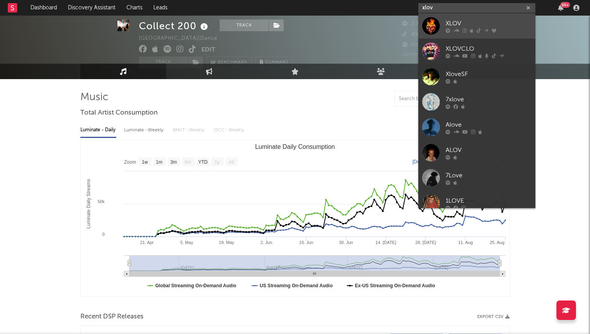
type input "xlov"
click at [422, 31] on div at bounding box center [431, 26] width 18 height 18
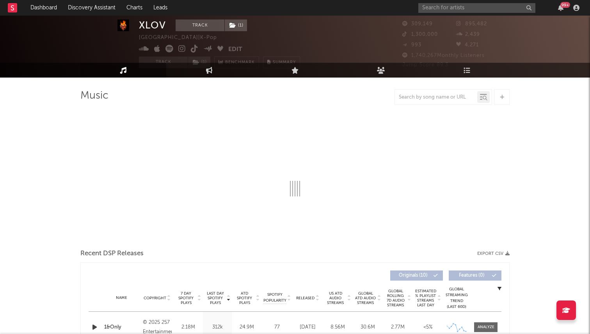
select select "6m"
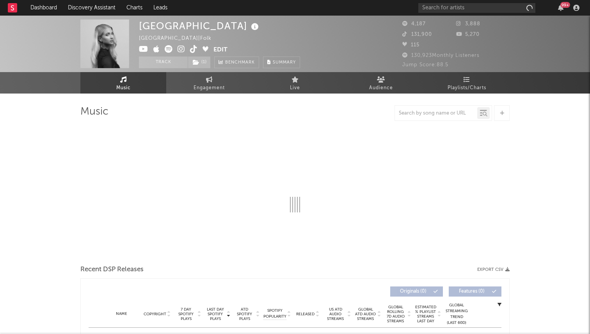
select select "1w"
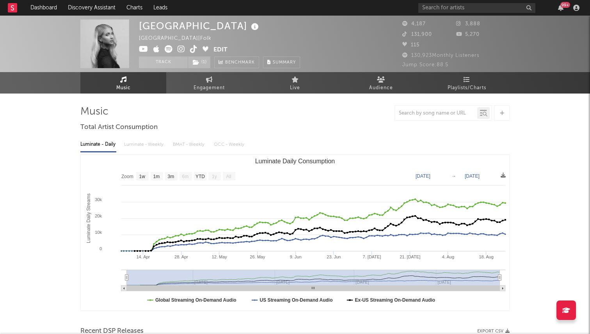
click at [192, 48] on icon at bounding box center [193, 49] width 7 height 8
click at [434, 2] on div "99 +" at bounding box center [500, 8] width 164 height 16
click at [434, 6] on input "text" at bounding box center [476, 8] width 117 height 10
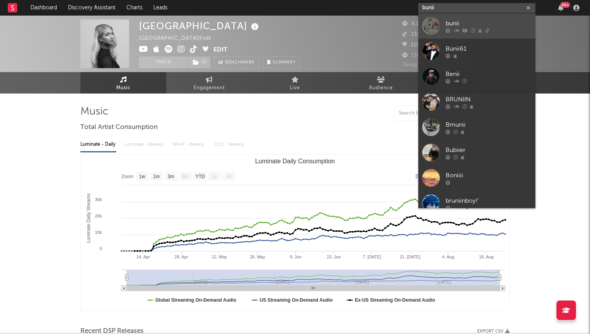
type input "bunii"
click at [435, 26] on div at bounding box center [431, 26] width 18 height 18
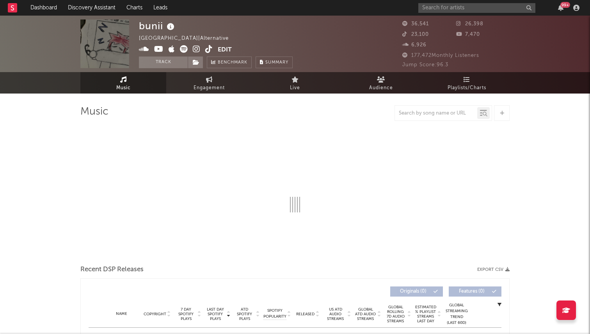
select select "6m"
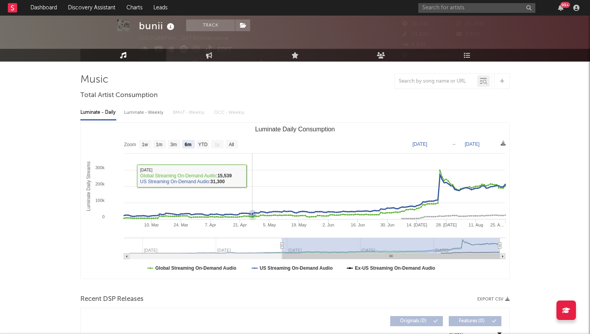
scroll to position [33, 0]
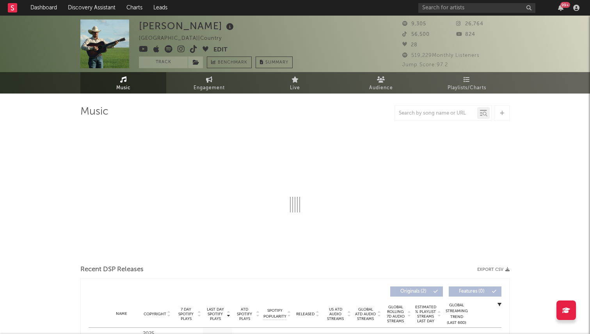
select select "1w"
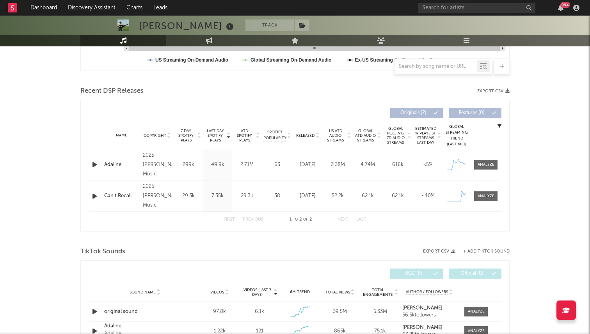
scroll to position [240, 0]
click at [476, 197] on span at bounding box center [485, 197] width 23 height 10
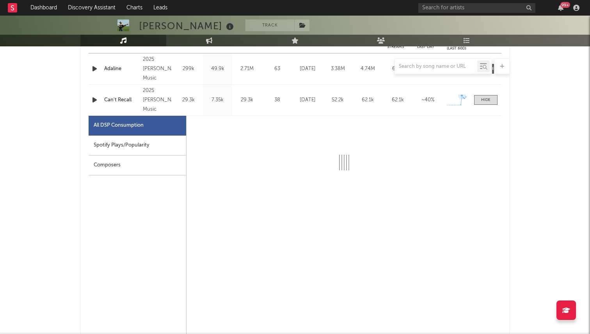
select select "1w"
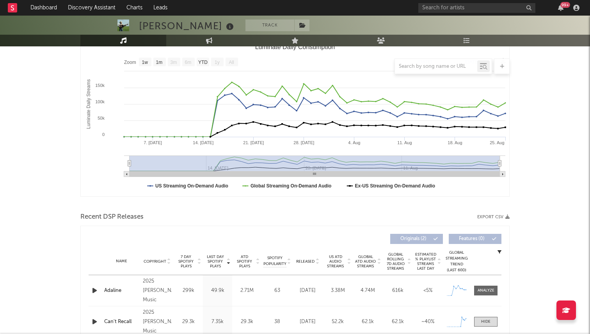
scroll to position [46, 0]
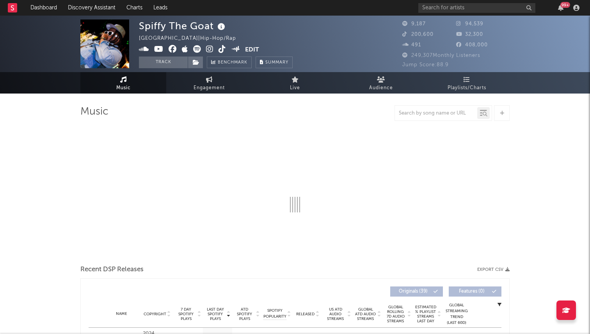
select select "6m"
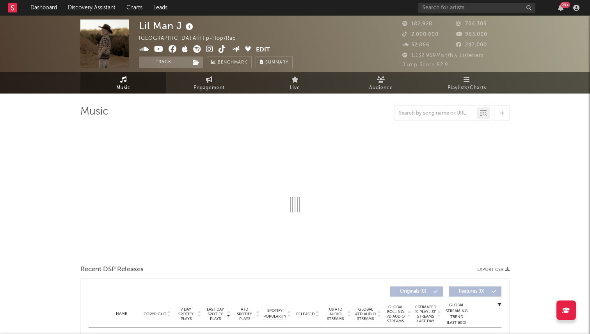
select select "6m"
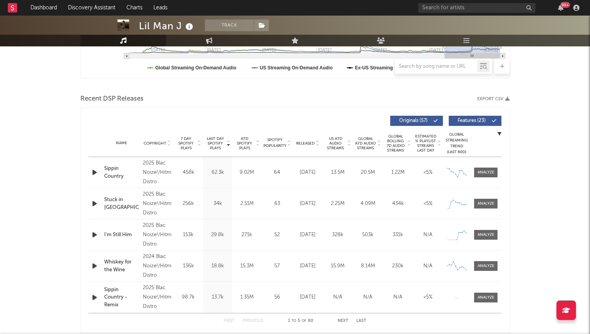
scroll to position [234, 0]
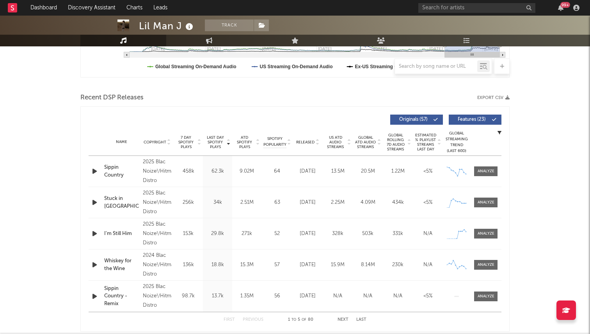
click at [305, 144] on span "Released" at bounding box center [305, 142] width 18 height 5
click at [190, 140] on span "7 Day Spotify Plays" at bounding box center [186, 142] width 21 height 14
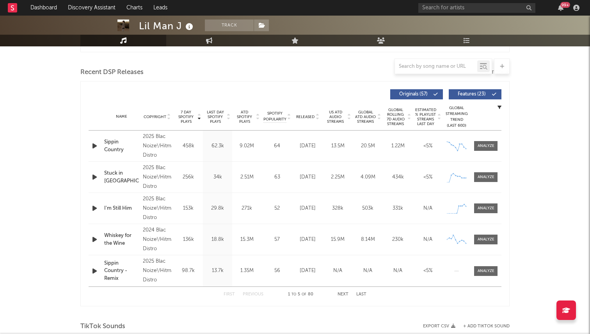
scroll to position [263, 0]
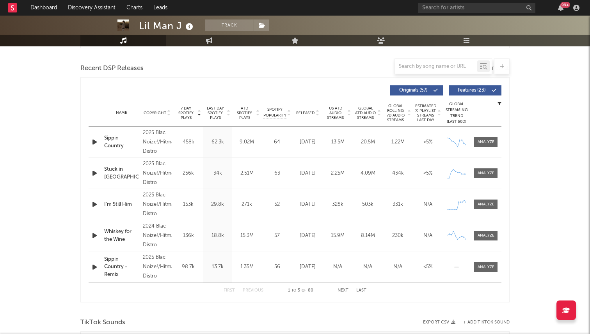
click at [342, 289] on button "Next" at bounding box center [342, 291] width 11 height 4
drag, startPoint x: 342, startPoint y: 289, endPoint x: 285, endPoint y: 266, distance: 60.9
click at [287, 267] on div "7 Day Spotify Plays Copyright 7 Day Spotify Plays Last Day Spotify Plays ATD Sp…" at bounding box center [295, 190] width 413 height 217
click at [227, 290] on button "First" at bounding box center [229, 291] width 11 height 4
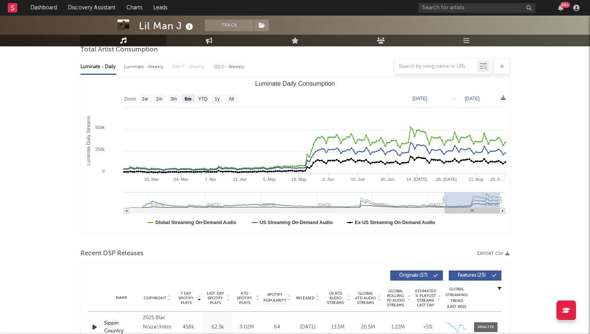
scroll to position [55, 0]
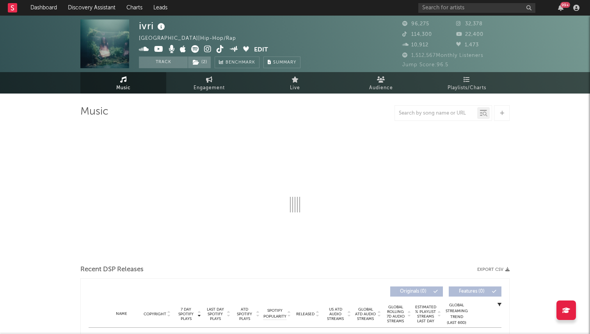
select select "6m"
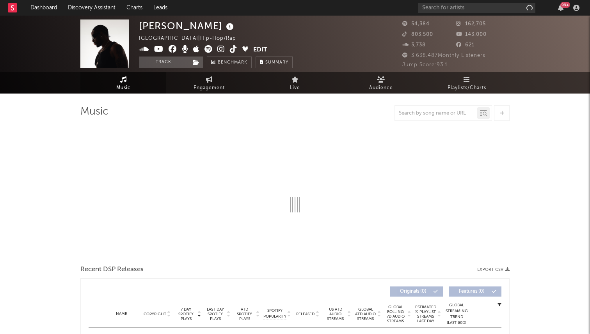
select select "6m"
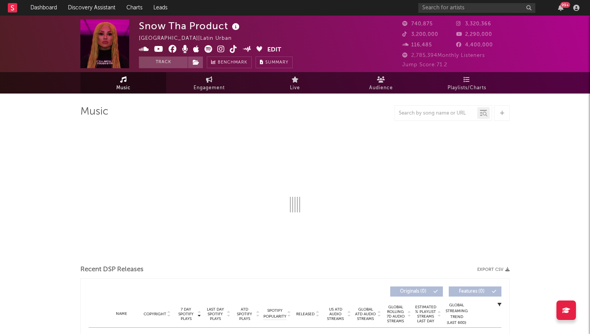
select select "6m"
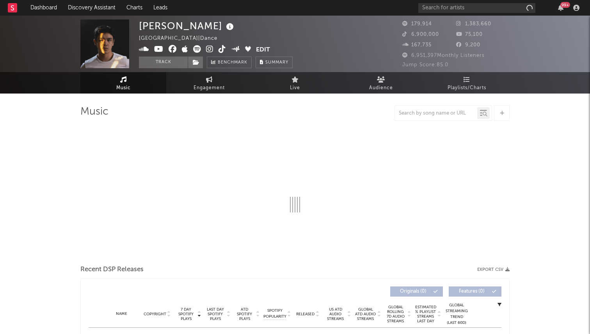
select select "6m"
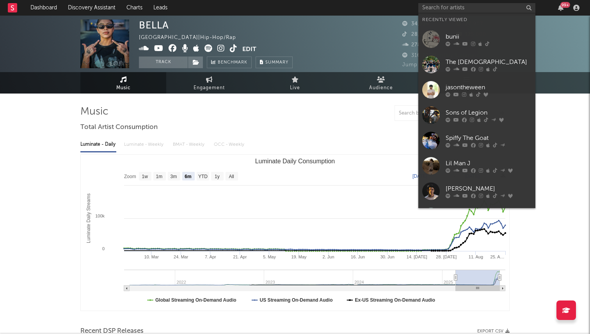
select select "6m"
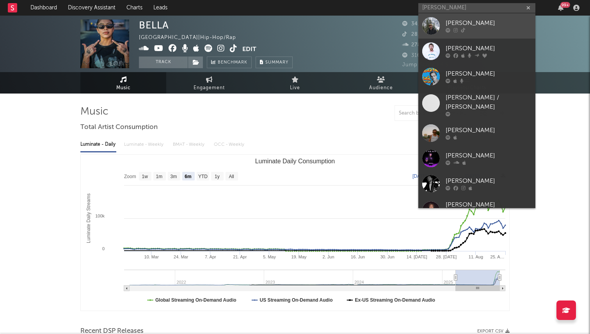
type input "luke rob"
click at [425, 24] on div at bounding box center [431, 26] width 18 height 18
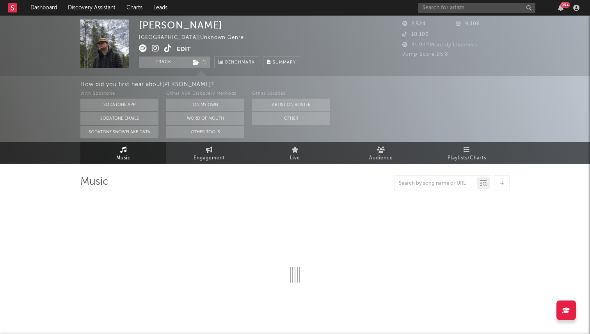
select select "6m"
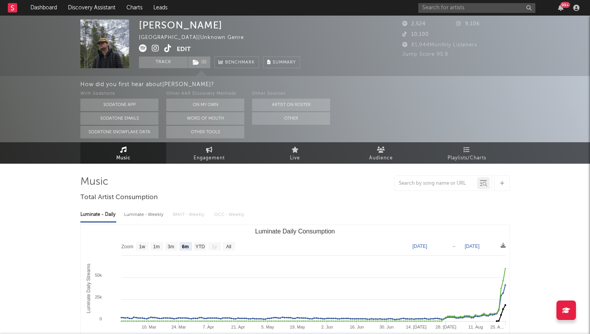
click at [167, 51] on icon at bounding box center [167, 48] width 7 height 8
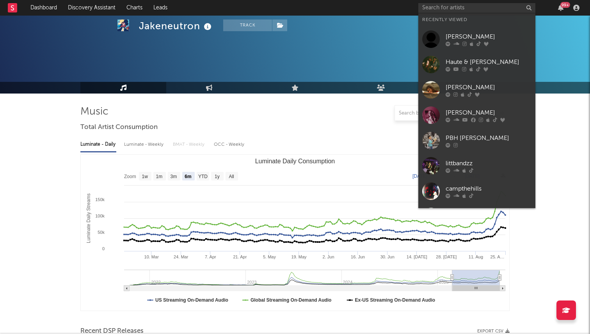
select select "6m"
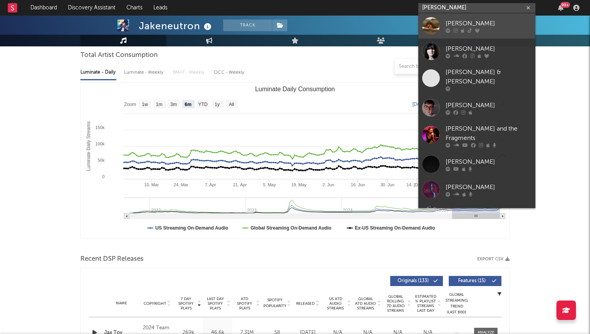
type input "[PERSON_NAME]"
click at [436, 25] on div at bounding box center [431, 26] width 18 height 18
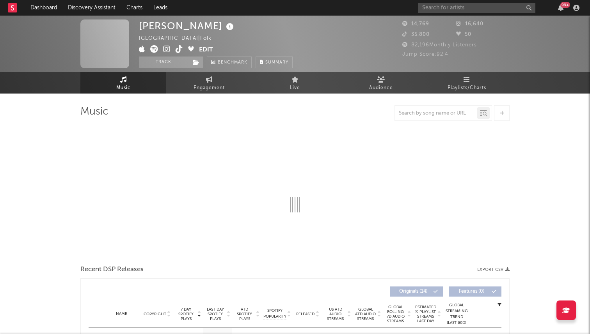
select select "6m"
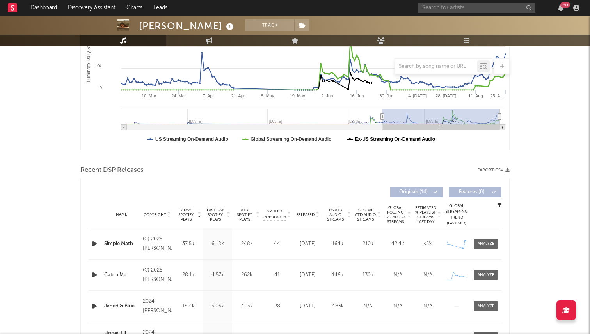
scroll to position [215, 0]
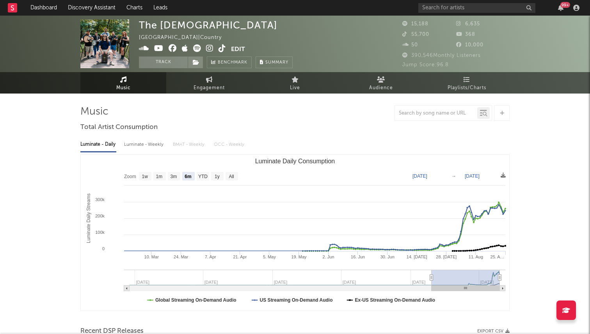
select select "6m"
click at [191, 85] on link "Engagement" at bounding box center [209, 82] width 86 height 21
select select "1w"
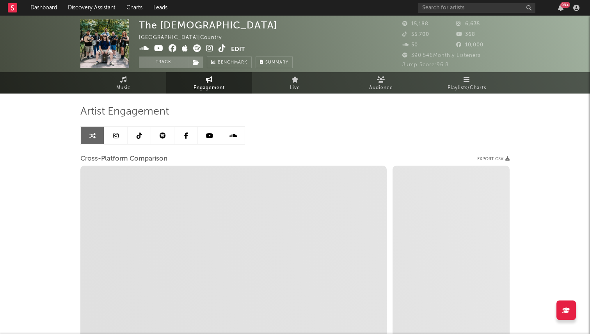
select select "1m"
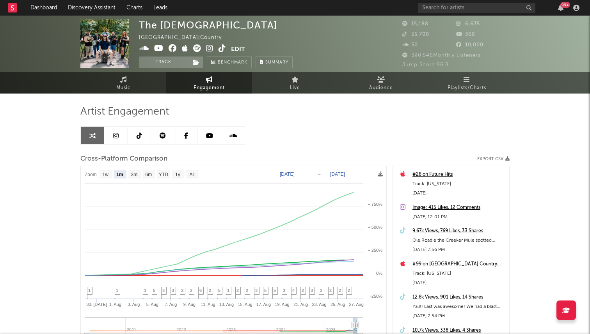
click at [112, 137] on link at bounding box center [115, 136] width 23 height 18
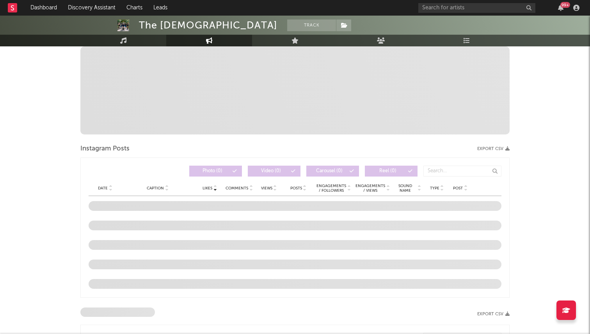
scroll to position [236, 0]
select select "1w"
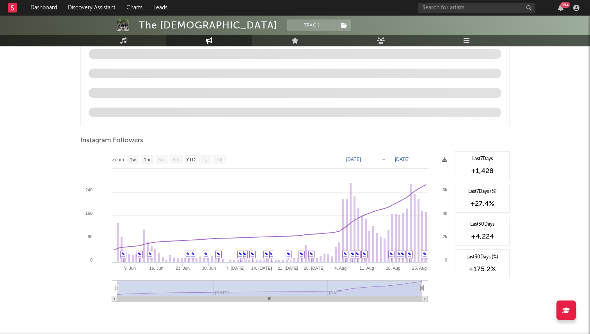
scroll to position [816, 0]
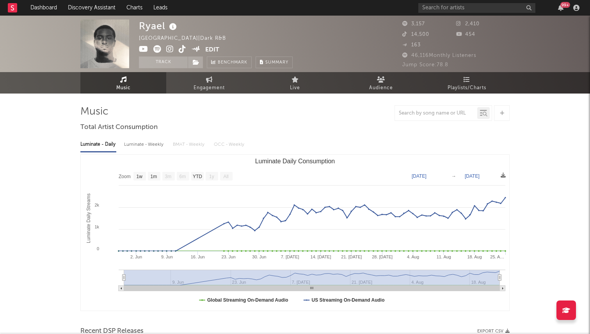
select select "1w"
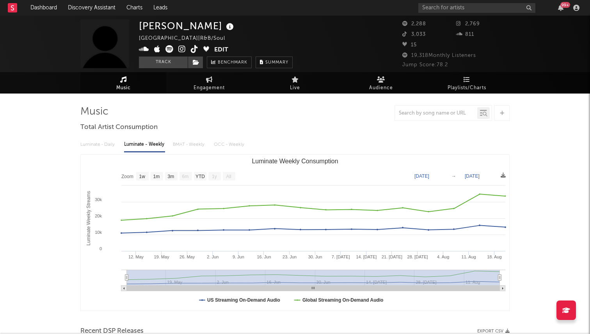
select select "1w"
click at [432, 7] on input "text" at bounding box center [476, 8] width 117 height 10
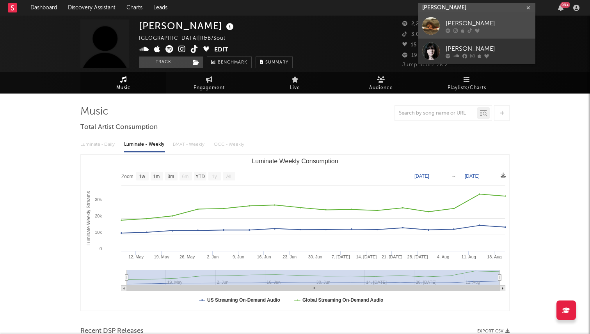
type input "emma andersen"
click at [433, 20] on div at bounding box center [431, 26] width 18 height 18
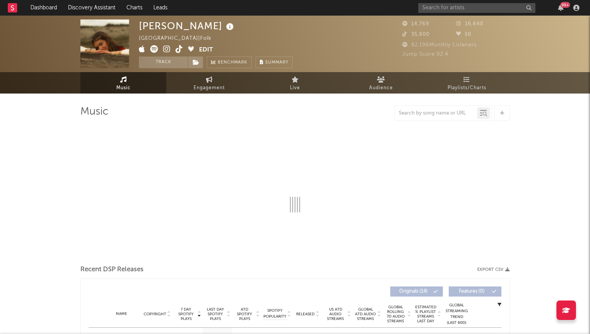
select select "6m"
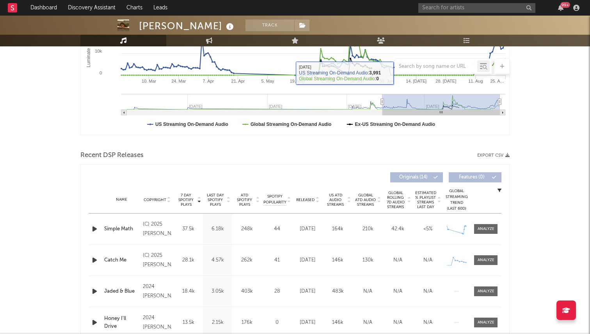
scroll to position [245, 0]
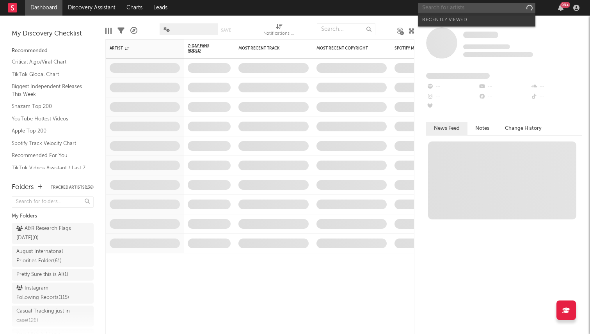
click at [474, 12] on input "text" at bounding box center [476, 8] width 117 height 10
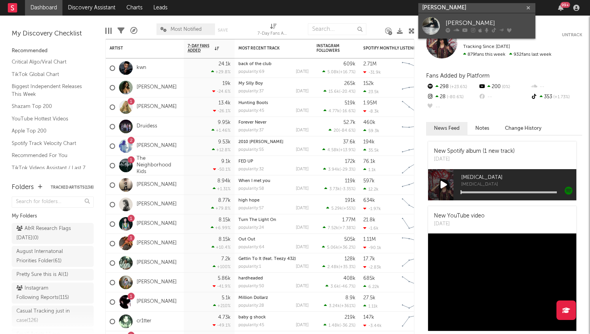
type input "[PERSON_NAME]"
click at [461, 20] on div "Ella Woolsey" at bounding box center [488, 23] width 86 height 9
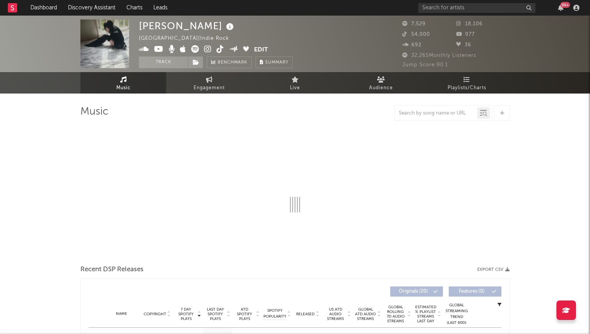
select select "1w"
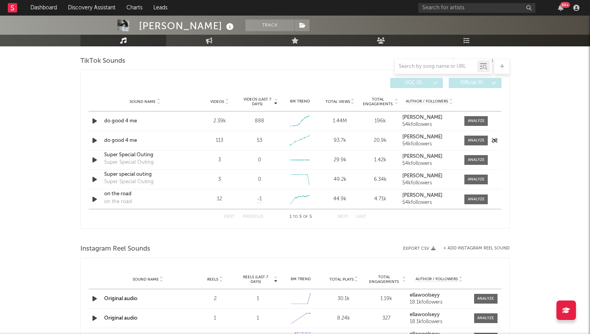
scroll to position [524, 0]
click at [94, 120] on icon "button" at bounding box center [95, 122] width 8 height 10
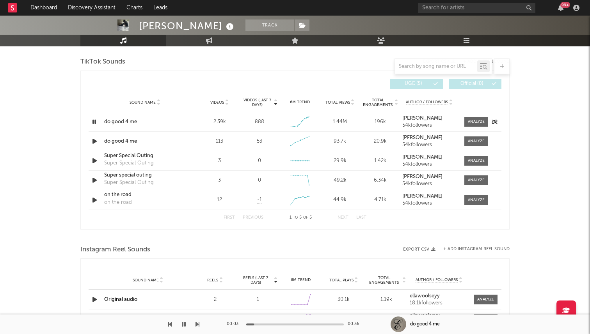
click at [94, 120] on icon "button" at bounding box center [94, 122] width 7 height 10
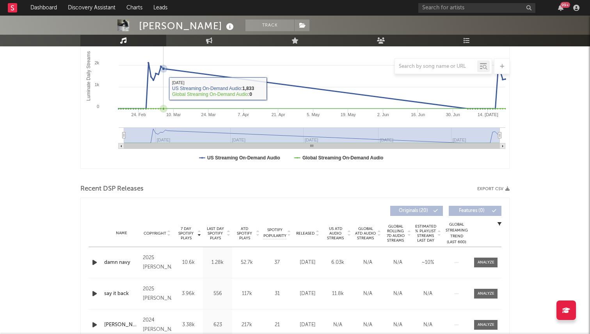
scroll to position [0, 0]
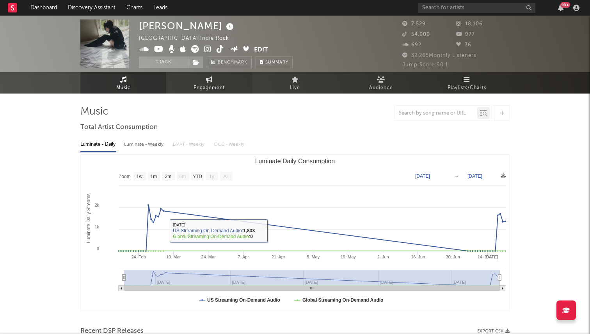
click at [182, 85] on link "Engagement" at bounding box center [209, 82] width 86 height 21
select select "1w"
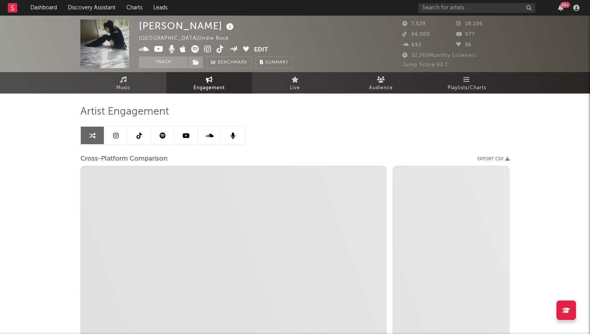
click at [135, 135] on link at bounding box center [139, 136] width 23 height 18
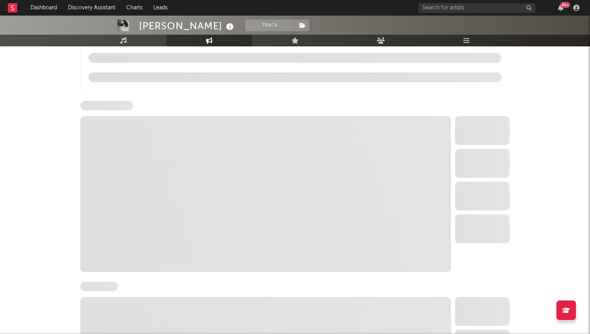
select select "6m"
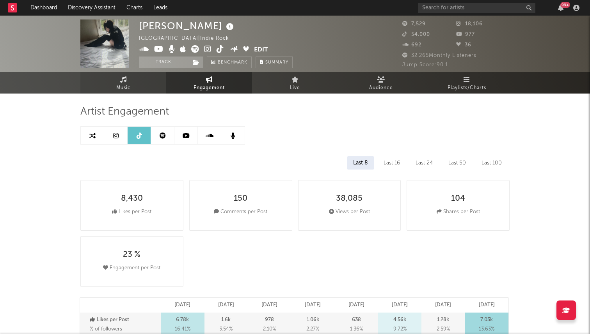
click at [144, 80] on link "Music" at bounding box center [123, 82] width 86 height 21
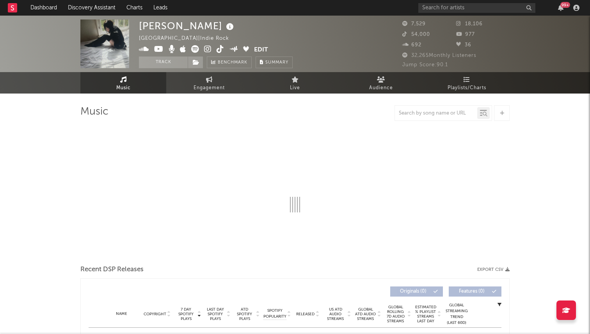
select select "1w"
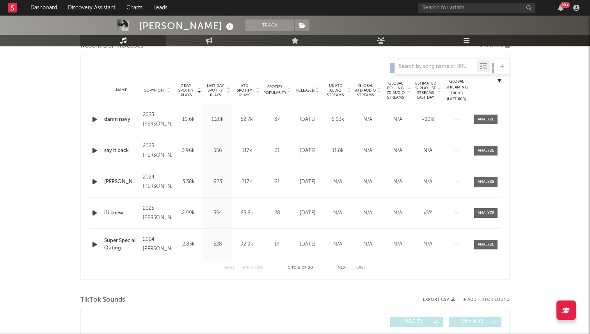
scroll to position [256, 0]
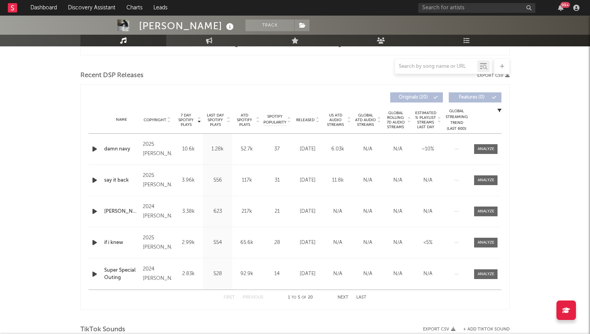
click at [93, 147] on icon "button" at bounding box center [95, 149] width 8 height 10
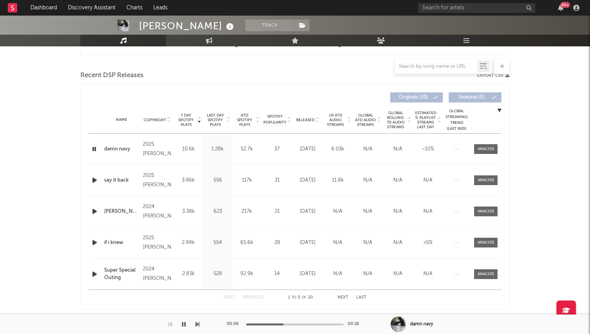
click at [94, 149] on icon "button" at bounding box center [94, 149] width 7 height 10
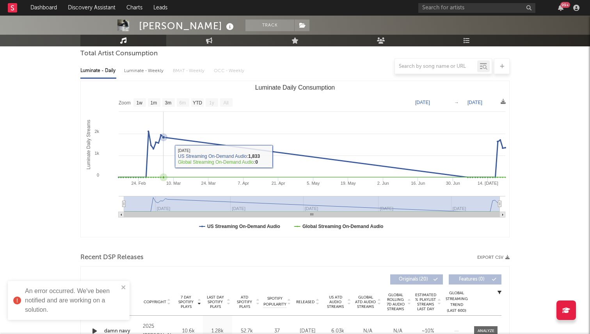
scroll to position [0, 0]
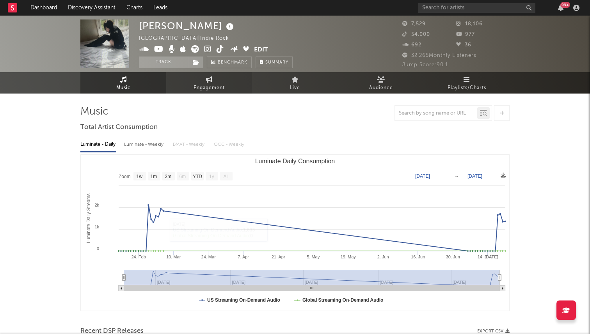
click at [204, 92] on span "Engagement" at bounding box center [208, 87] width 31 height 9
select select "1w"
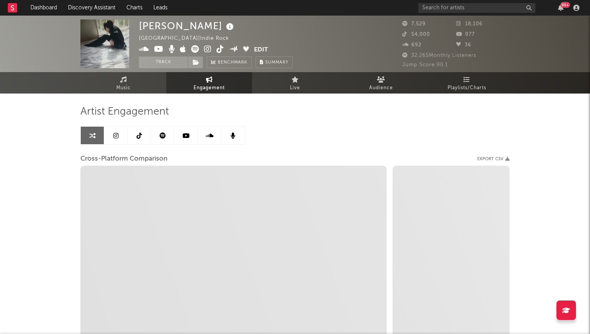
click at [150, 137] on link at bounding box center [139, 136] width 23 height 18
select select "6m"
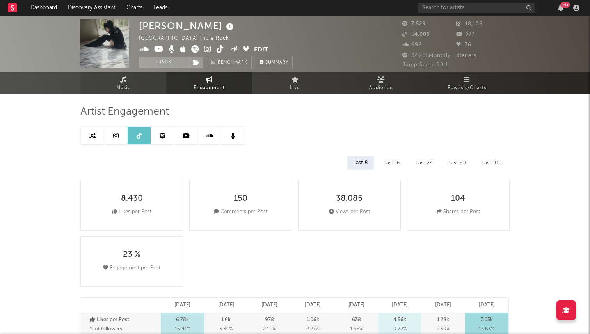
click at [137, 91] on link "Music" at bounding box center [123, 82] width 86 height 21
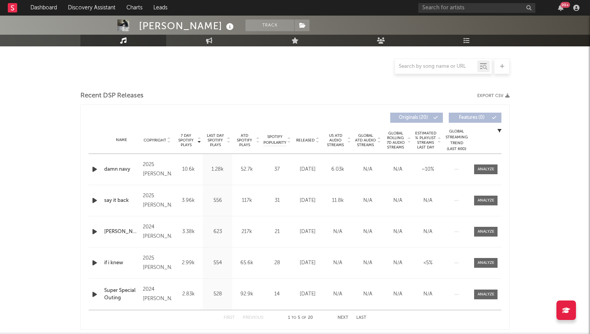
select select "1w"
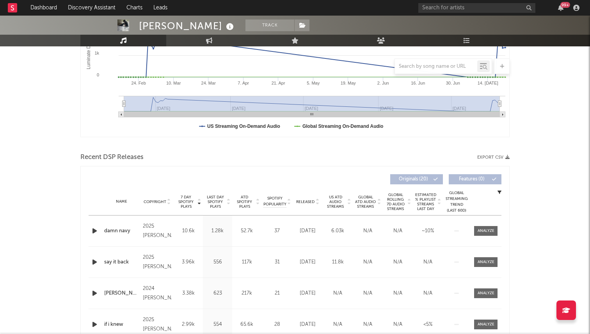
scroll to position [236, 0]
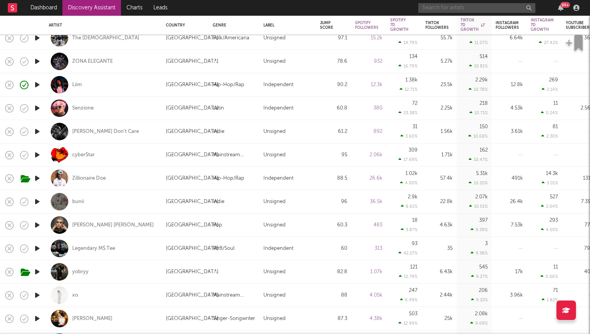
click at [438, 5] on input "text" at bounding box center [476, 8] width 117 height 10
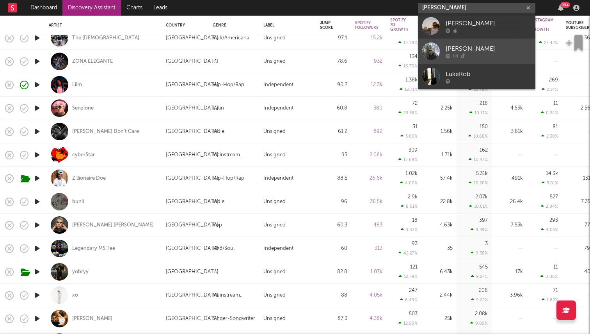
type input "[PERSON_NAME]"
click at [431, 44] on div at bounding box center [431, 52] width 18 height 18
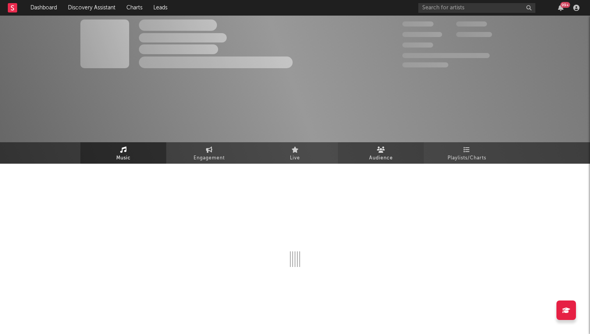
select select "6m"
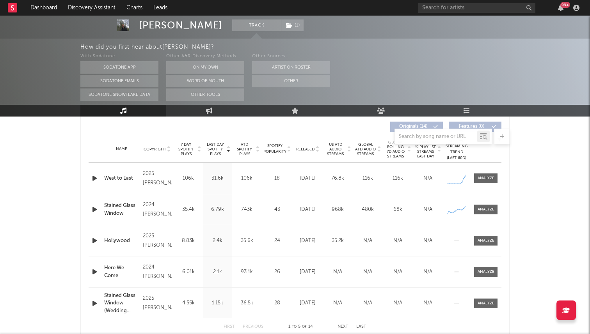
scroll to position [298, 0]
click at [188, 151] on span "7 Day Spotify Plays" at bounding box center [186, 149] width 21 height 14
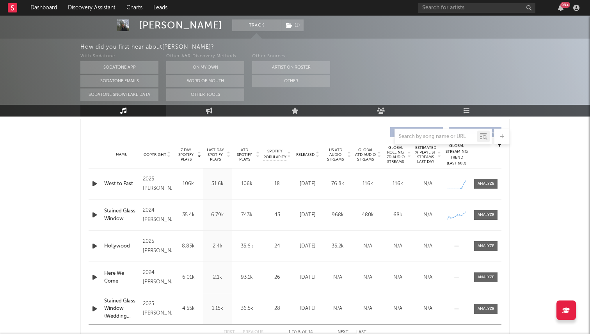
scroll to position [287, 0]
